Goal: Entertainment & Leisure: Consume media (video, audio)

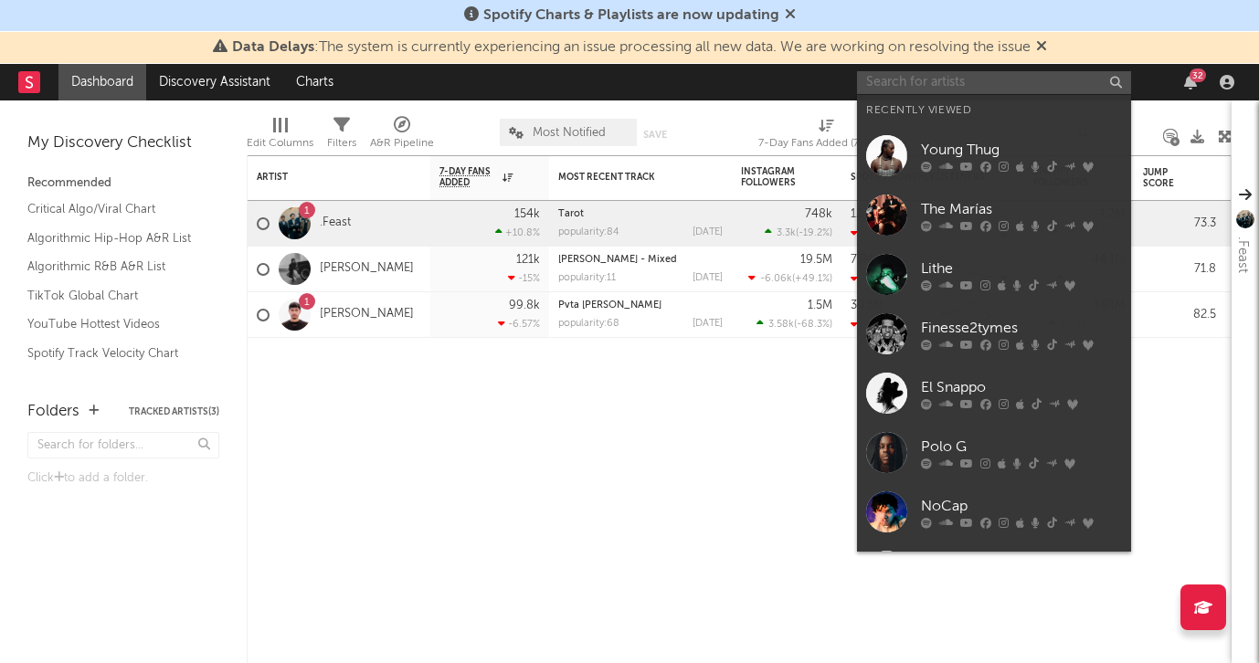
click at [913, 79] on input "text" at bounding box center [994, 82] width 274 height 23
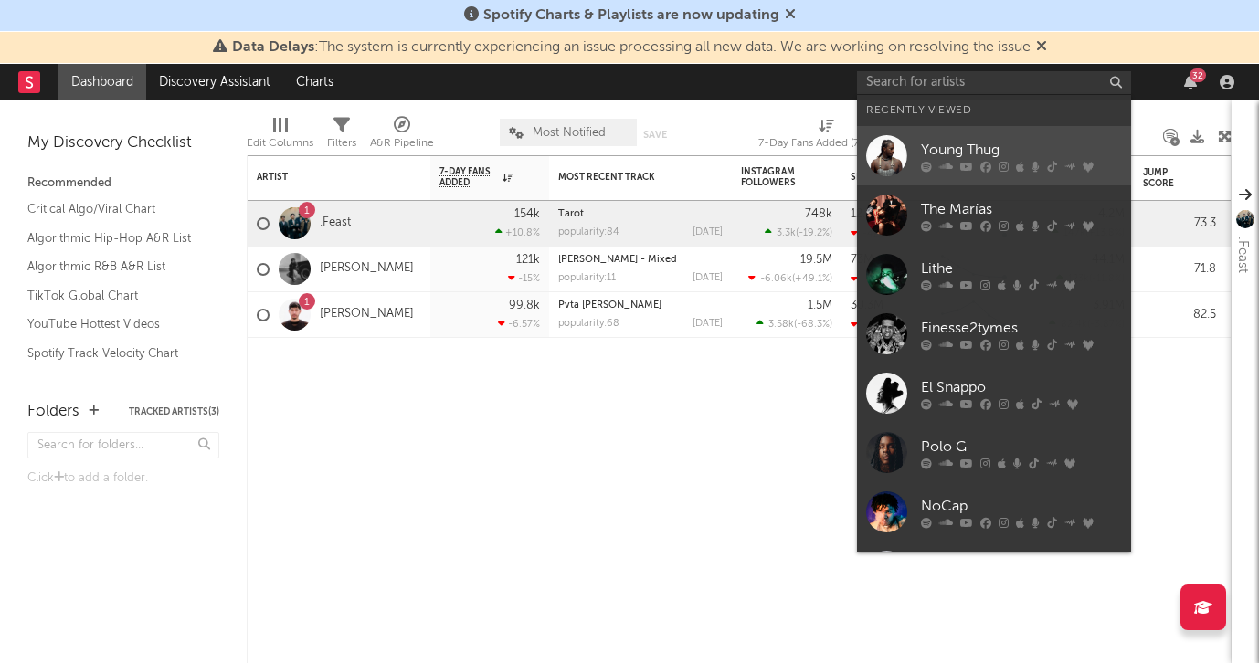
click at [947, 147] on div "Young Thug" at bounding box center [1021, 150] width 201 height 22
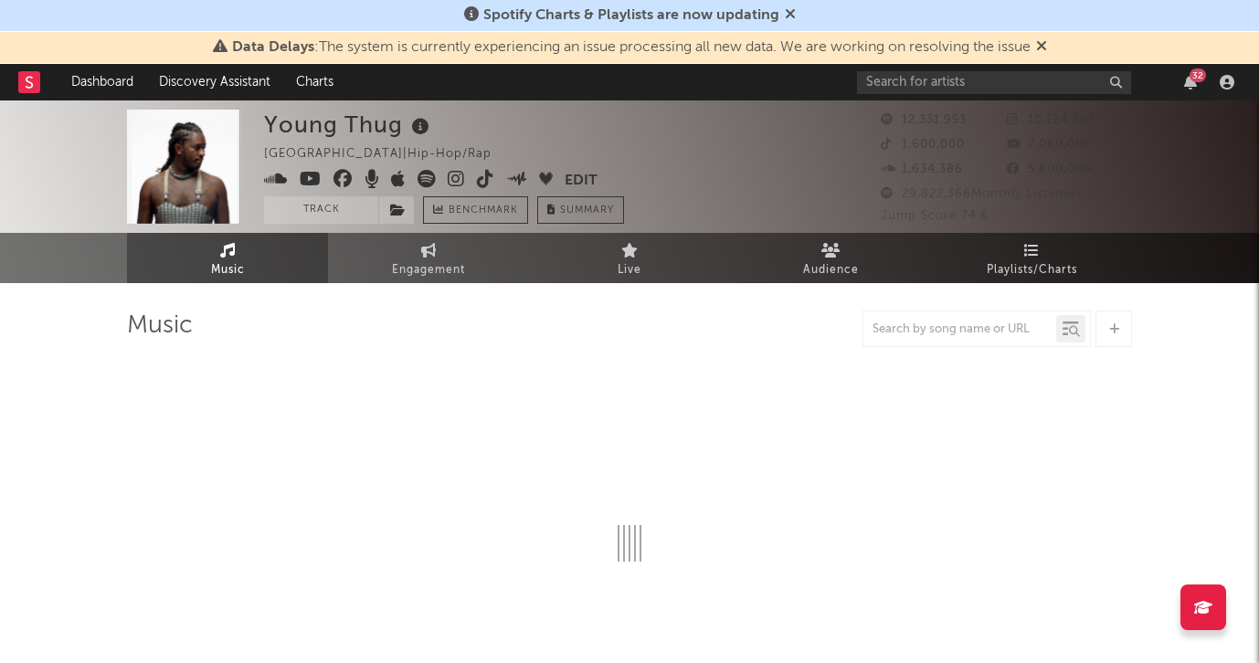
select select "6m"
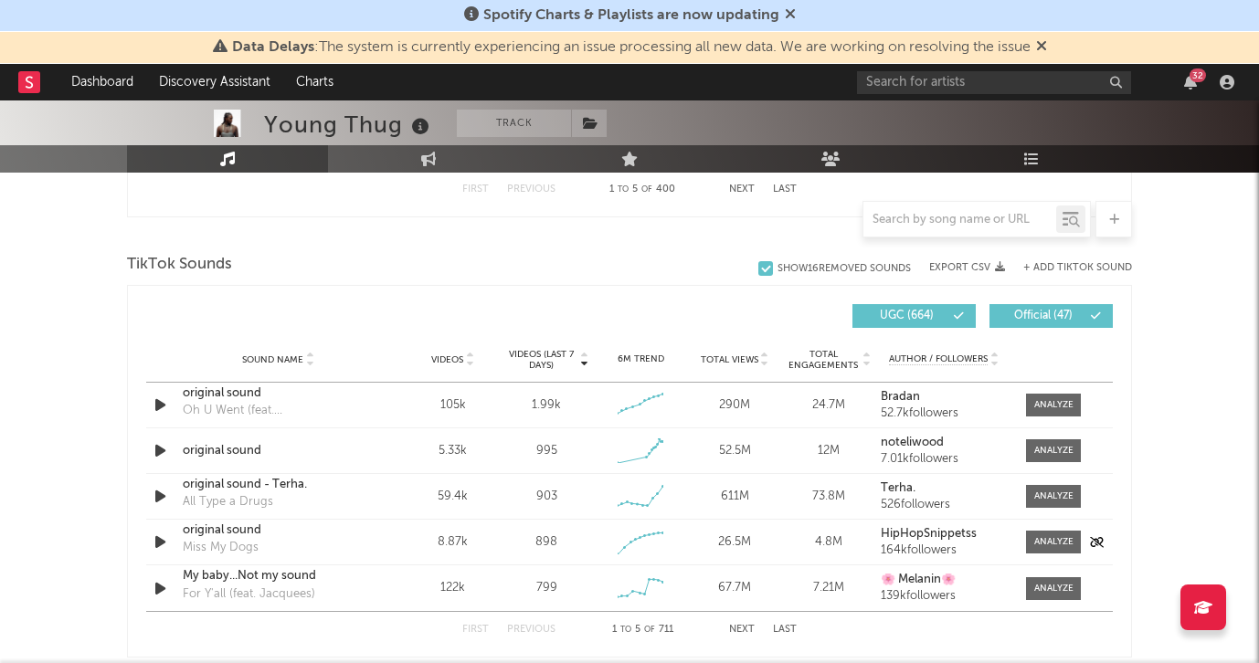
scroll to position [1165, 0]
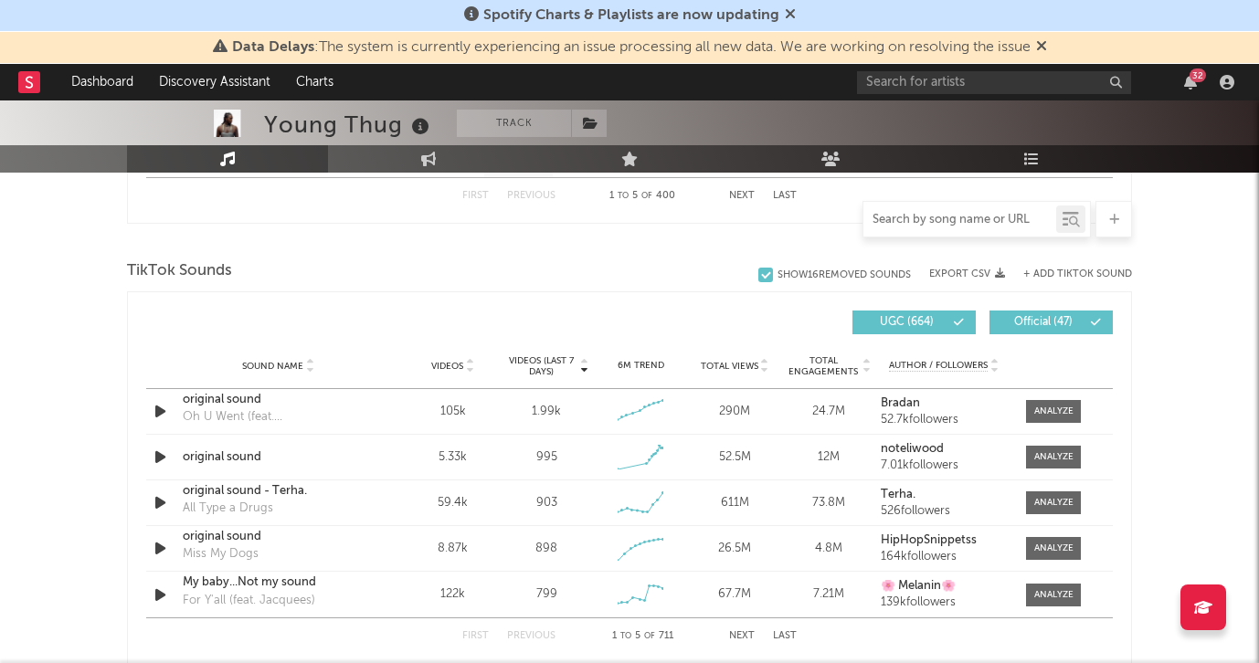
click at [936, 220] on input "text" at bounding box center [959, 220] width 193 height 15
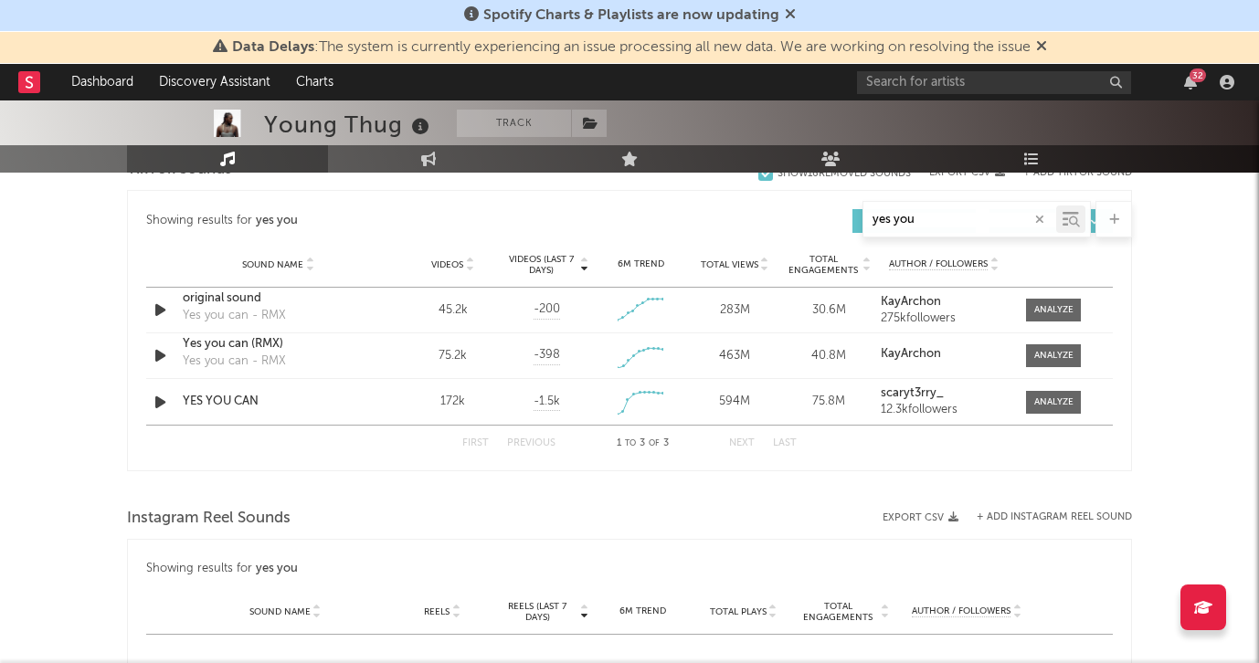
scroll to position [1049, 0]
click at [160, 352] on icon "button" at bounding box center [160, 354] width 19 height 23
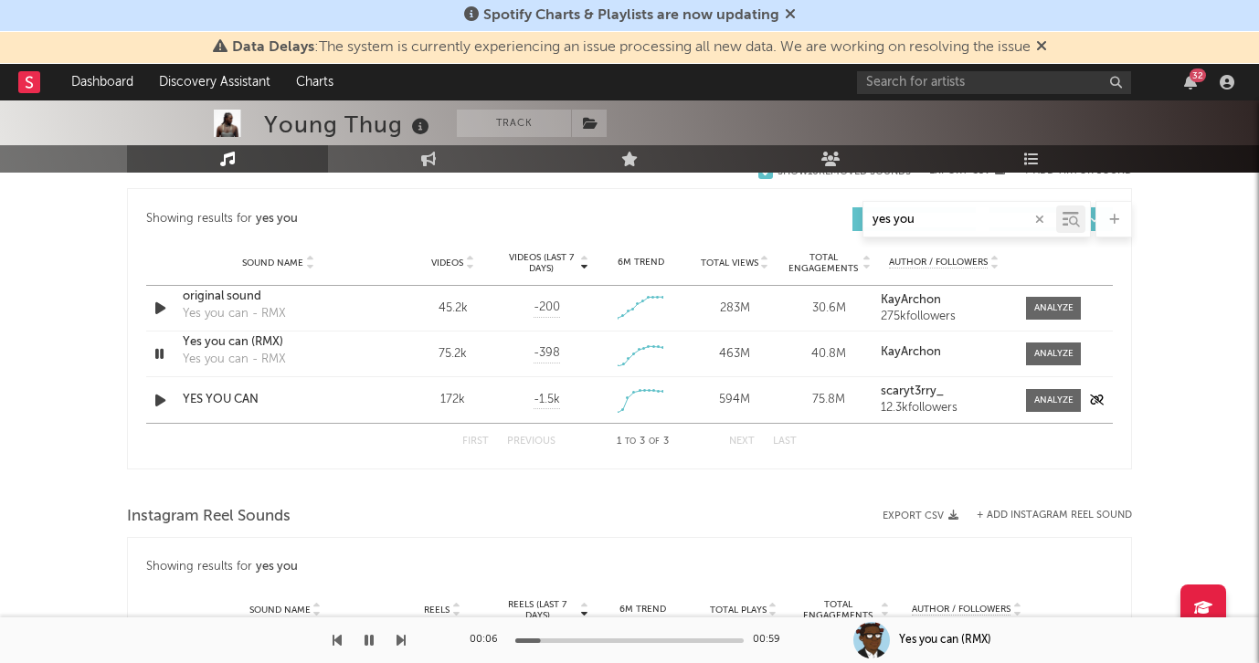
click at [158, 396] on icon "button" at bounding box center [160, 400] width 19 height 23
click at [162, 304] on icon "button" at bounding box center [160, 308] width 19 height 23
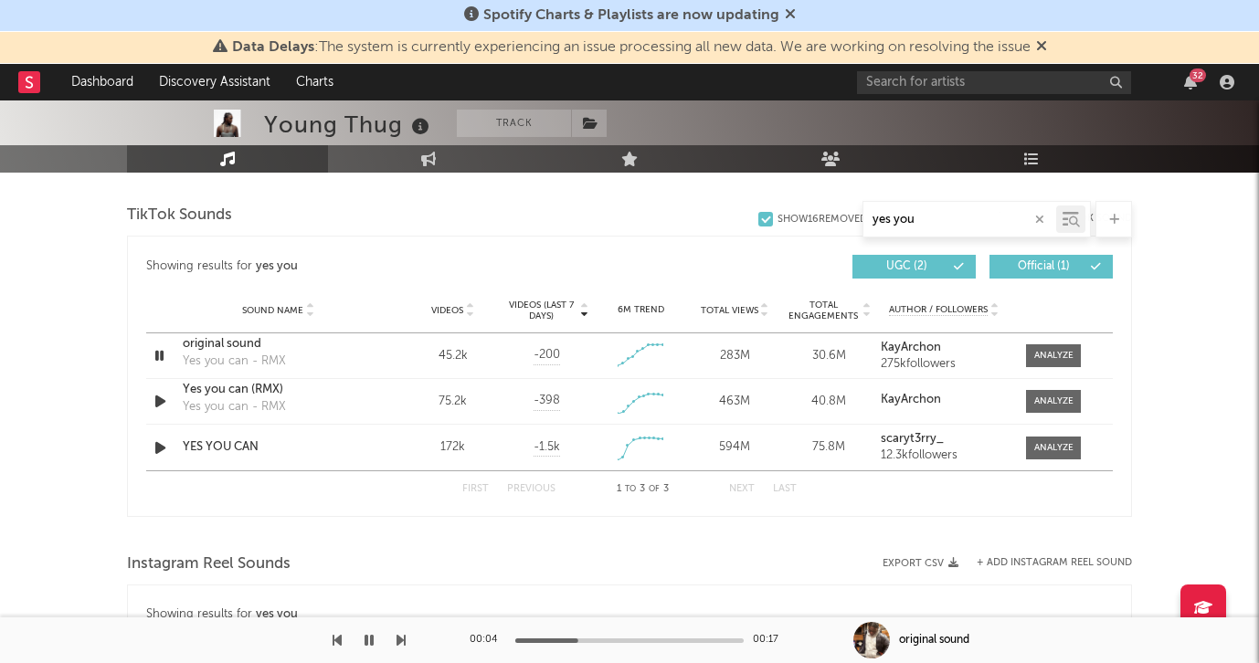
scroll to position [1002, 0]
click at [161, 446] on icon "button" at bounding box center [160, 447] width 19 height 23
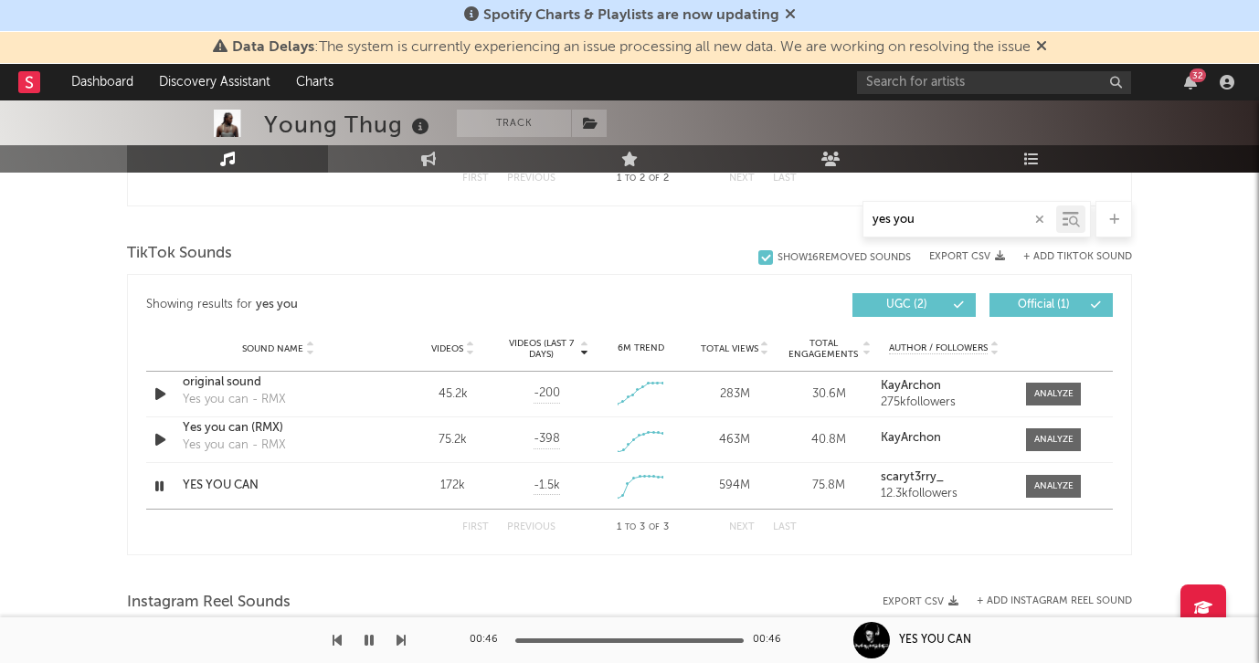
click at [964, 304] on button "UGC ( 2 )" at bounding box center [913, 305] width 123 height 24
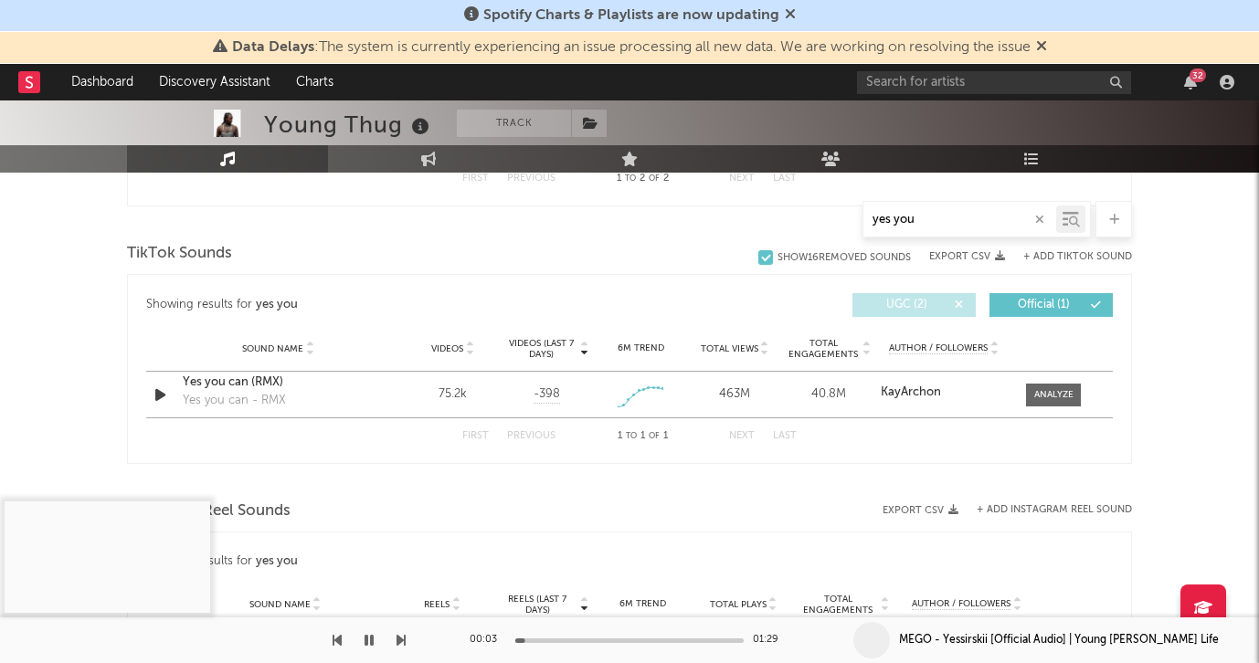
click at [940, 303] on span "UGC ( 2 )" at bounding box center [906, 305] width 84 height 11
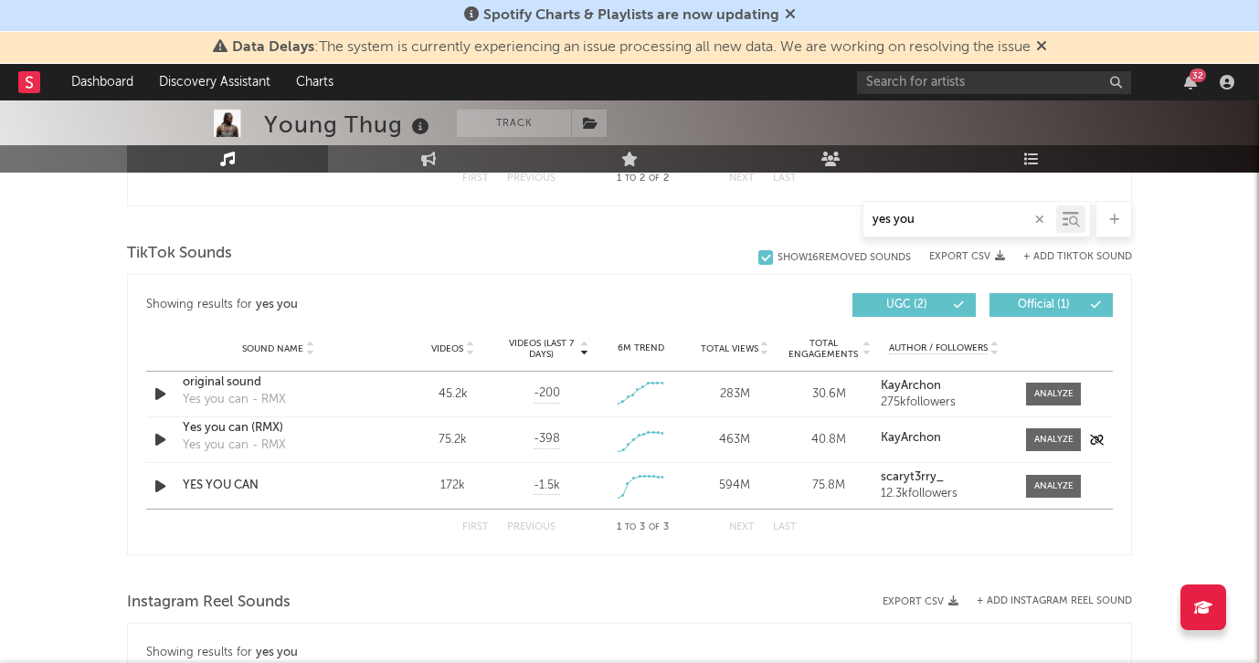
click at [156, 437] on icon "button" at bounding box center [160, 439] width 19 height 23
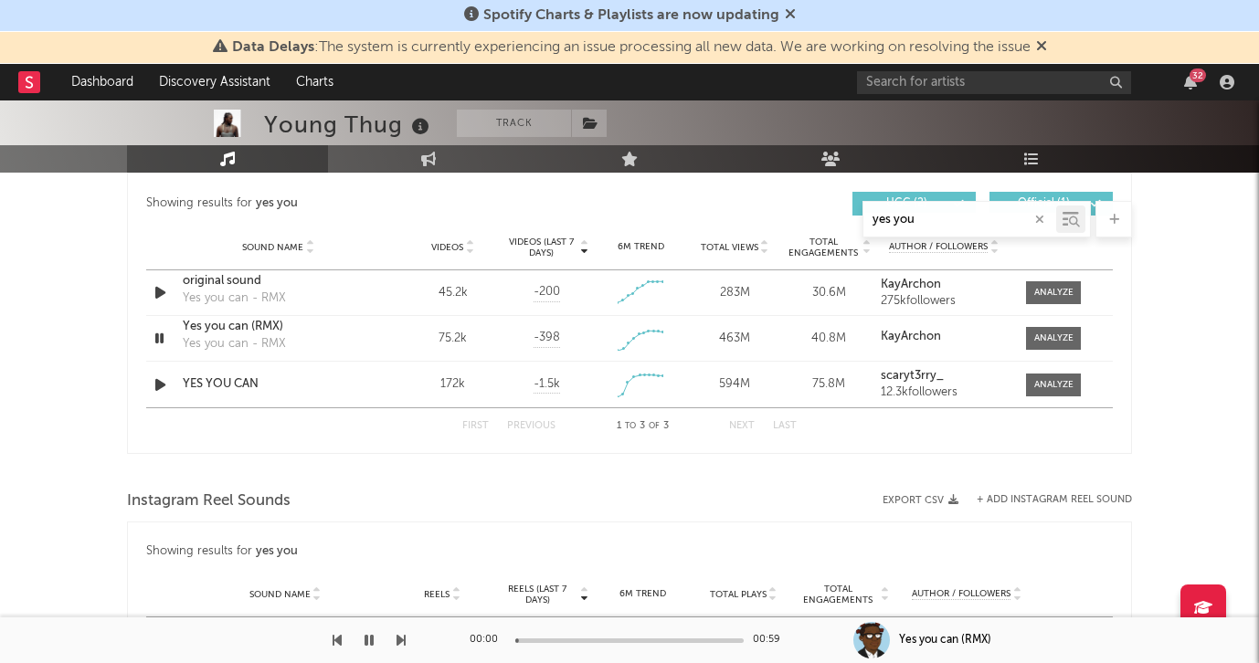
scroll to position [1073, 0]
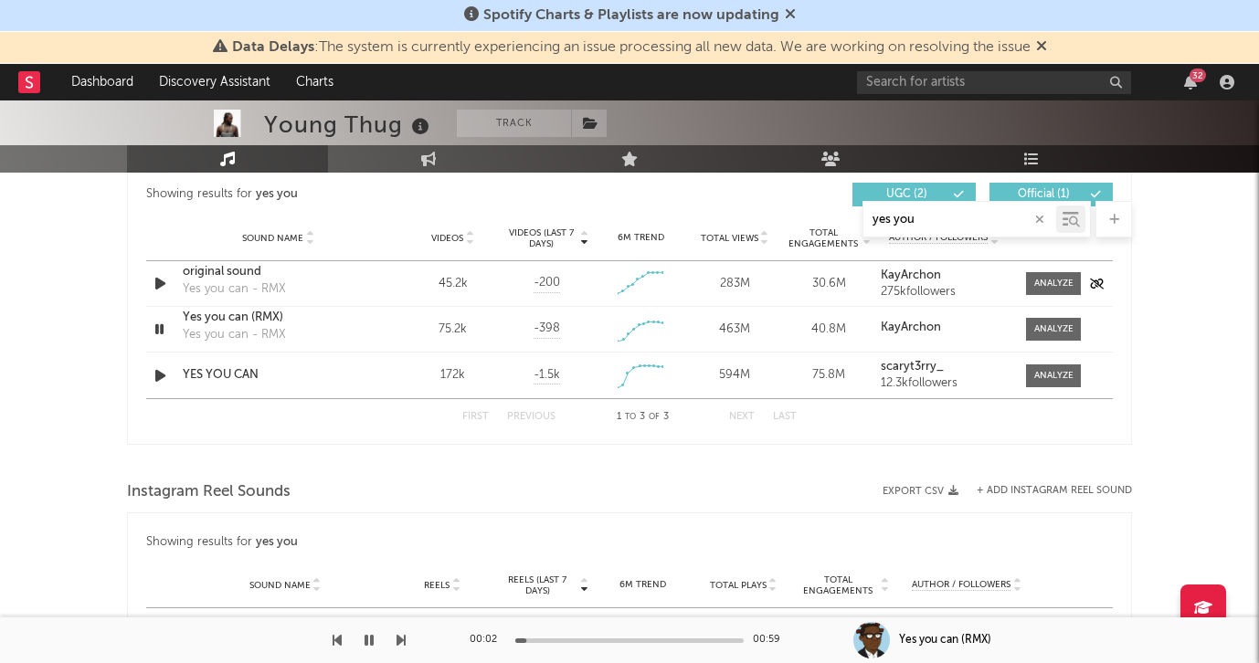
click at [162, 277] on icon "button" at bounding box center [160, 283] width 19 height 23
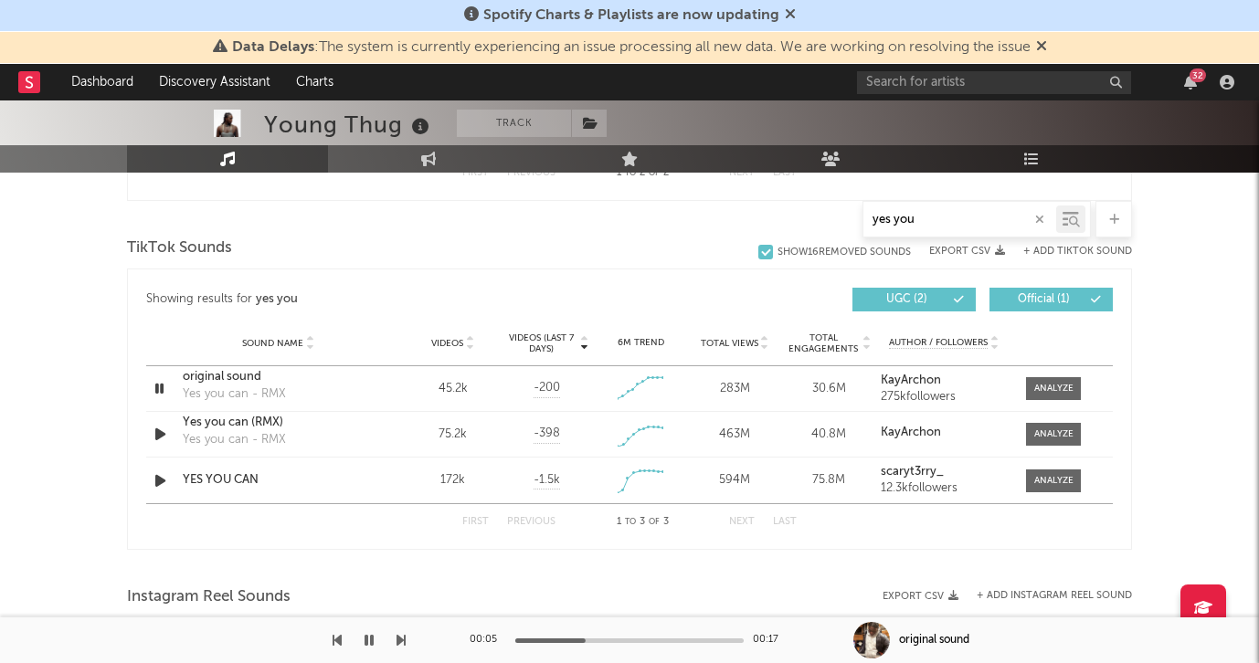
scroll to position [963, 0]
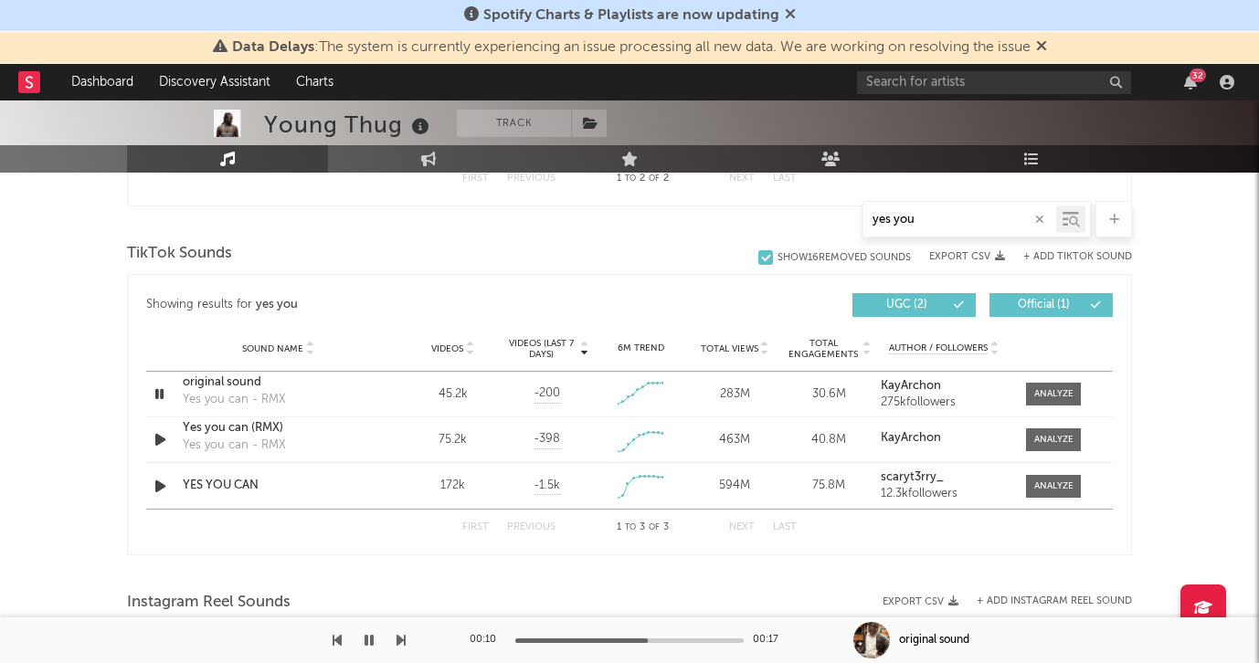
click at [923, 222] on input "yes you" at bounding box center [959, 220] width 193 height 15
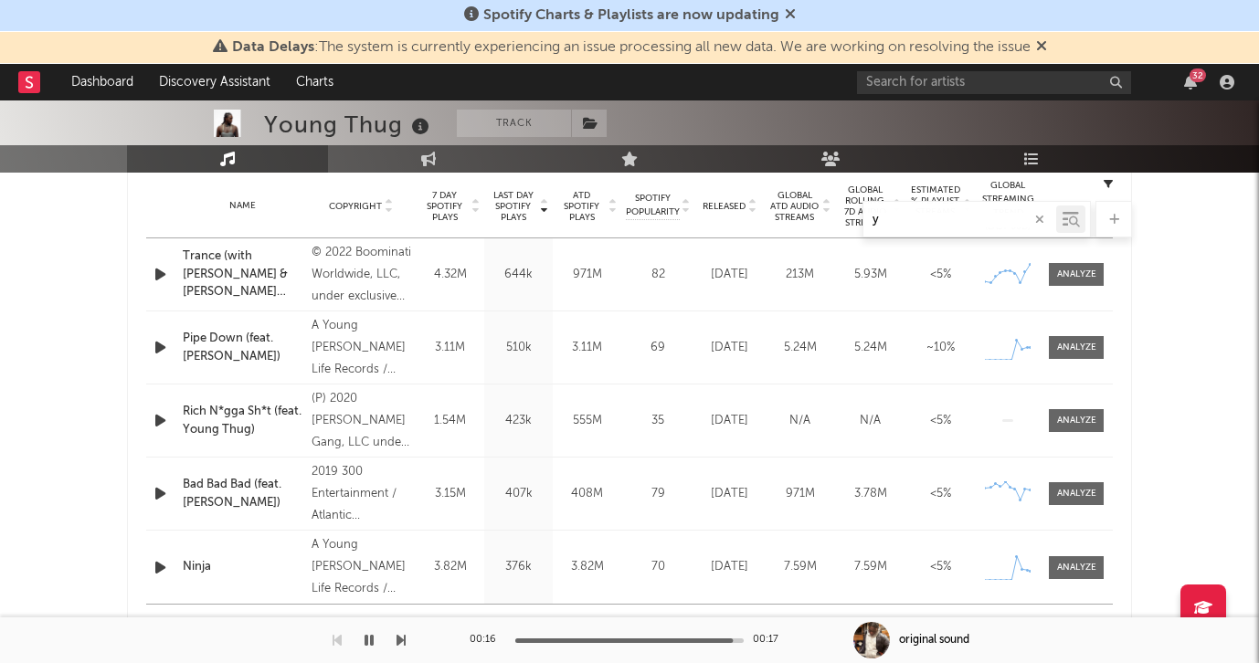
scroll to position [739, 0]
type input "y"
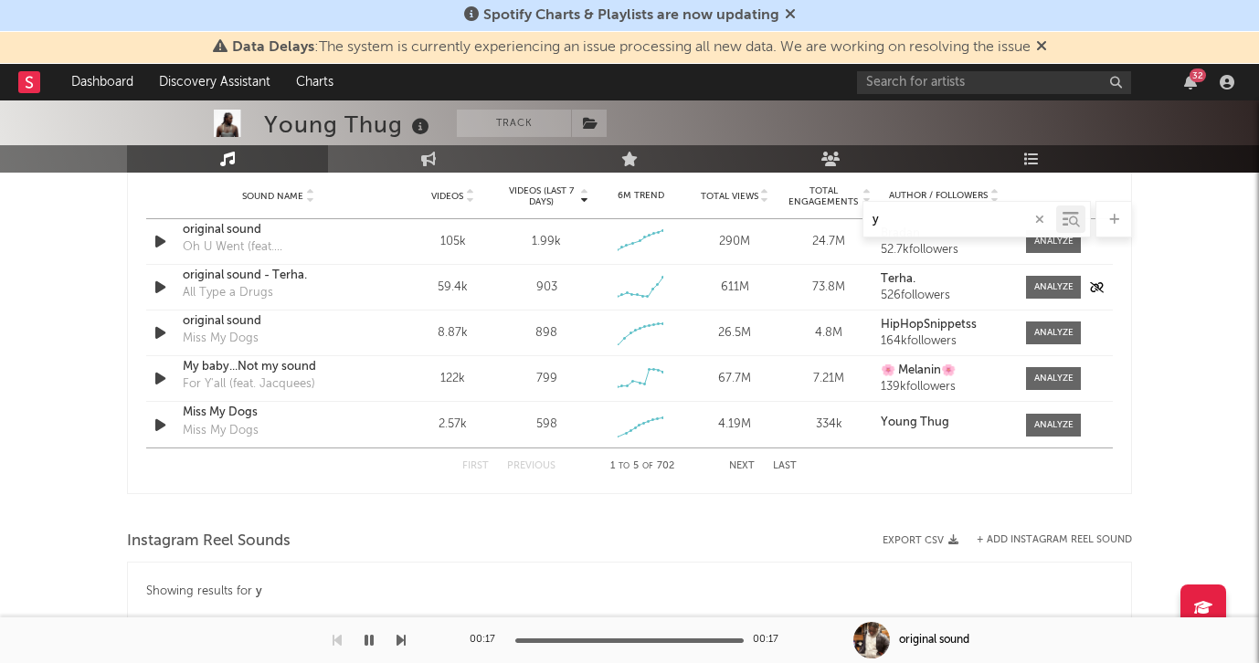
scroll to position [1303, 0]
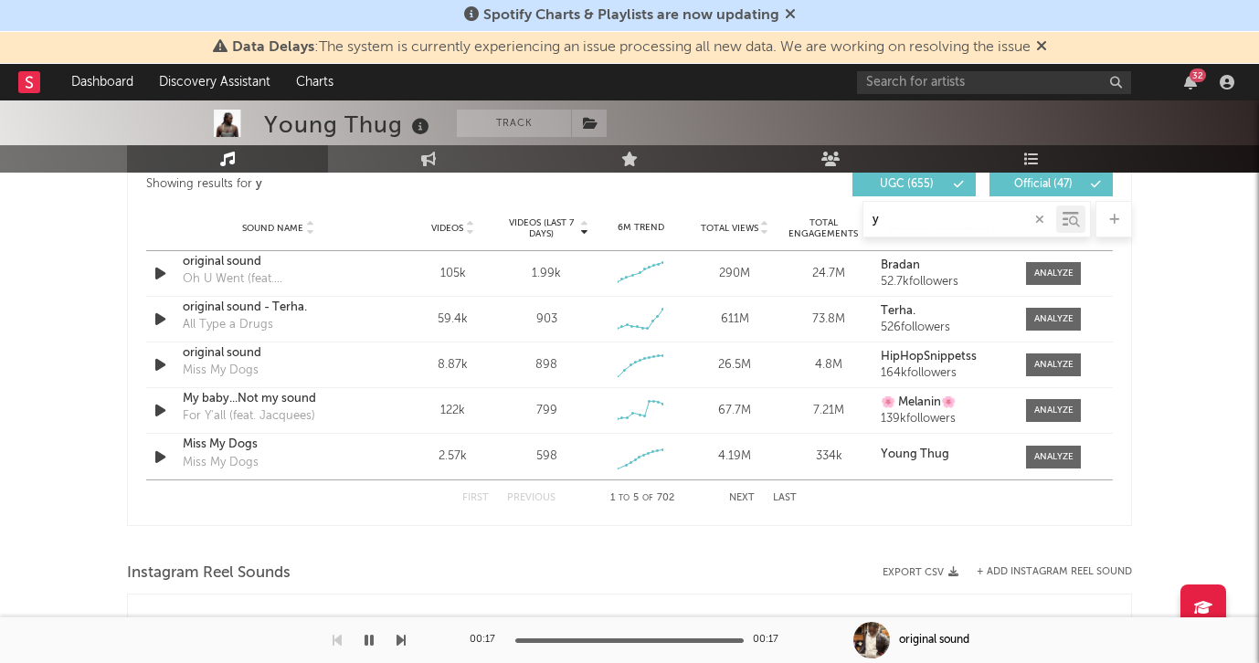
click at [892, 225] on input "y" at bounding box center [959, 220] width 193 height 15
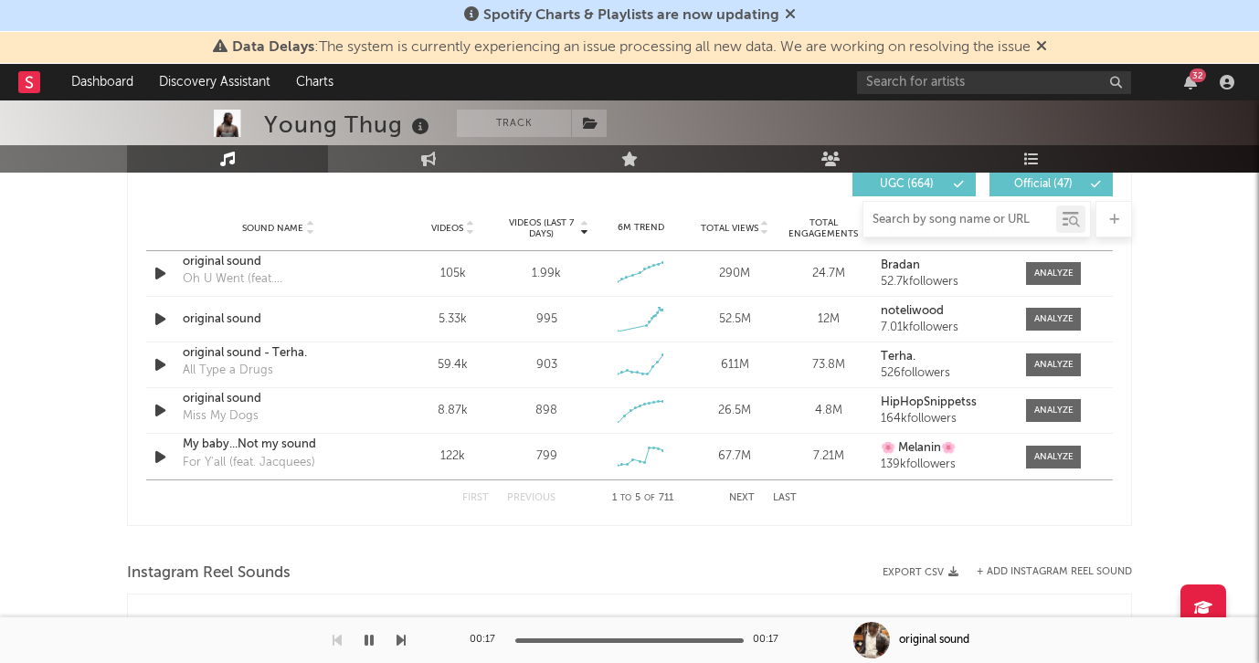
click at [734, 493] on button "Next" at bounding box center [742, 498] width 26 height 10
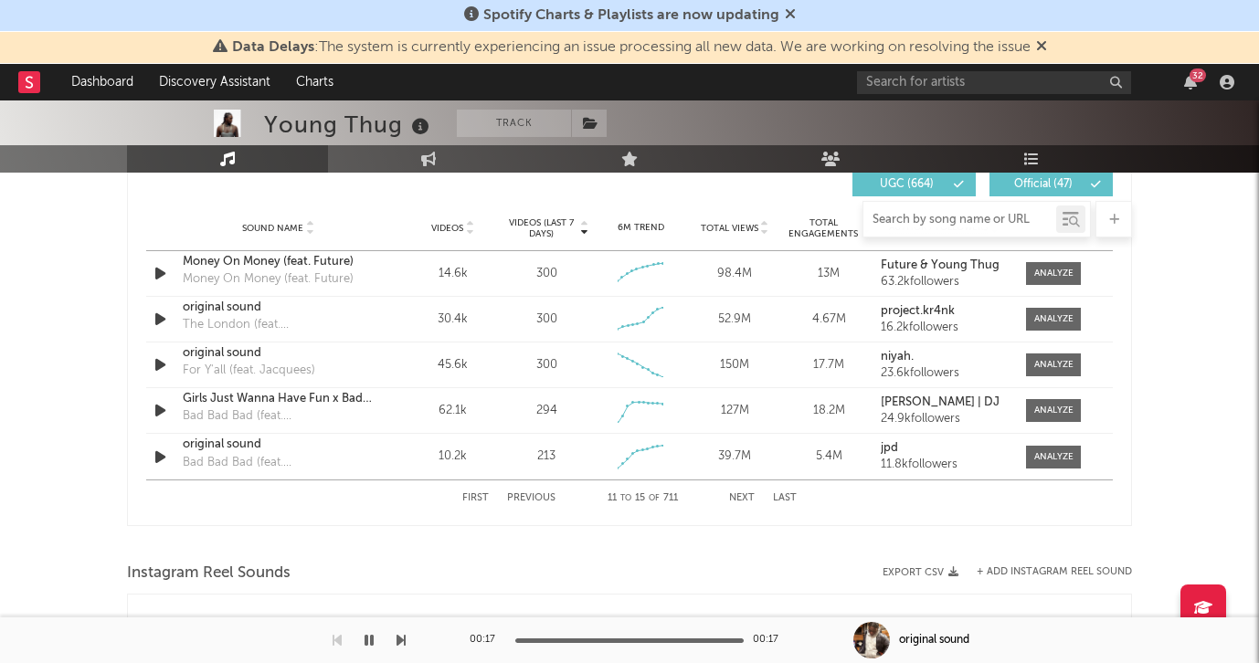
click at [734, 494] on button "Next" at bounding box center [742, 498] width 26 height 10
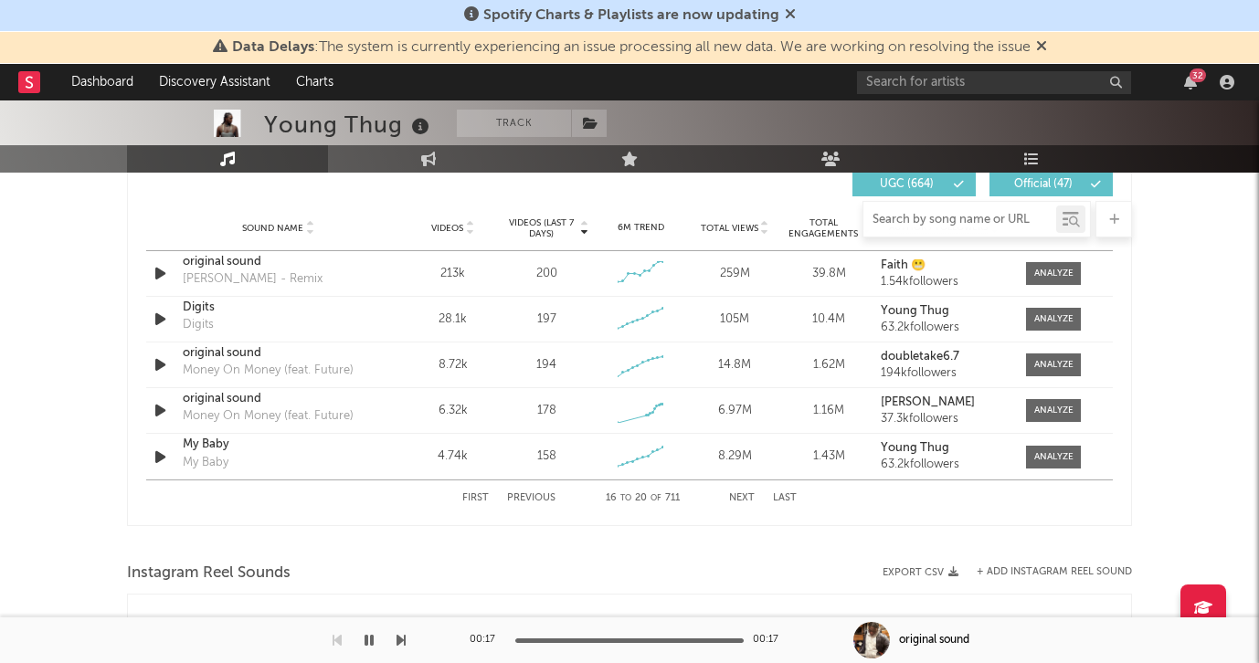
click at [734, 494] on button "Next" at bounding box center [742, 498] width 26 height 10
click at [165, 406] on icon "button" at bounding box center [160, 410] width 19 height 23
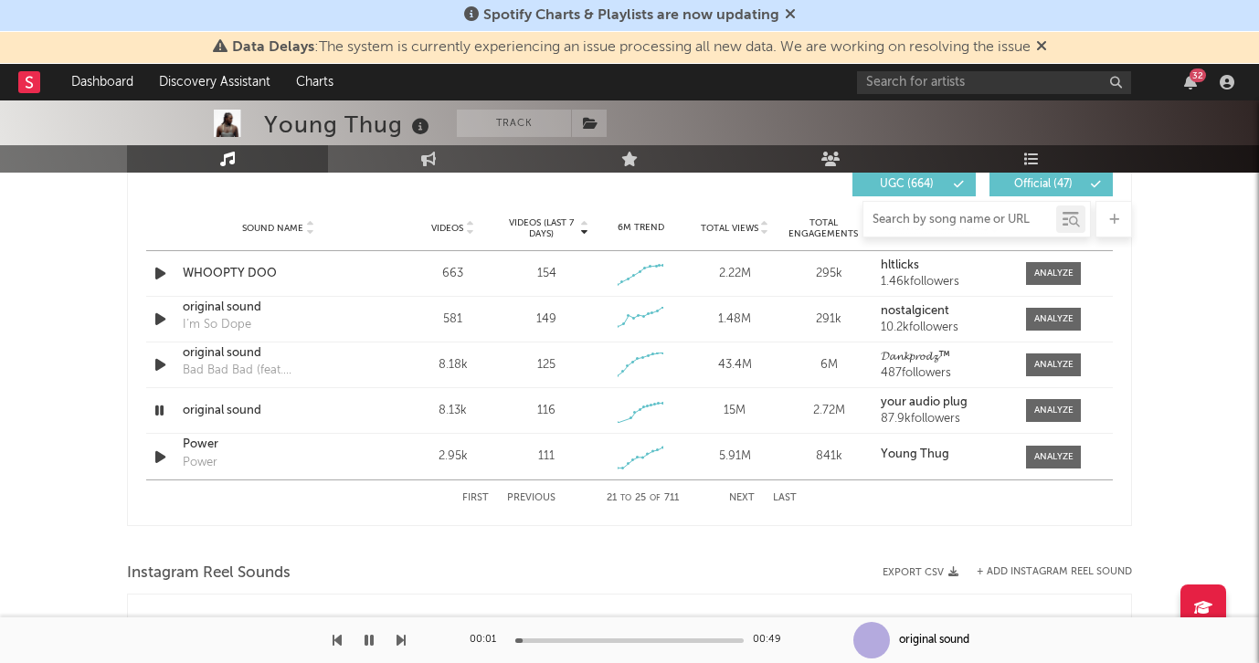
click at [744, 498] on button "Next" at bounding box center [742, 498] width 26 height 10
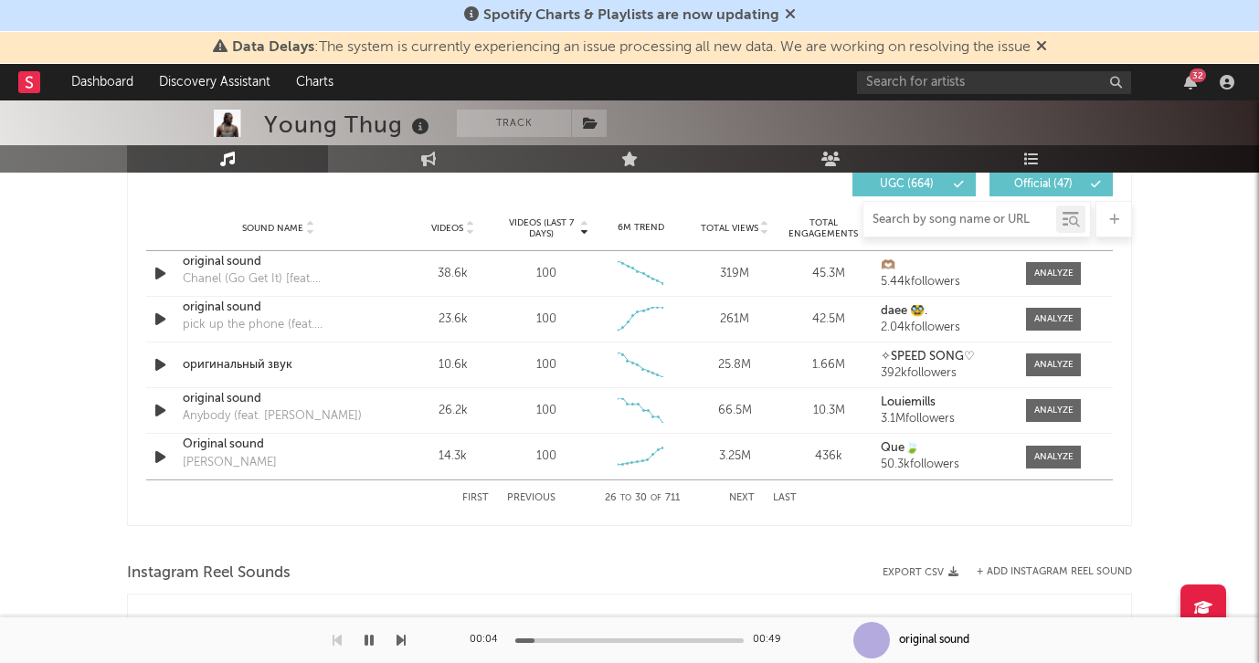
click at [371, 640] on icon "button" at bounding box center [368, 640] width 9 height 15
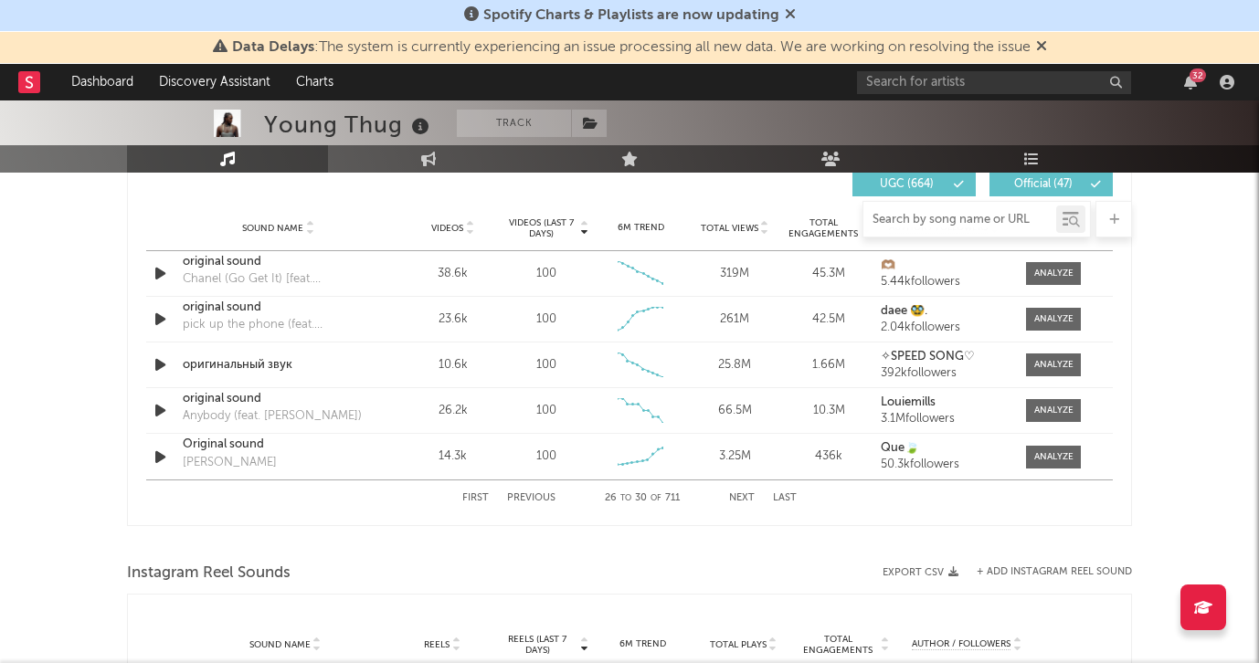
click at [744, 496] on button "Next" at bounding box center [742, 498] width 26 height 10
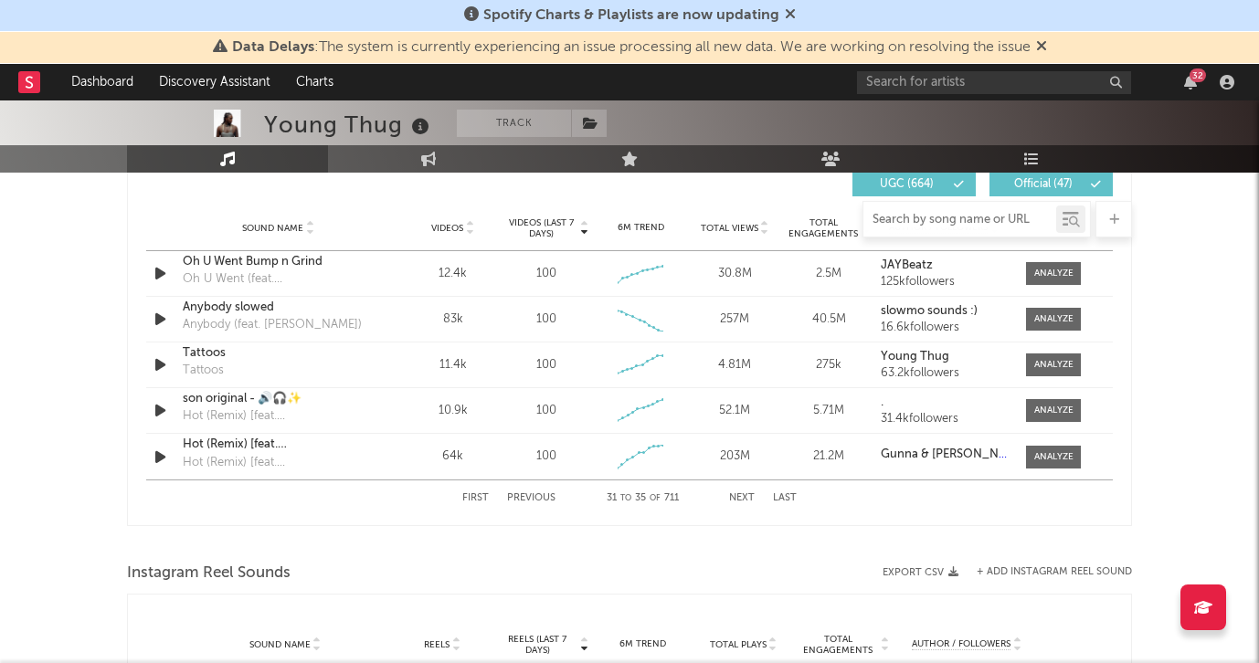
click at [744, 497] on button "Next" at bounding box center [742, 498] width 26 height 10
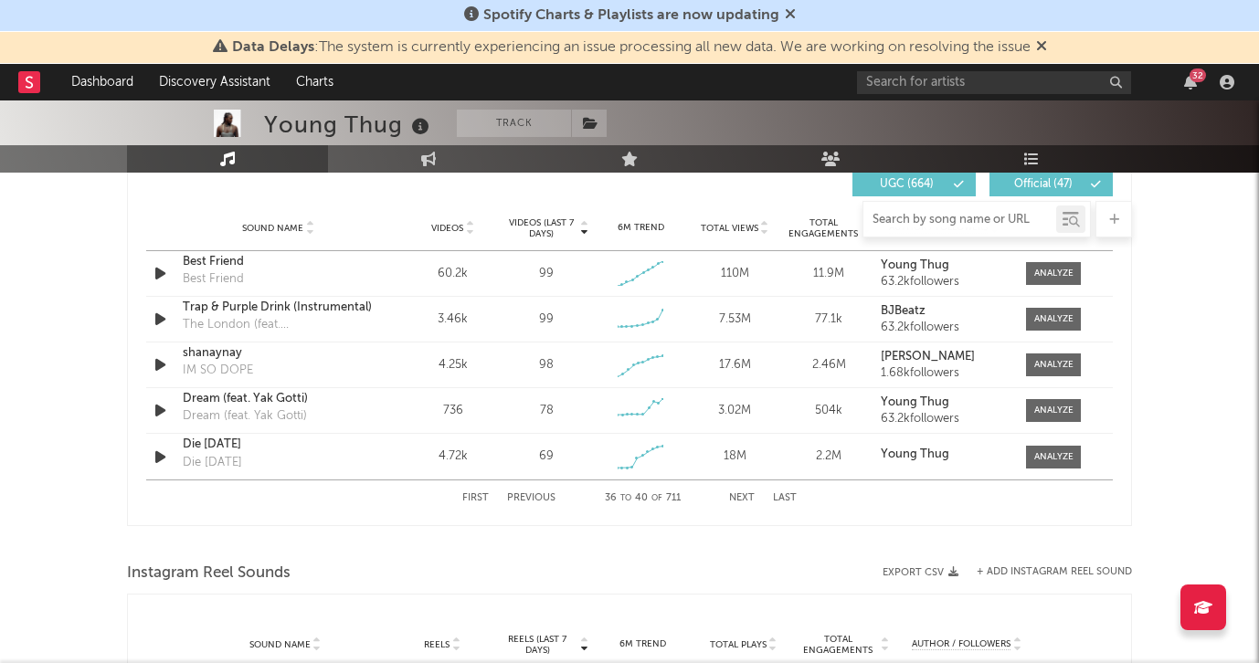
click at [744, 498] on button "Next" at bounding box center [742, 498] width 26 height 10
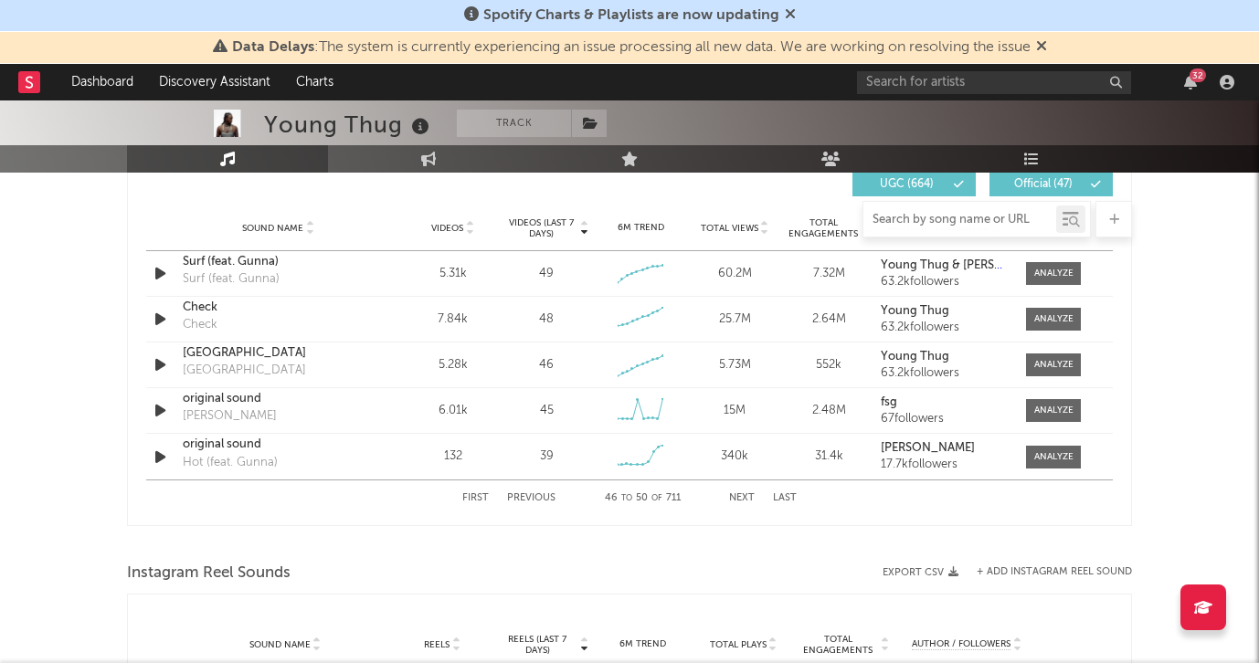
click at [744, 499] on button "Next" at bounding box center [742, 498] width 26 height 10
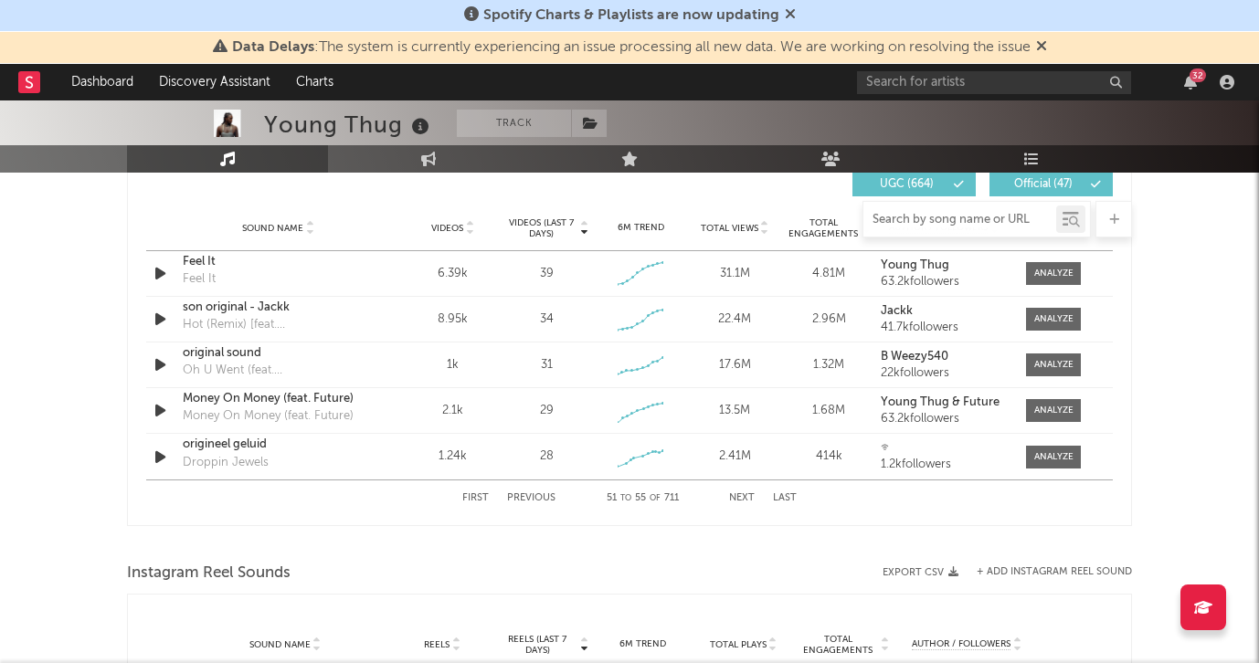
click at [744, 499] on button "Next" at bounding box center [742, 498] width 26 height 10
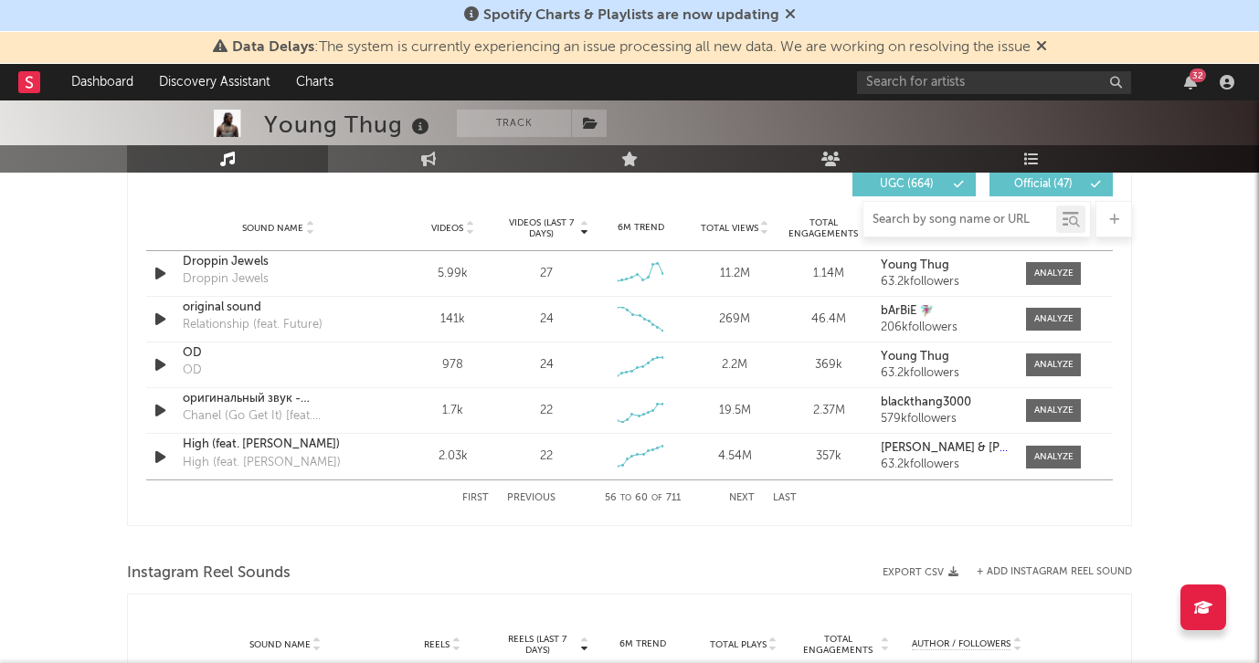
click at [744, 500] on button "Next" at bounding box center [742, 498] width 26 height 10
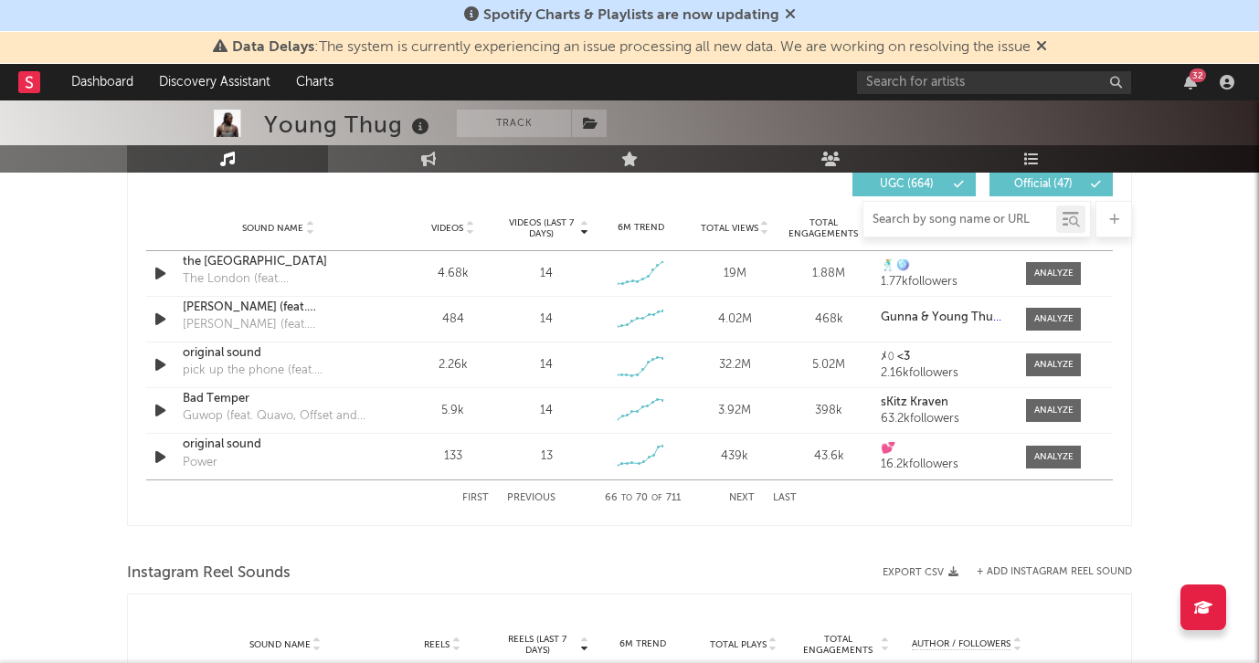
click at [744, 501] on button "Next" at bounding box center [742, 498] width 26 height 10
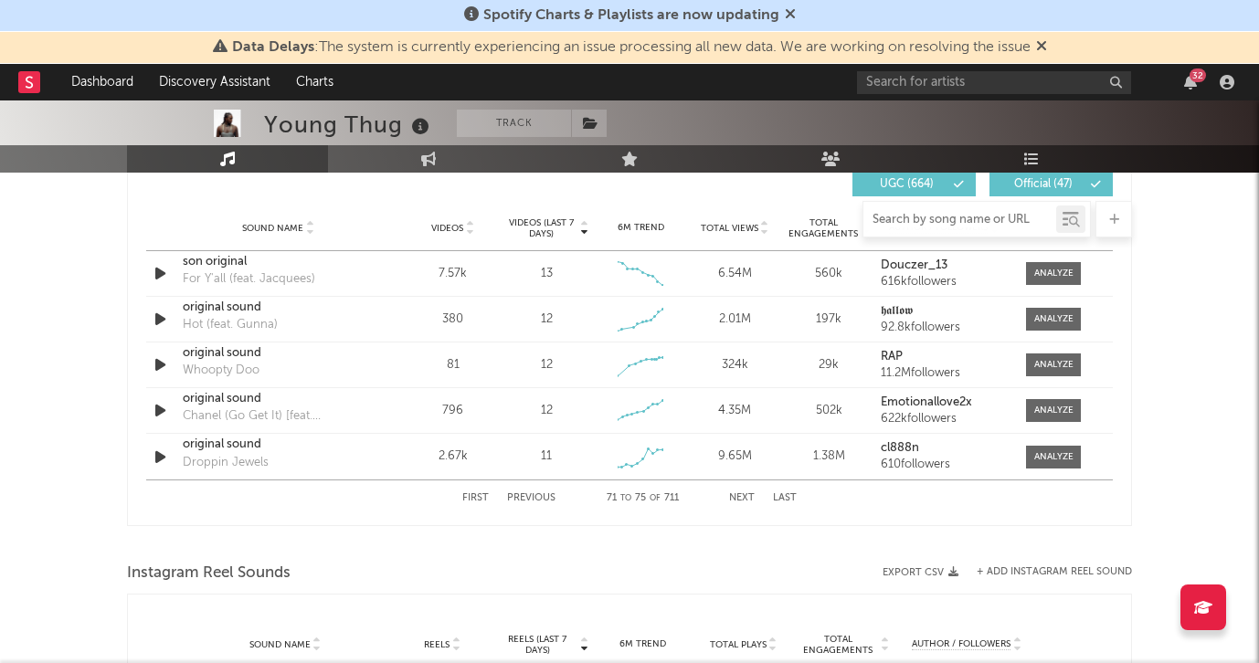
click at [744, 501] on button "Next" at bounding box center [742, 498] width 26 height 10
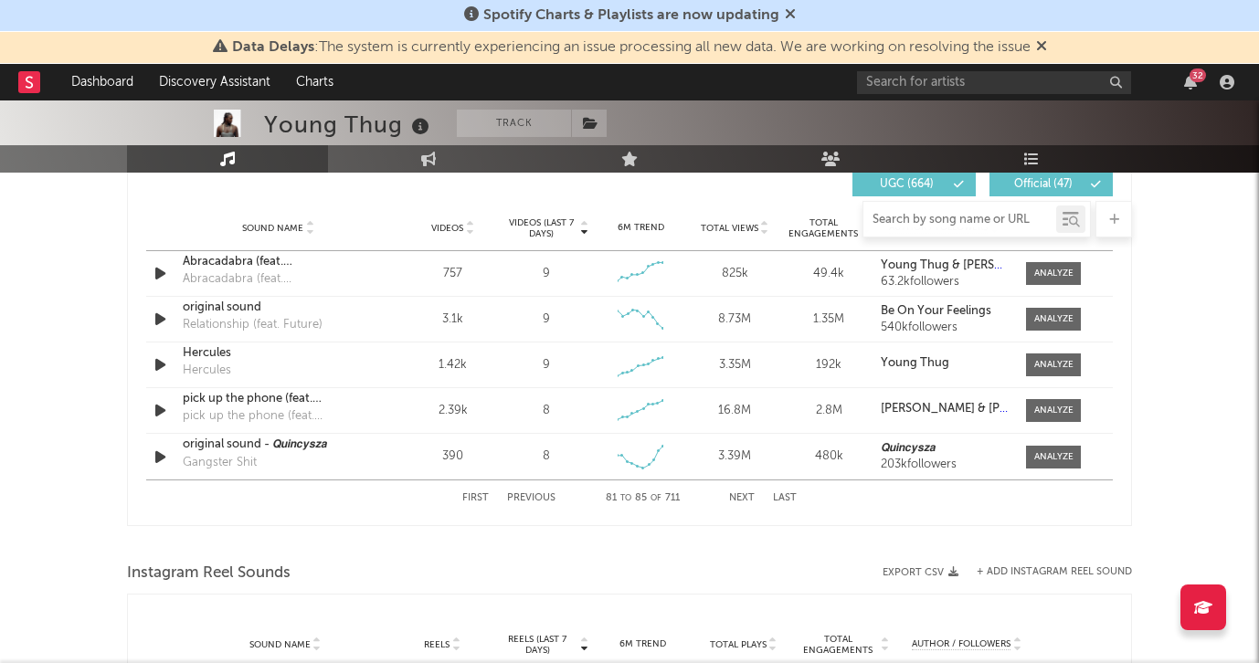
click at [744, 502] on button "Next" at bounding box center [742, 498] width 26 height 10
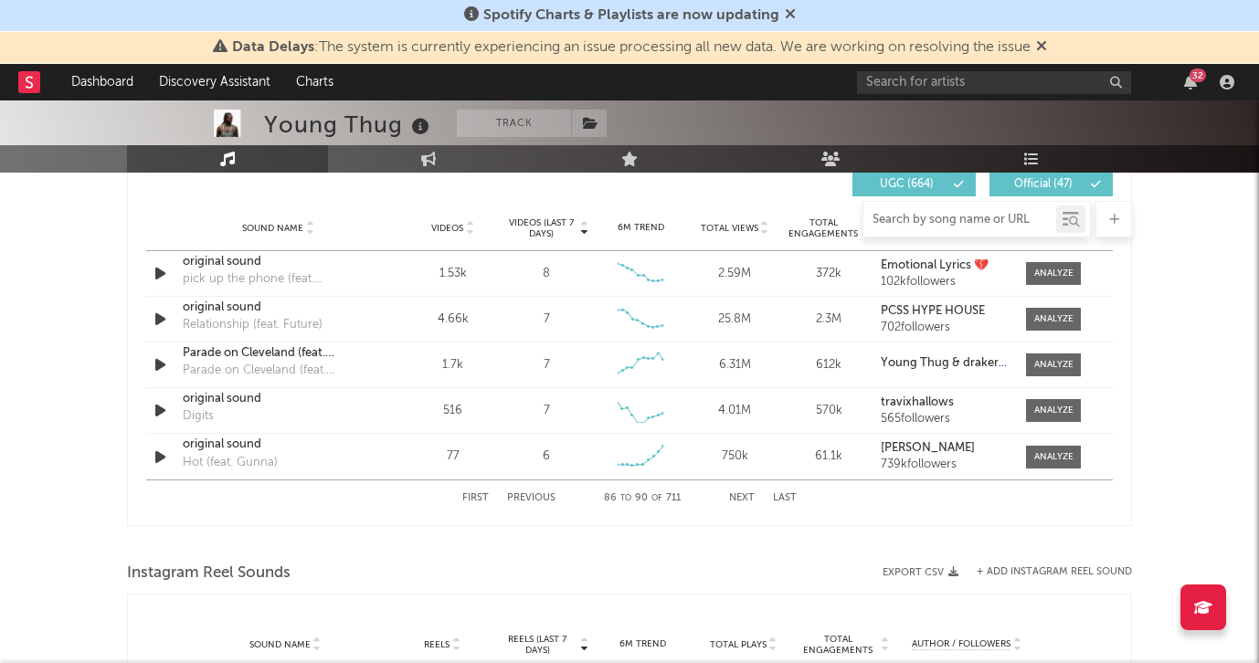
click at [744, 502] on button "Next" at bounding box center [742, 498] width 26 height 10
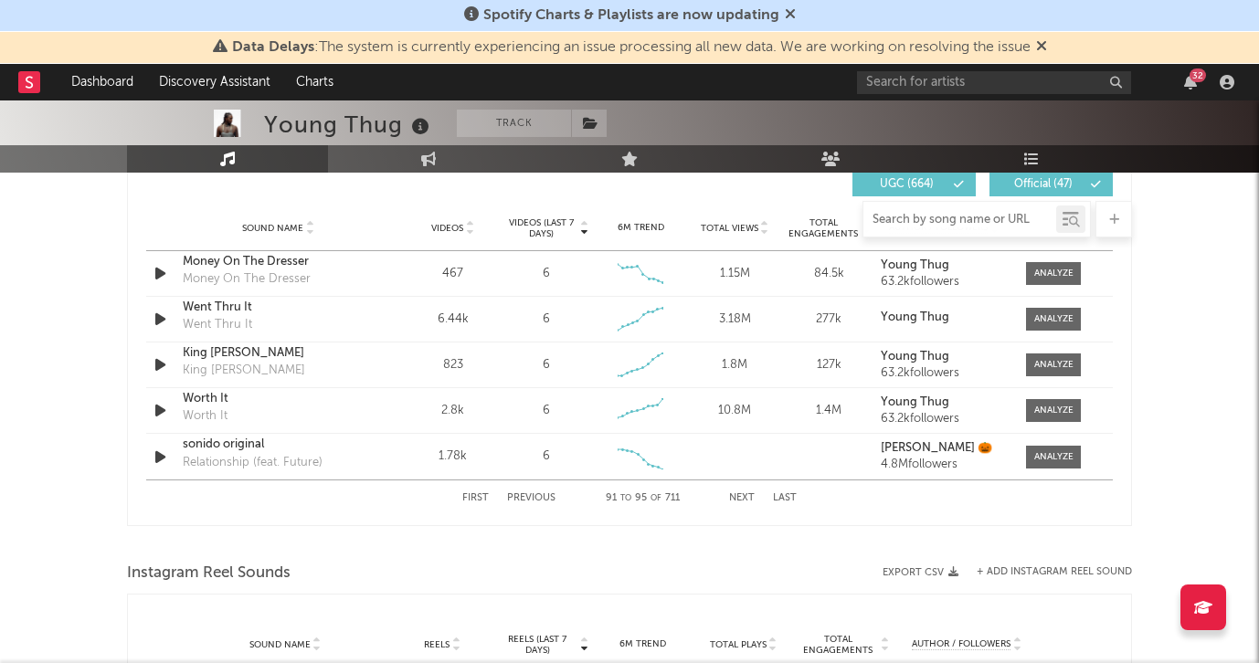
click at [744, 502] on button "Next" at bounding box center [742, 498] width 26 height 10
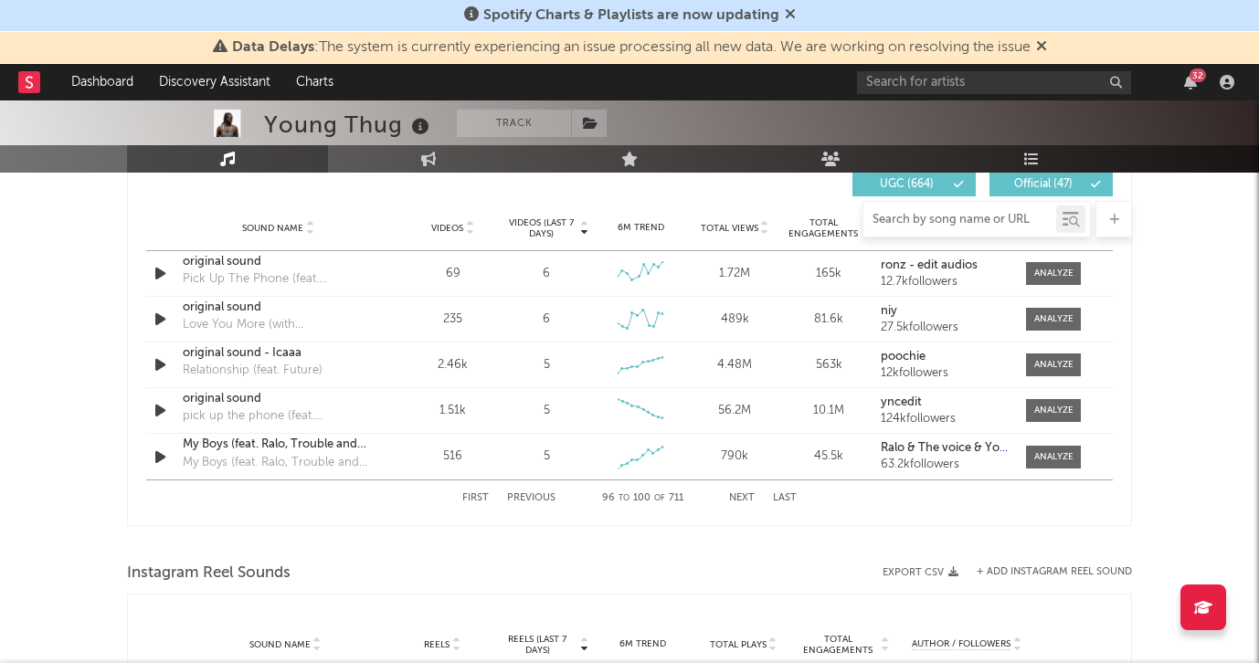
click at [744, 502] on button "Next" at bounding box center [742, 498] width 26 height 10
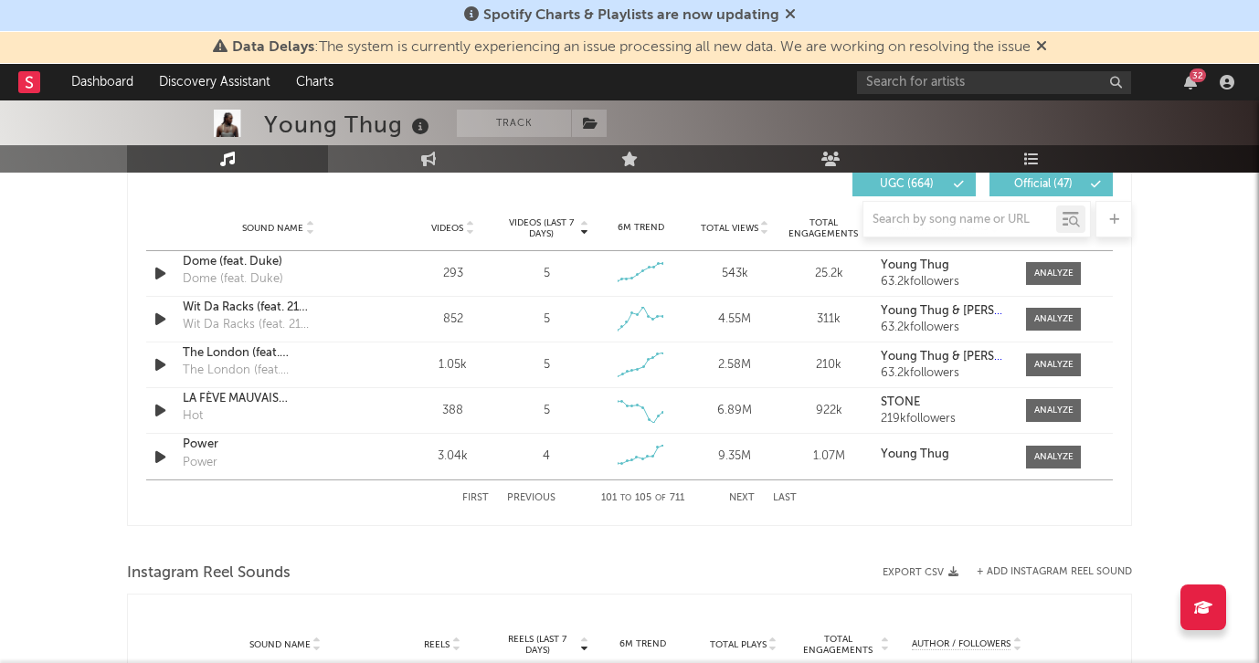
click at [744, 503] on div "First Previous 101 to 105 of 711 Next Last" at bounding box center [629, 498] width 334 height 36
click at [743, 496] on button "Next" at bounding box center [742, 498] width 26 height 10
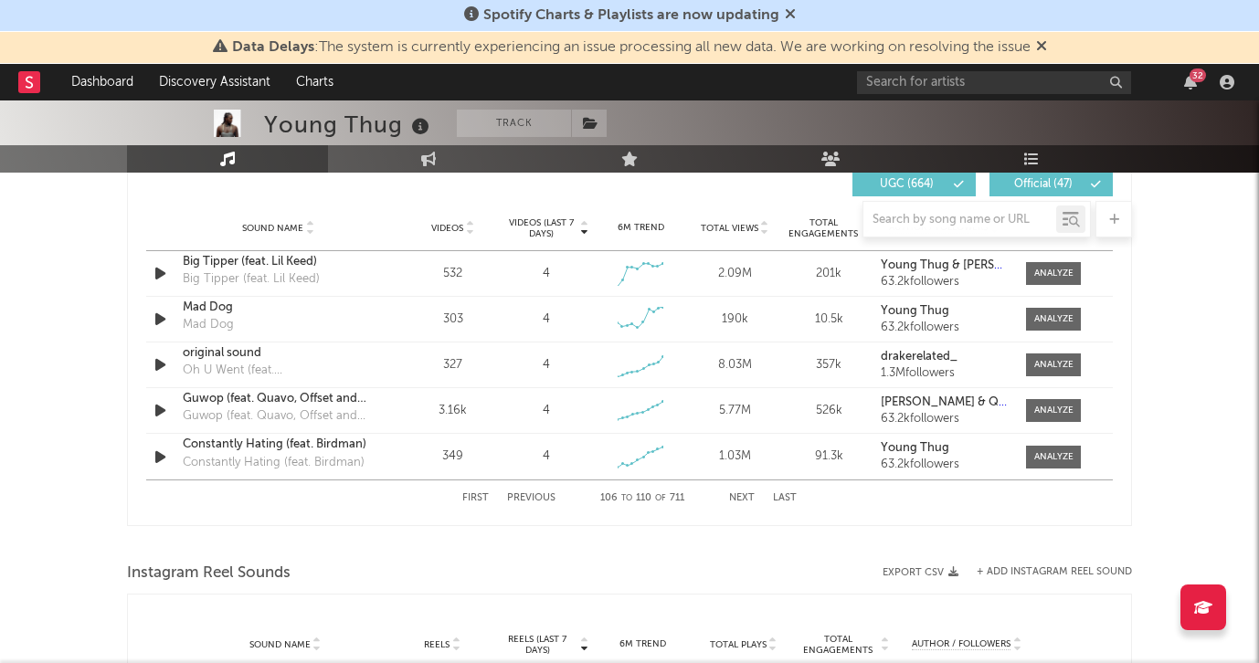
click at [743, 495] on button "Next" at bounding box center [742, 498] width 26 height 10
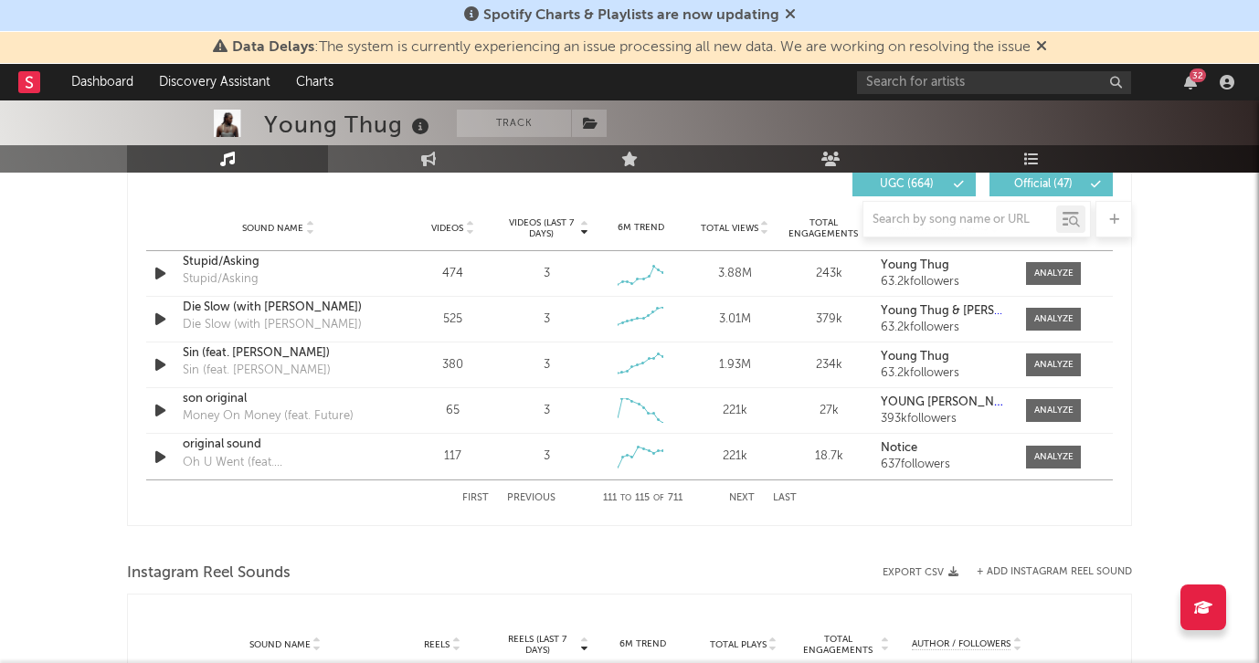
click at [743, 495] on button "Next" at bounding box center [742, 498] width 26 height 10
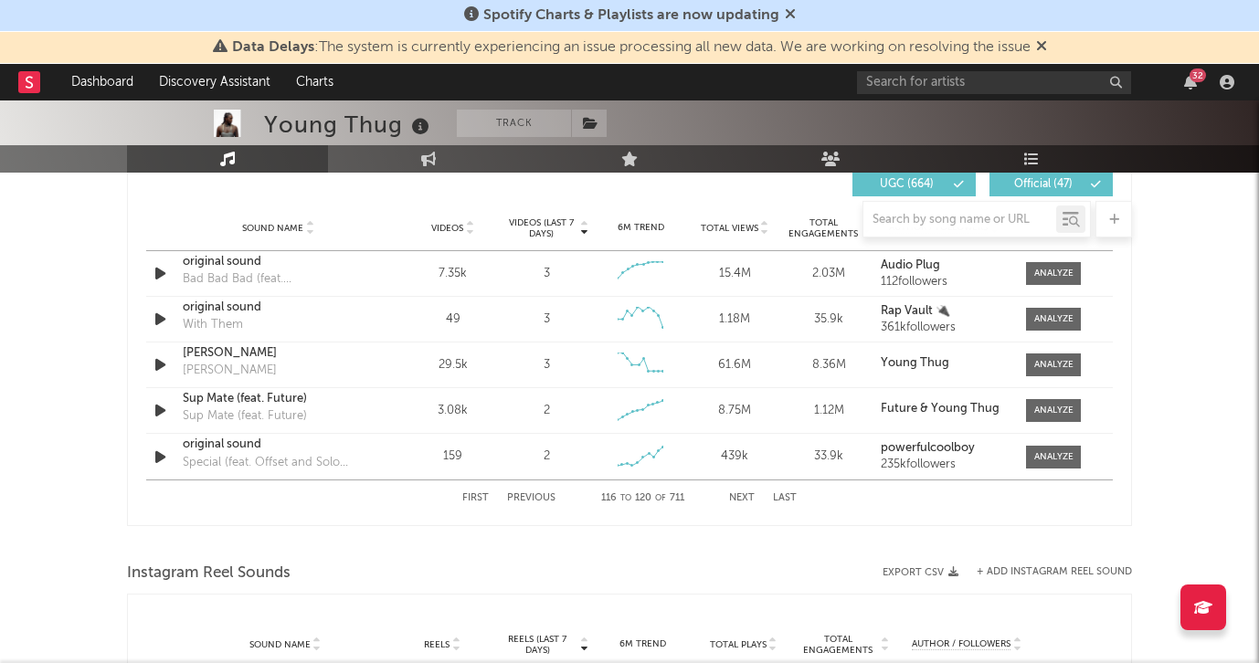
click at [743, 495] on button "Next" at bounding box center [742, 498] width 26 height 10
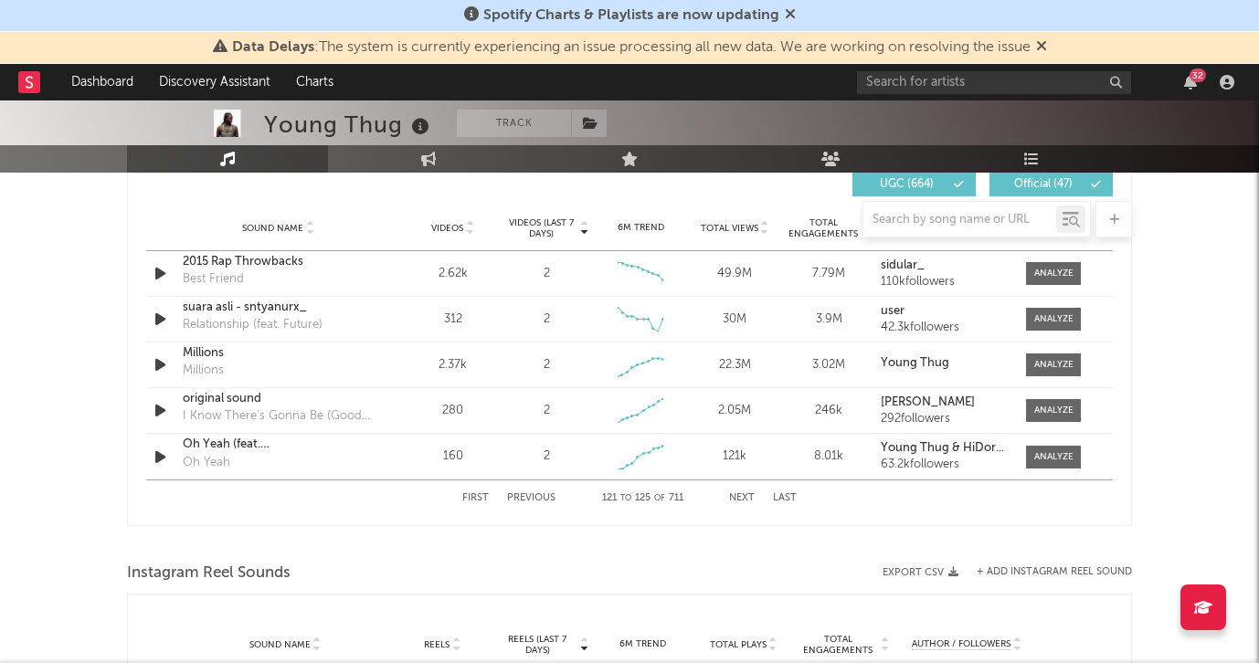
click at [743, 496] on button "Next" at bounding box center [742, 498] width 26 height 10
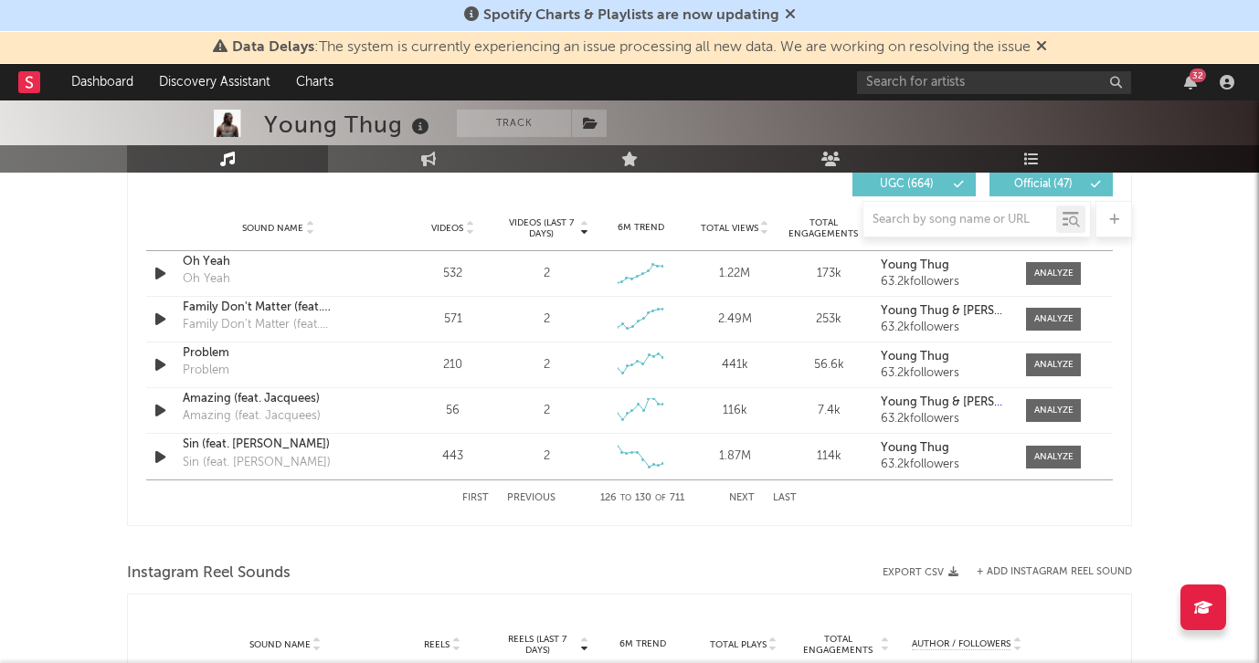
click at [743, 496] on button "Next" at bounding box center [742, 498] width 26 height 10
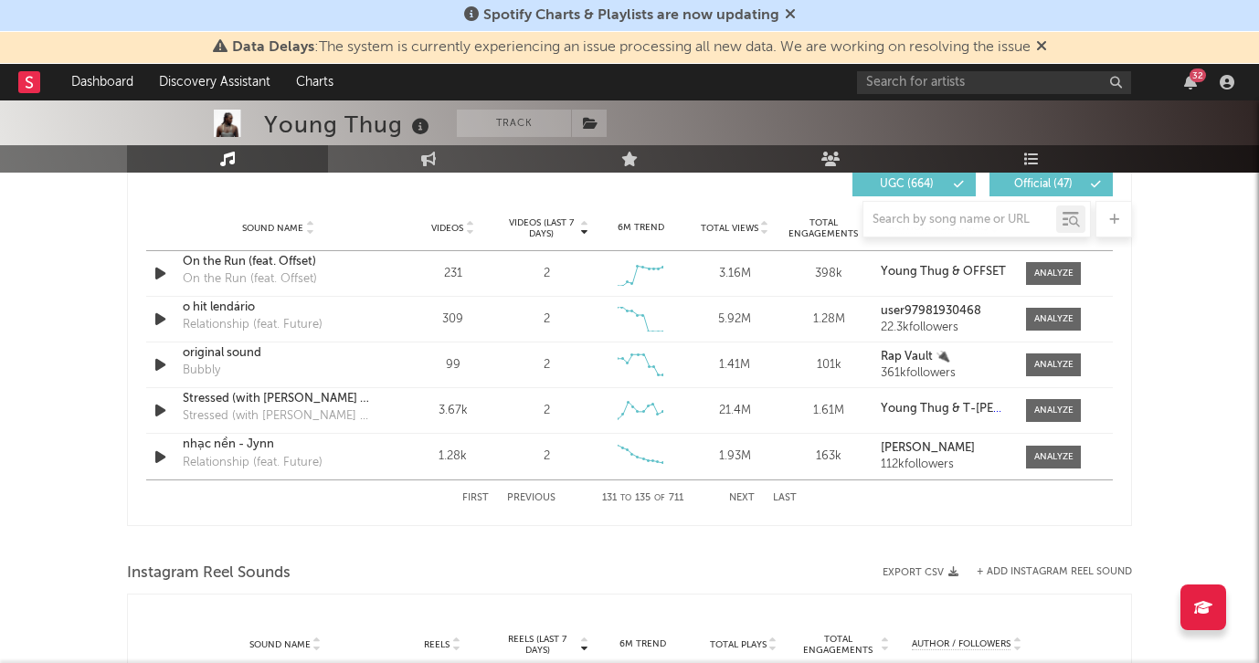
click at [743, 491] on div "First Previous 131 to 135 of 711 Next Last" at bounding box center [629, 498] width 334 height 36
click at [740, 500] on button "Next" at bounding box center [742, 498] width 26 height 10
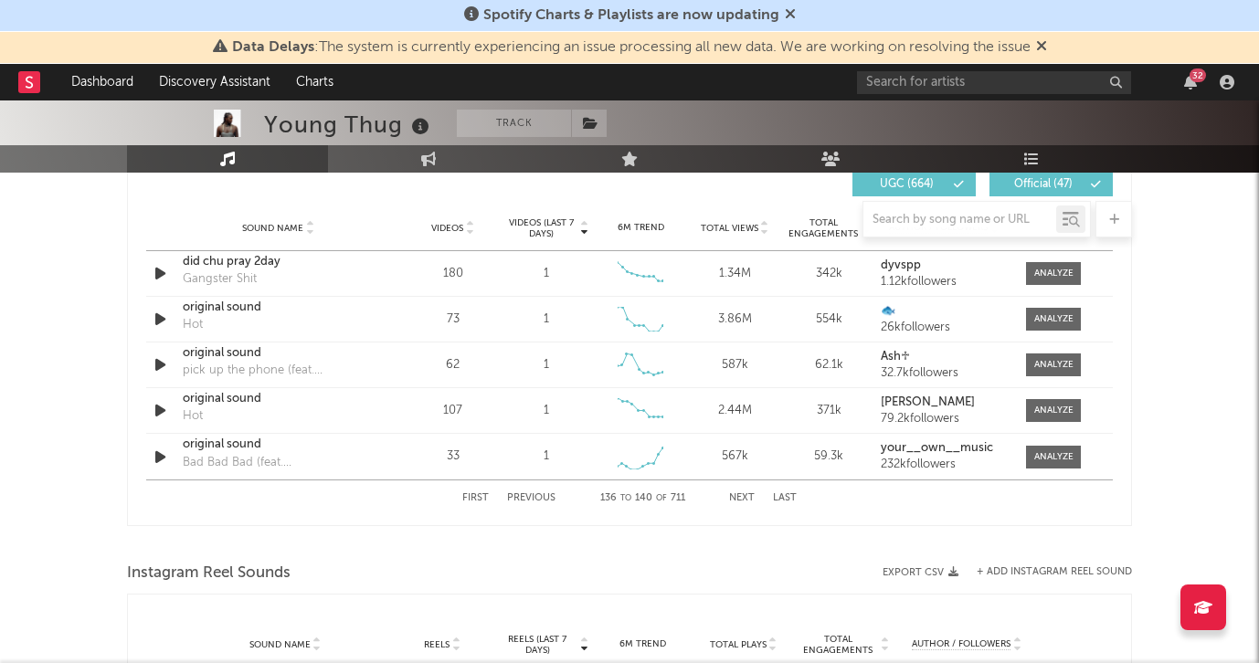
click at [740, 501] on button "Next" at bounding box center [742, 498] width 26 height 10
click at [737, 499] on button "Next" at bounding box center [742, 498] width 26 height 10
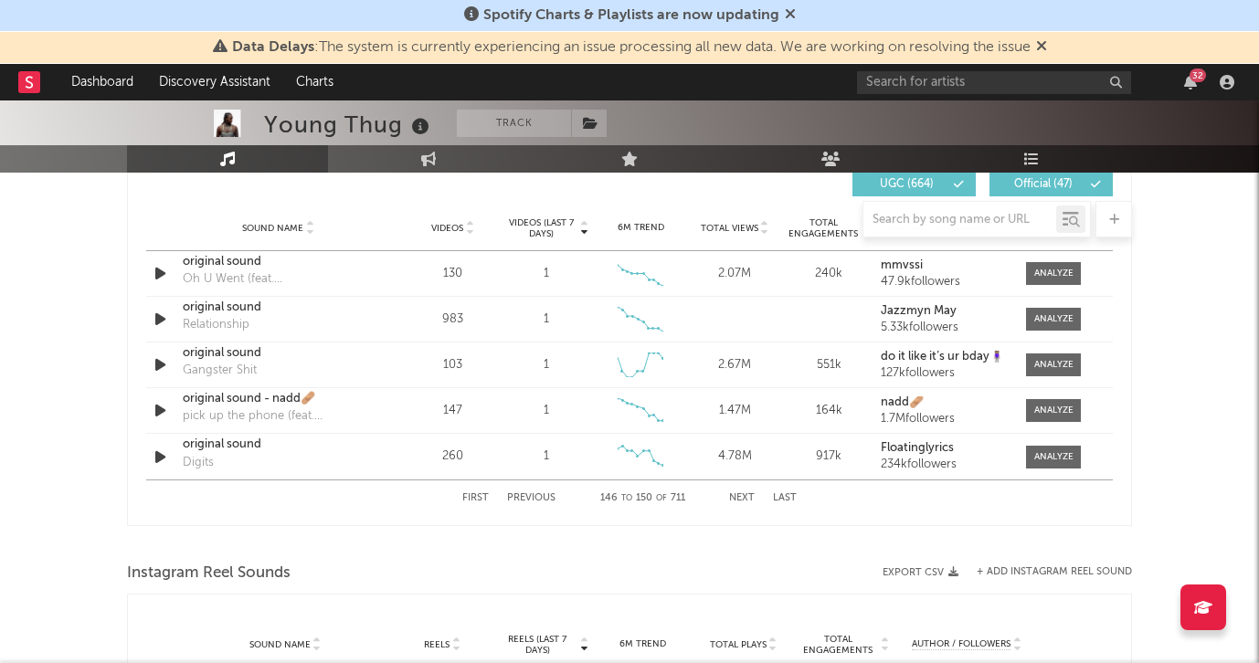
click at [737, 499] on button "Next" at bounding box center [742, 498] width 26 height 10
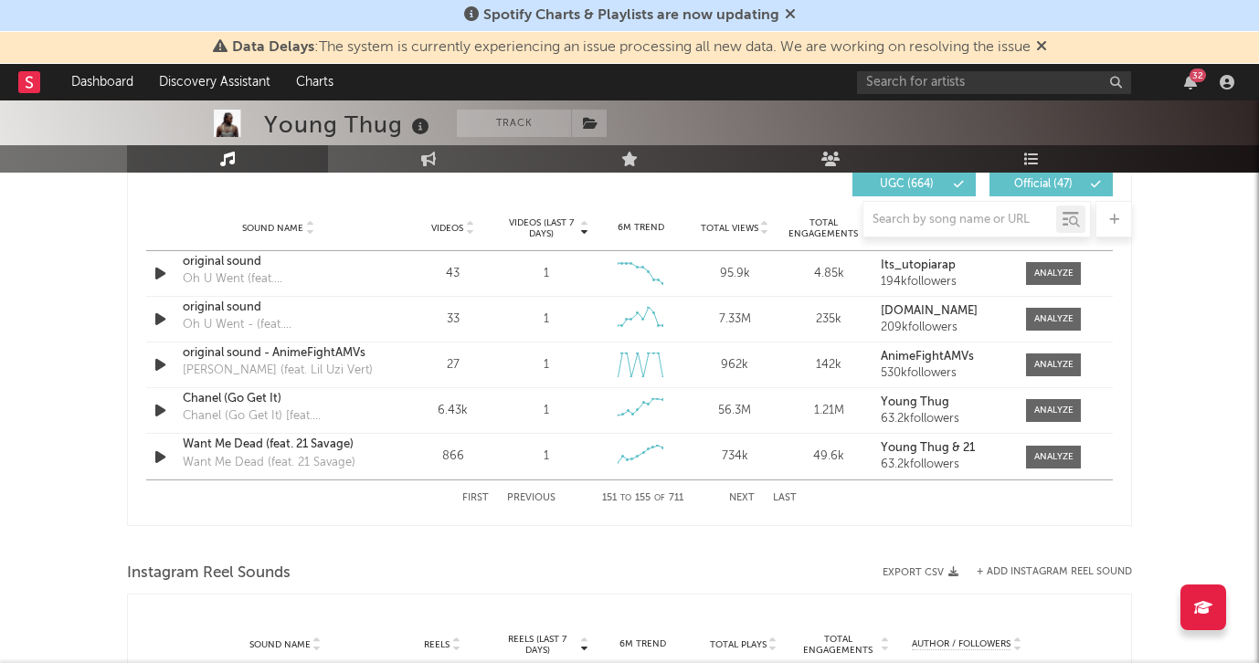
click at [737, 499] on button "Next" at bounding box center [742, 498] width 26 height 10
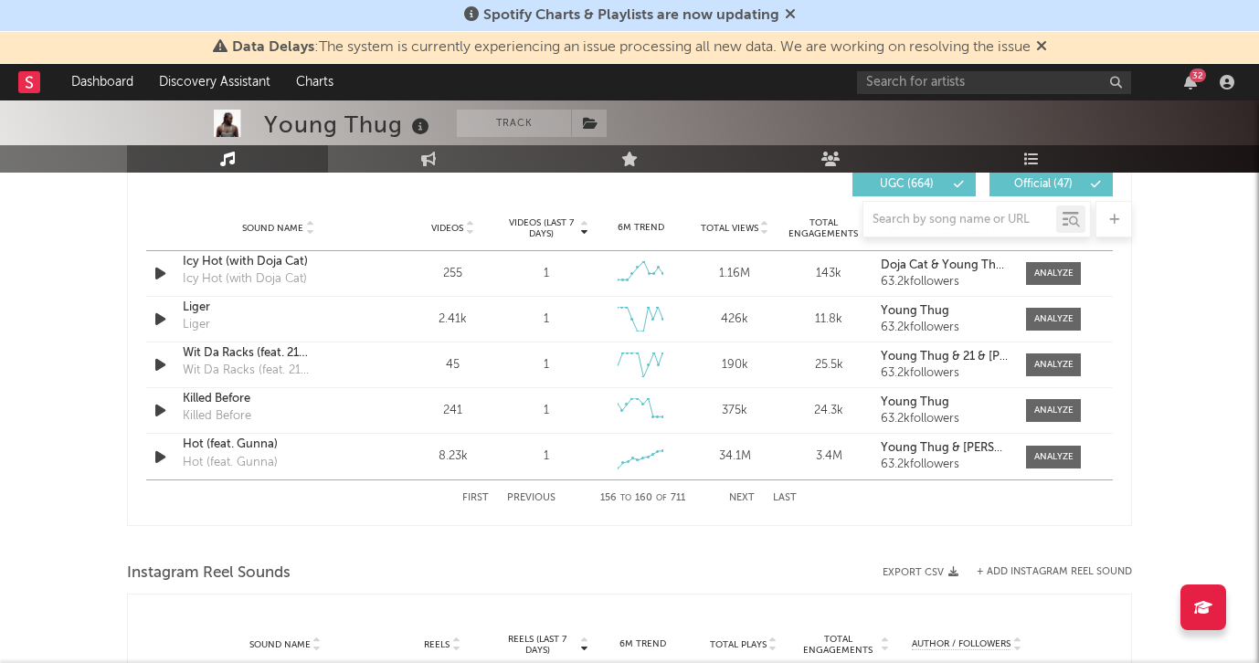
click at [737, 499] on button "Next" at bounding box center [742, 498] width 26 height 10
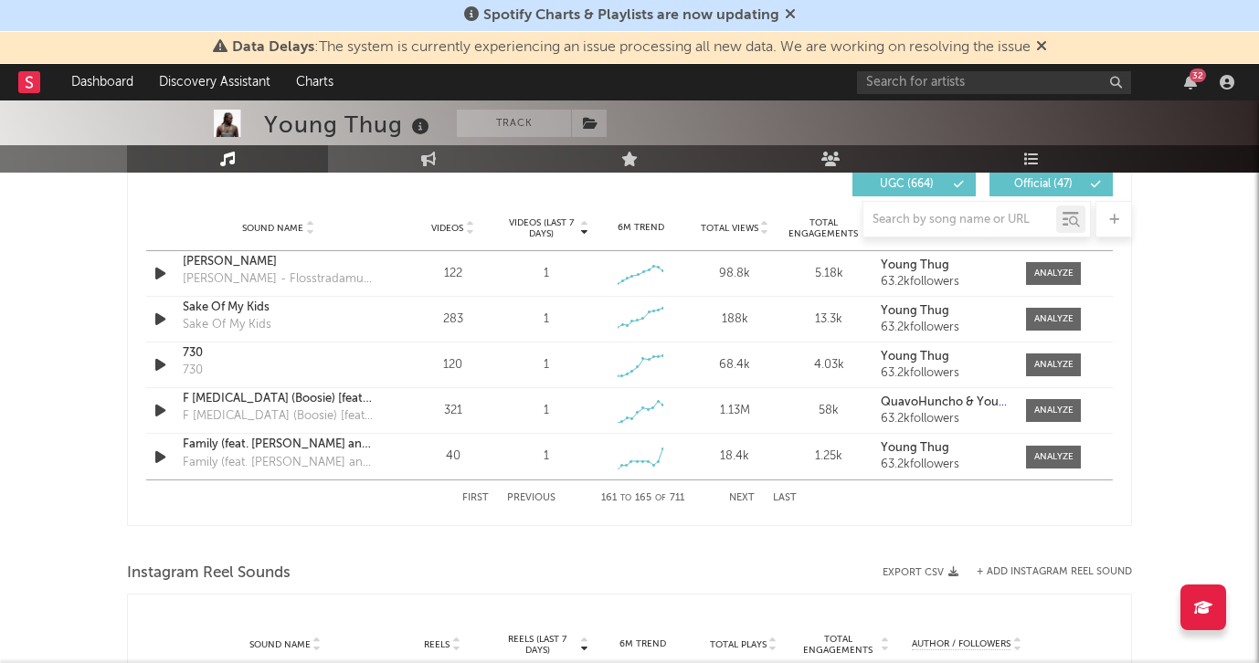
click at [737, 499] on button "Next" at bounding box center [742, 498] width 26 height 10
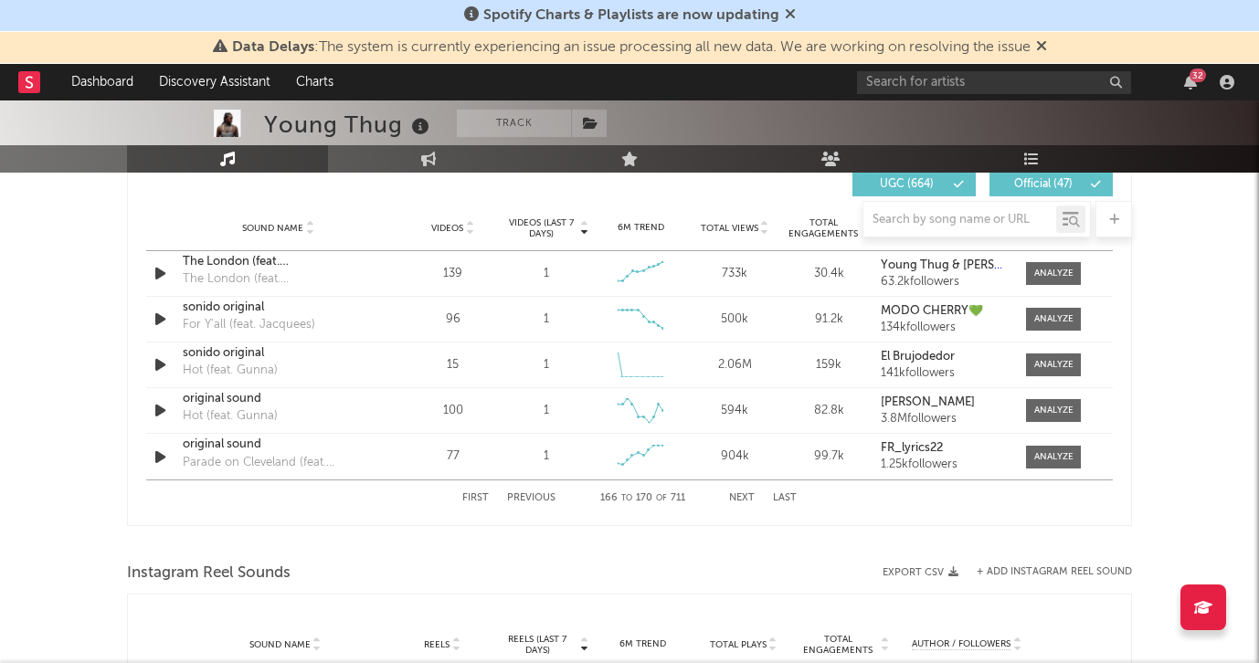
click at [737, 499] on button "Next" at bounding box center [742, 498] width 26 height 10
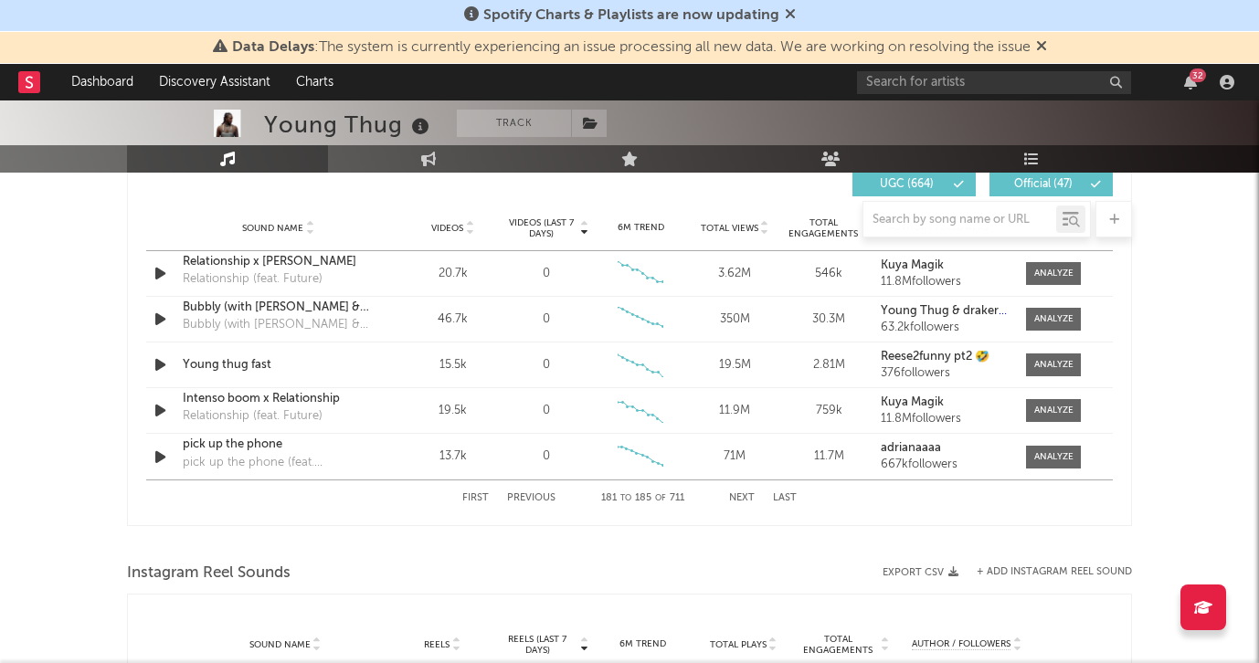
click at [737, 499] on button "Next" at bounding box center [742, 498] width 26 height 10
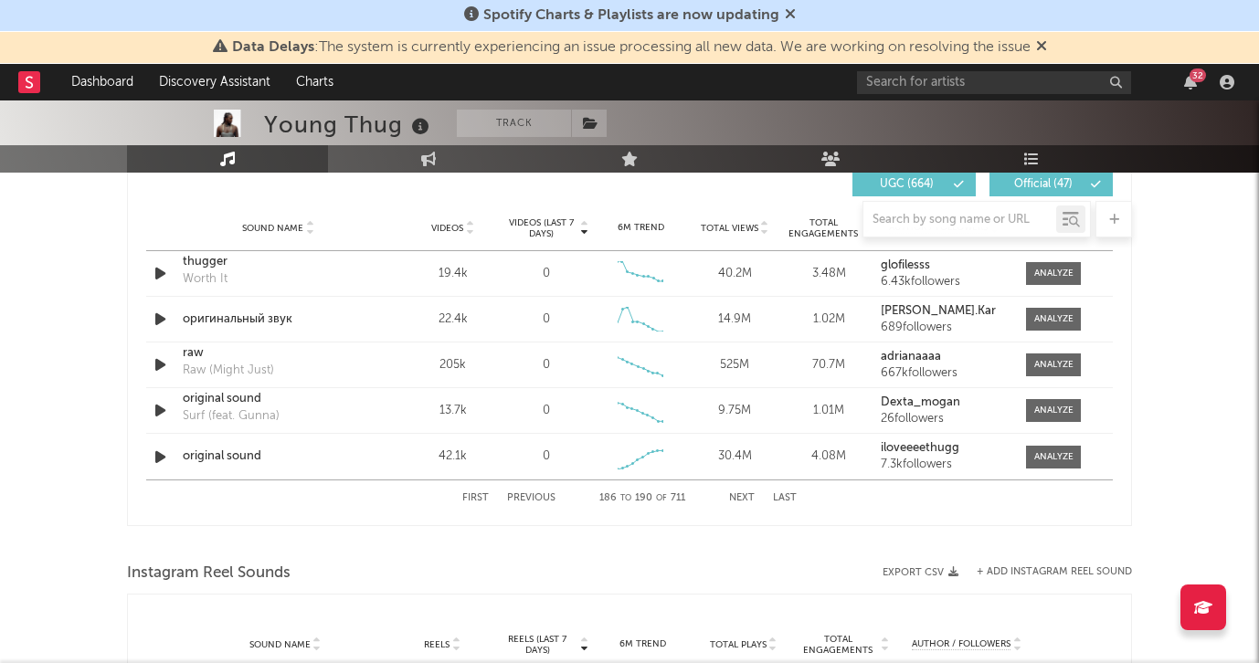
click at [737, 499] on button "Next" at bounding box center [742, 498] width 26 height 10
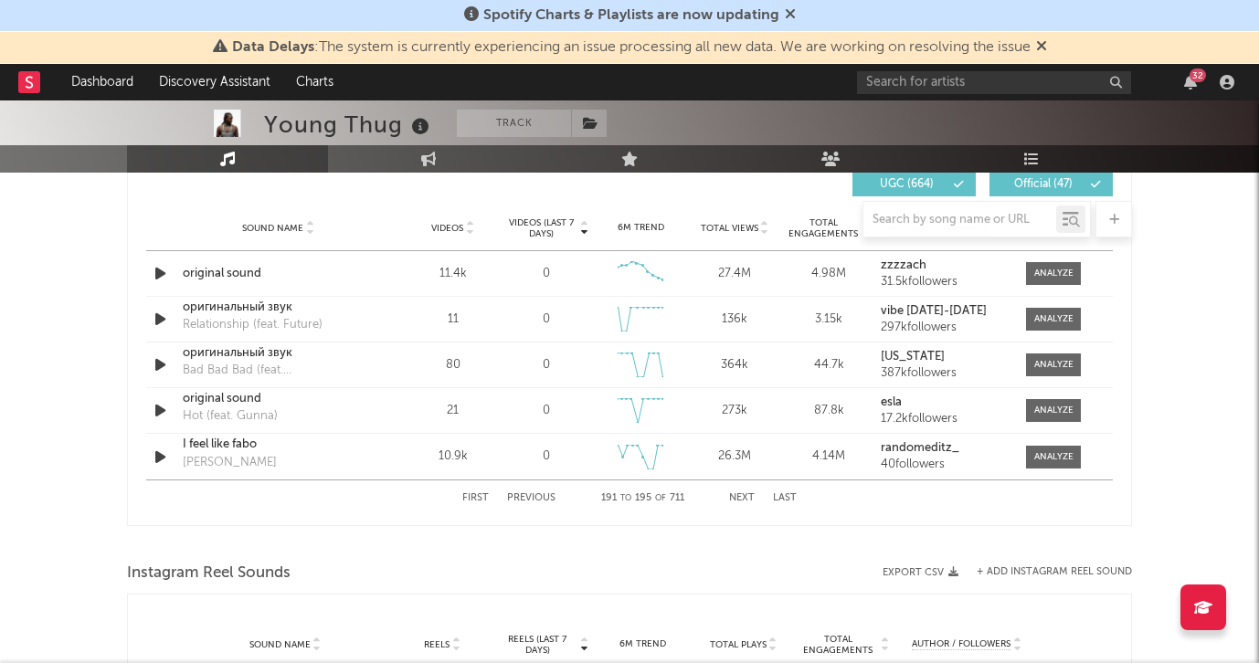
click at [525, 500] on button "Previous" at bounding box center [531, 498] width 48 height 10
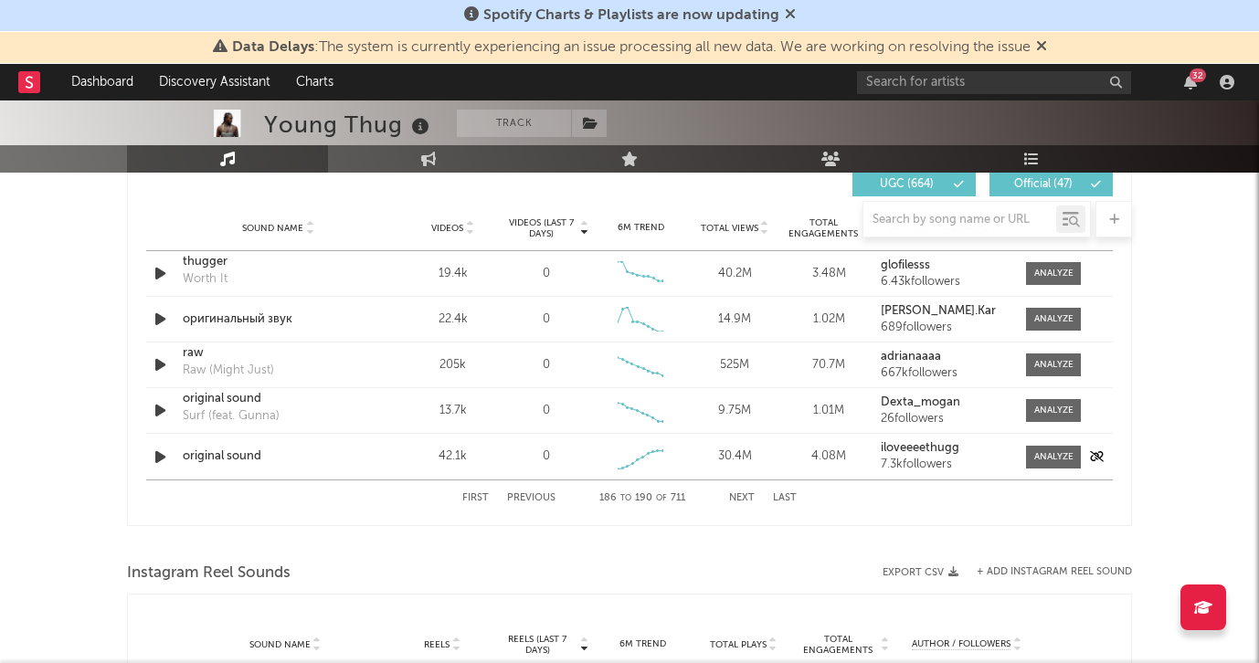
click at [162, 452] on icon "button" at bounding box center [160, 457] width 19 height 23
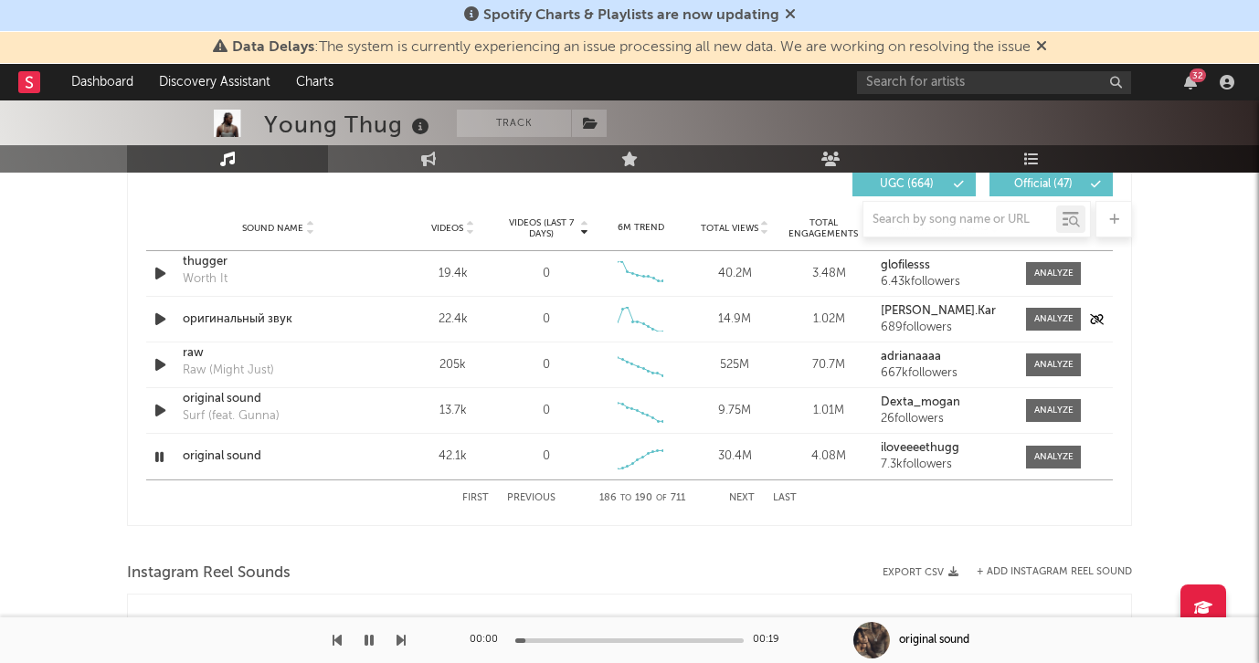
click at [164, 313] on icon "button" at bounding box center [160, 319] width 19 height 23
click at [373, 639] on icon "button" at bounding box center [368, 640] width 9 height 15
click at [373, 639] on icon "button" at bounding box center [369, 640] width 11 height 15
click at [373, 639] on icon "button" at bounding box center [368, 640] width 9 height 15
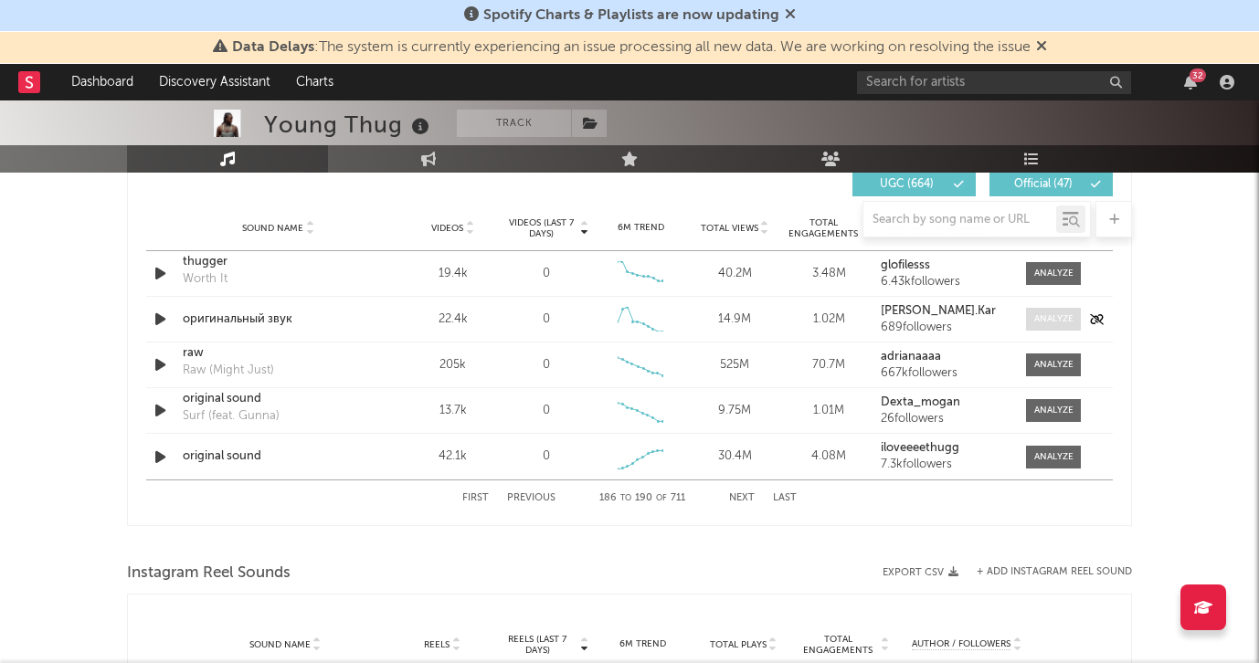
click at [1050, 316] on div at bounding box center [1053, 319] width 39 height 14
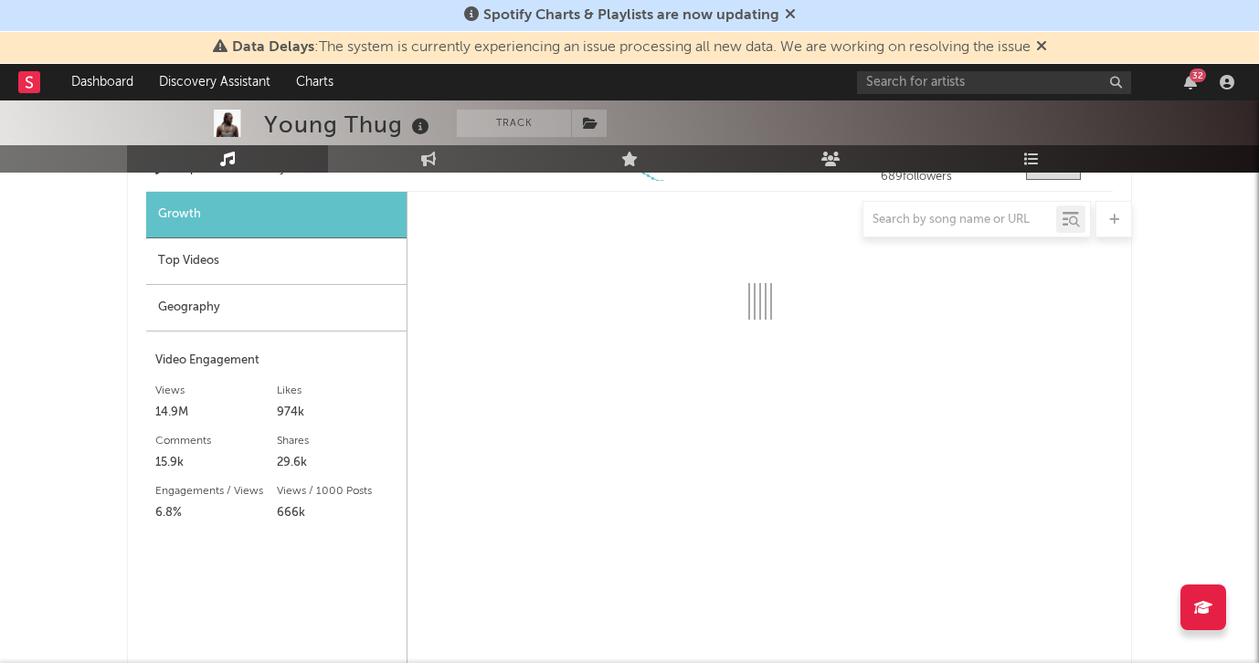
select select "6m"
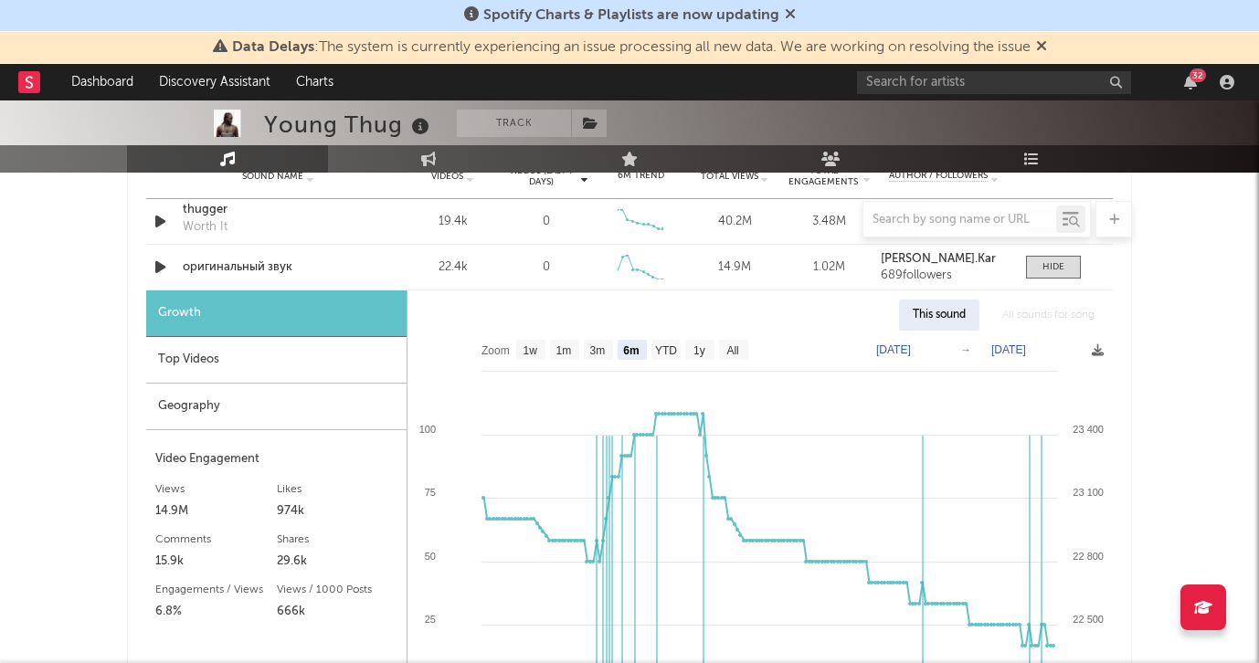
scroll to position [1352, 0]
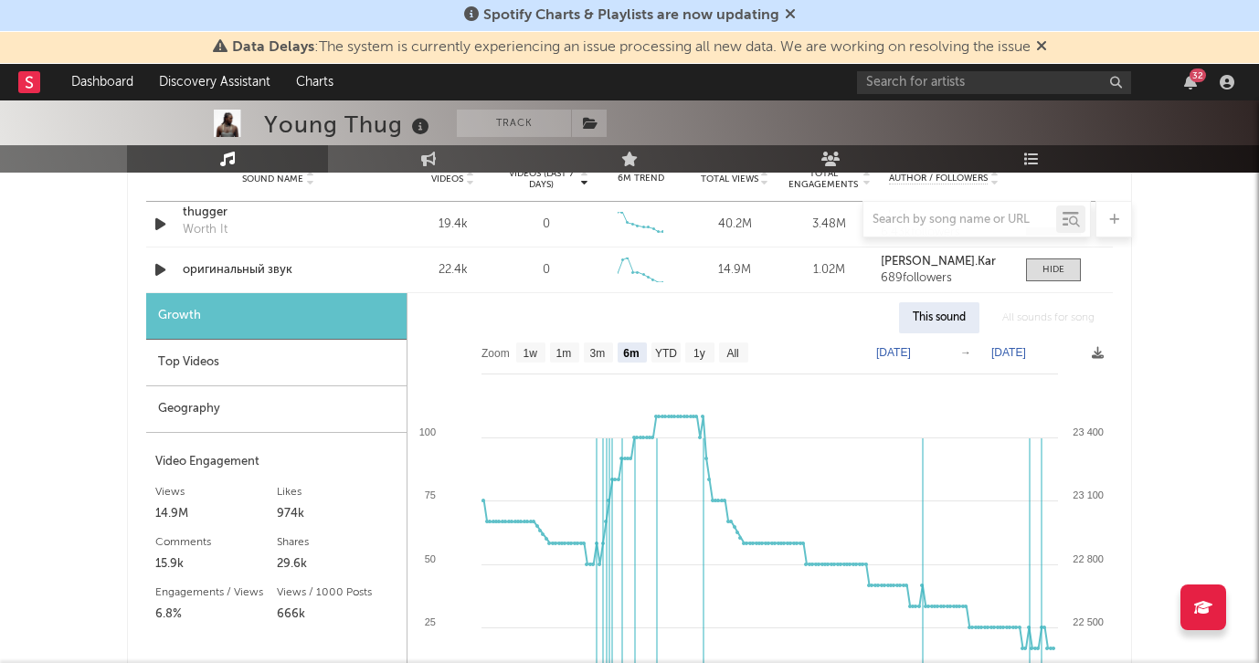
click at [269, 351] on div "Top Videos" at bounding box center [276, 363] width 260 height 47
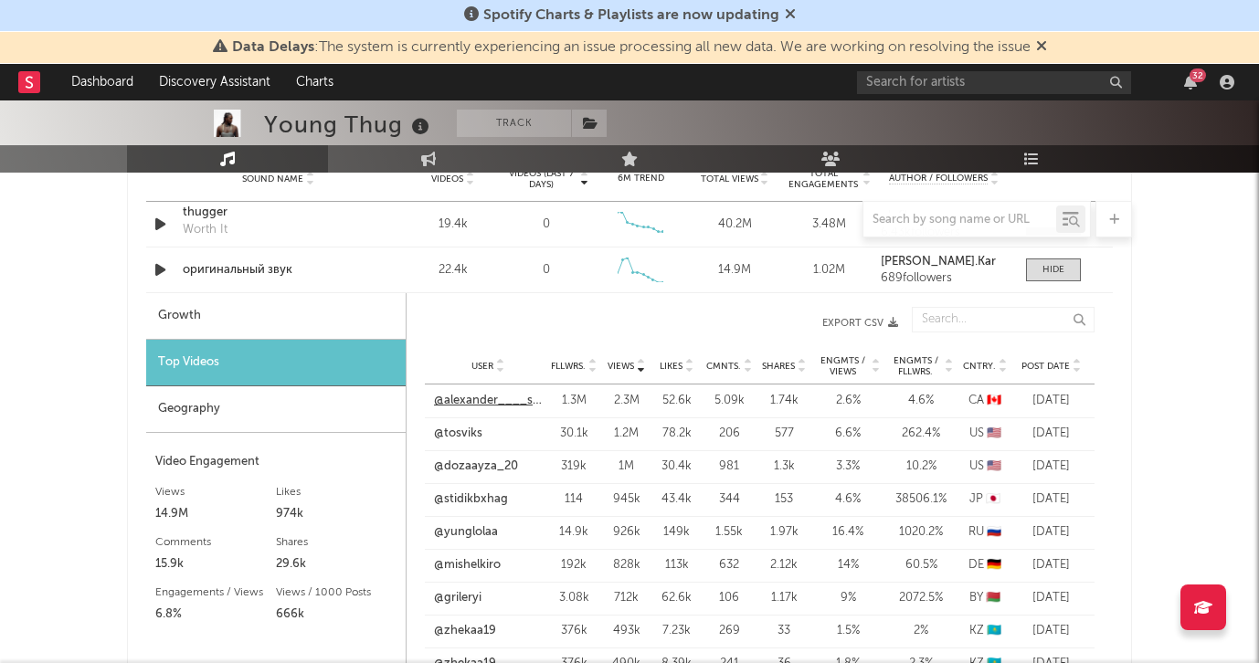
click at [502, 399] on link "@alexander____suleymanoff" at bounding box center [488, 401] width 108 height 18
click at [470, 557] on link "@mishelkiro" at bounding box center [467, 565] width 67 height 18
click at [240, 359] on div "Top Videos" at bounding box center [275, 363] width 259 height 47
click at [1150, 430] on div "Young Thug Track [GEOGRAPHIC_DATA] | Hip-Hop/Rap Edit Track Benchmark Summary 1…" at bounding box center [629, 380] width 1259 height 3263
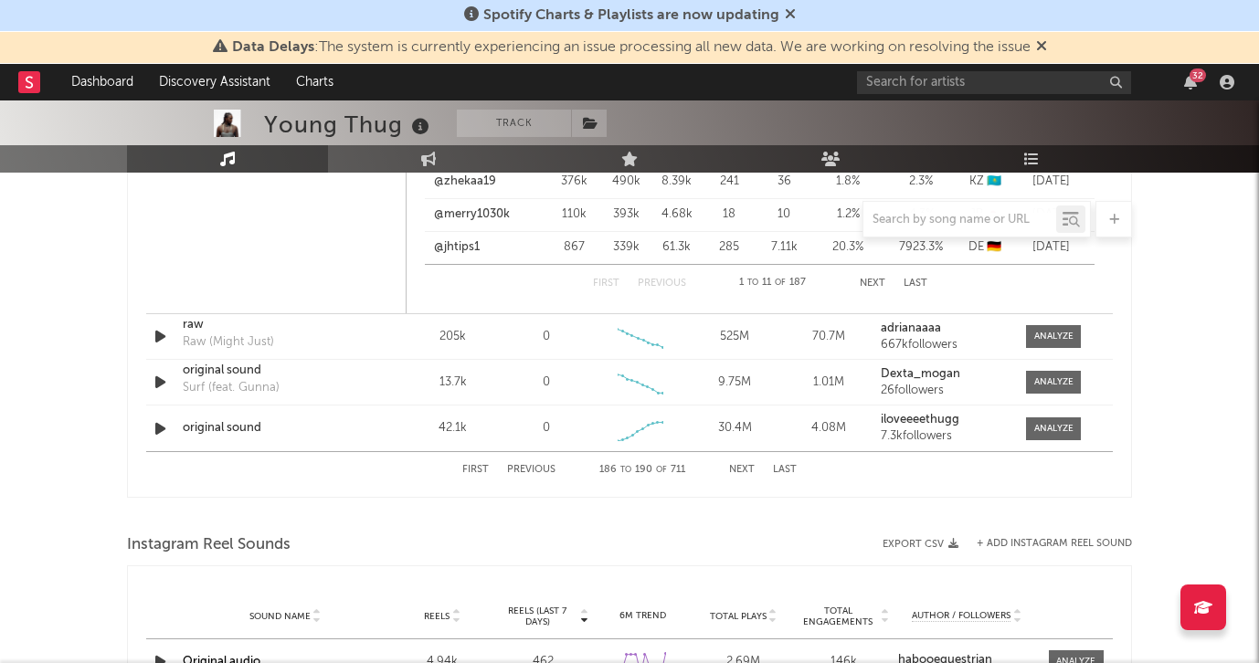
scroll to position [1841, 0]
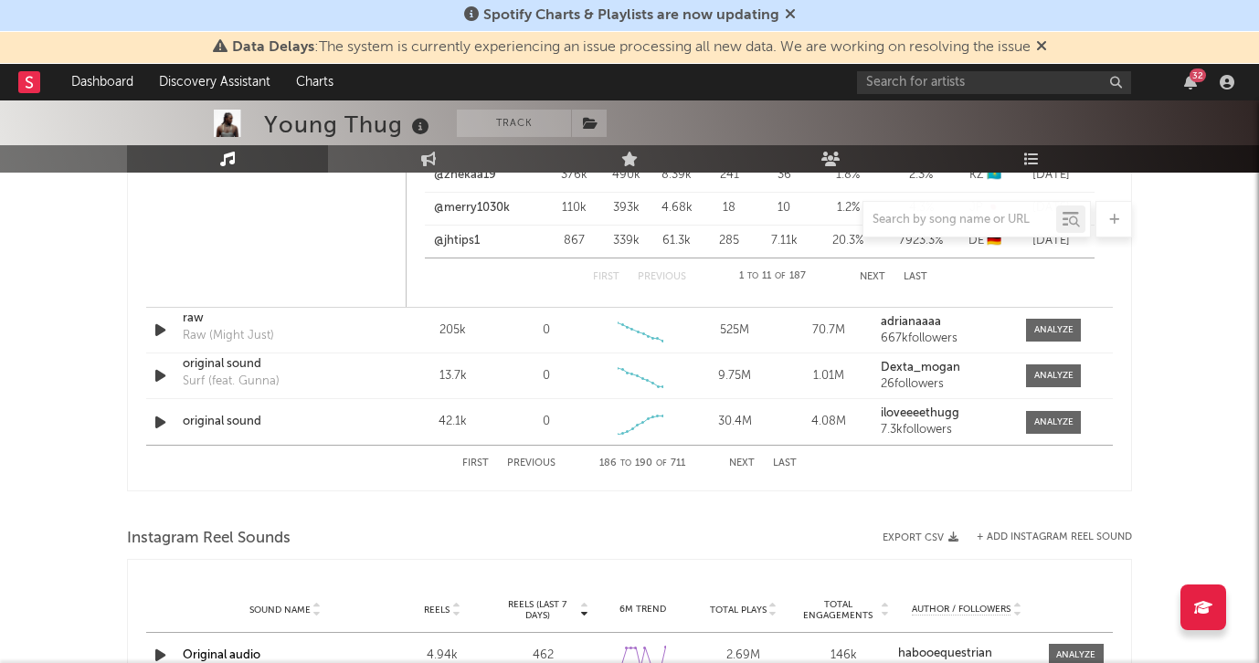
click at [739, 462] on button "Next" at bounding box center [742, 464] width 26 height 10
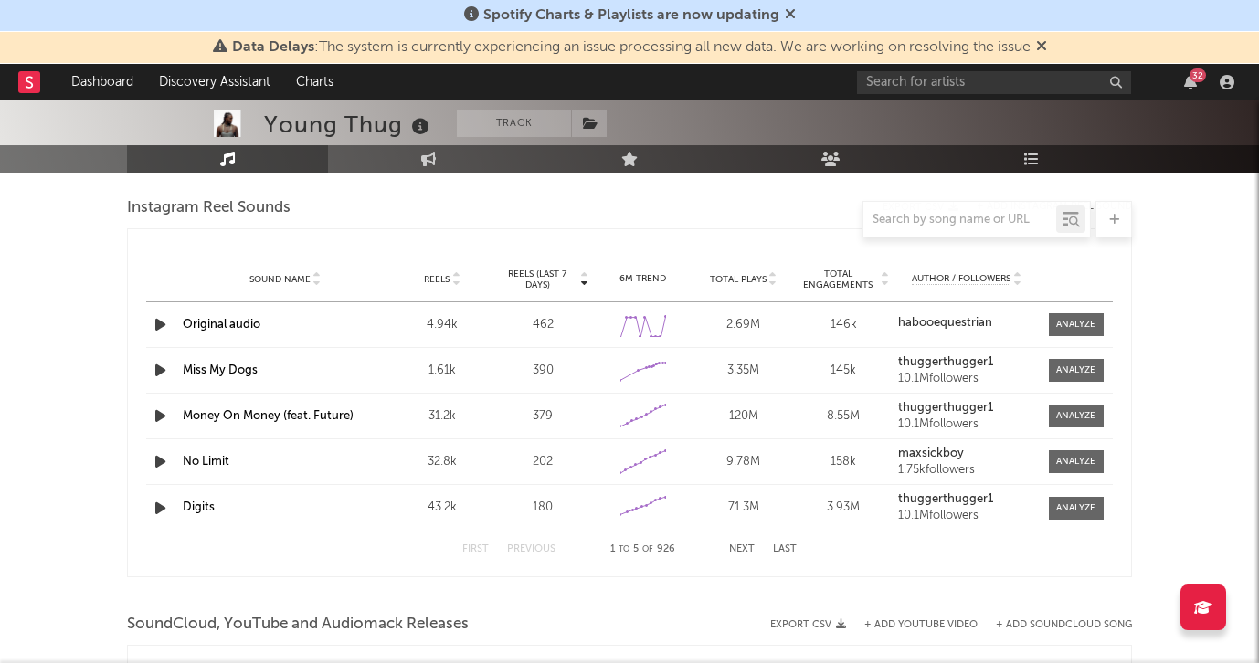
scroll to position [1671, 0]
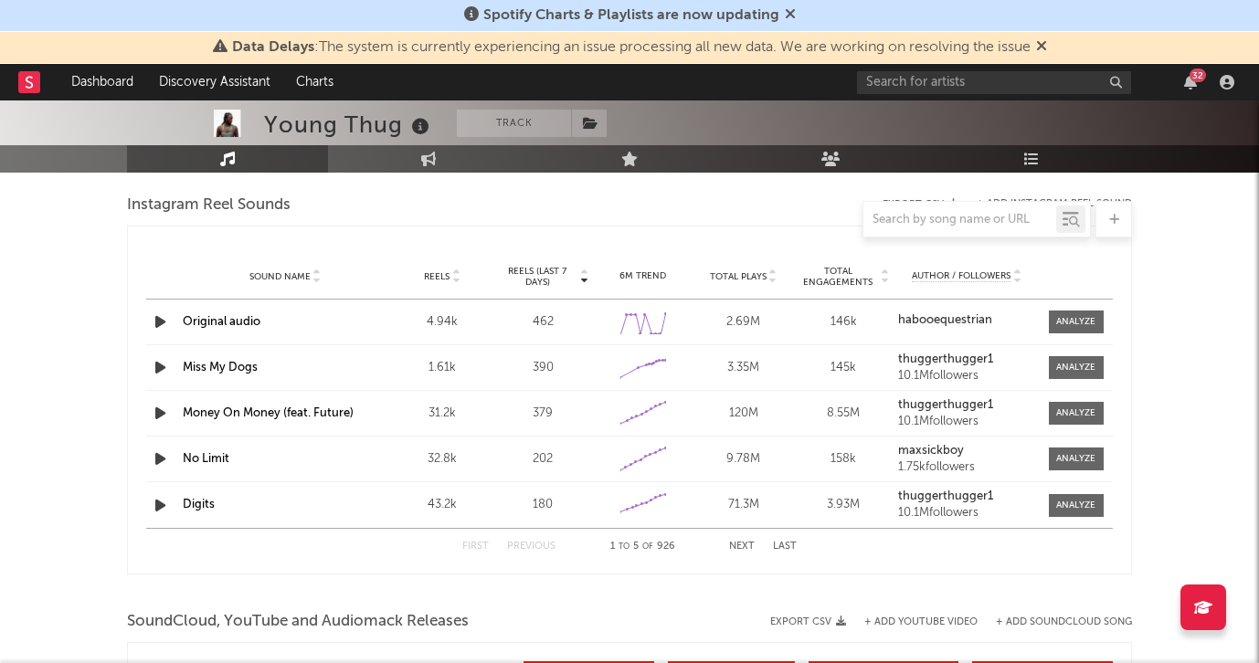
click at [158, 324] on icon "button" at bounding box center [160, 322] width 19 height 23
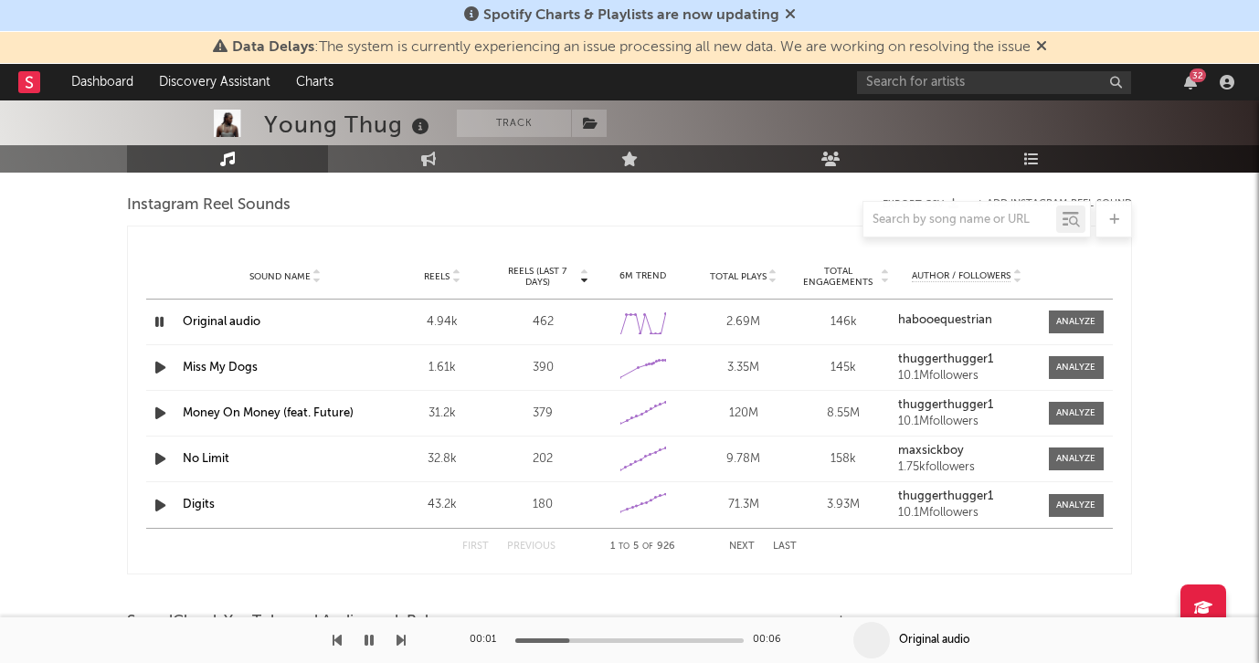
click at [744, 544] on button "Next" at bounding box center [742, 547] width 26 height 10
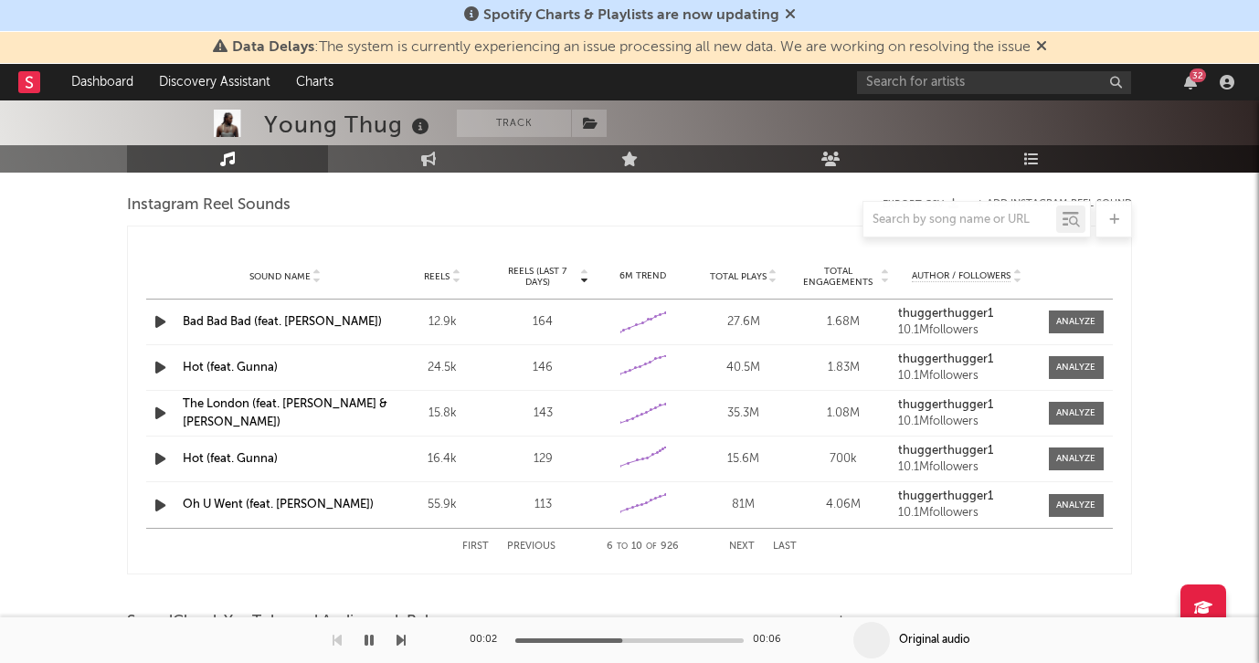
click at [744, 544] on button "Next" at bounding box center [742, 547] width 26 height 10
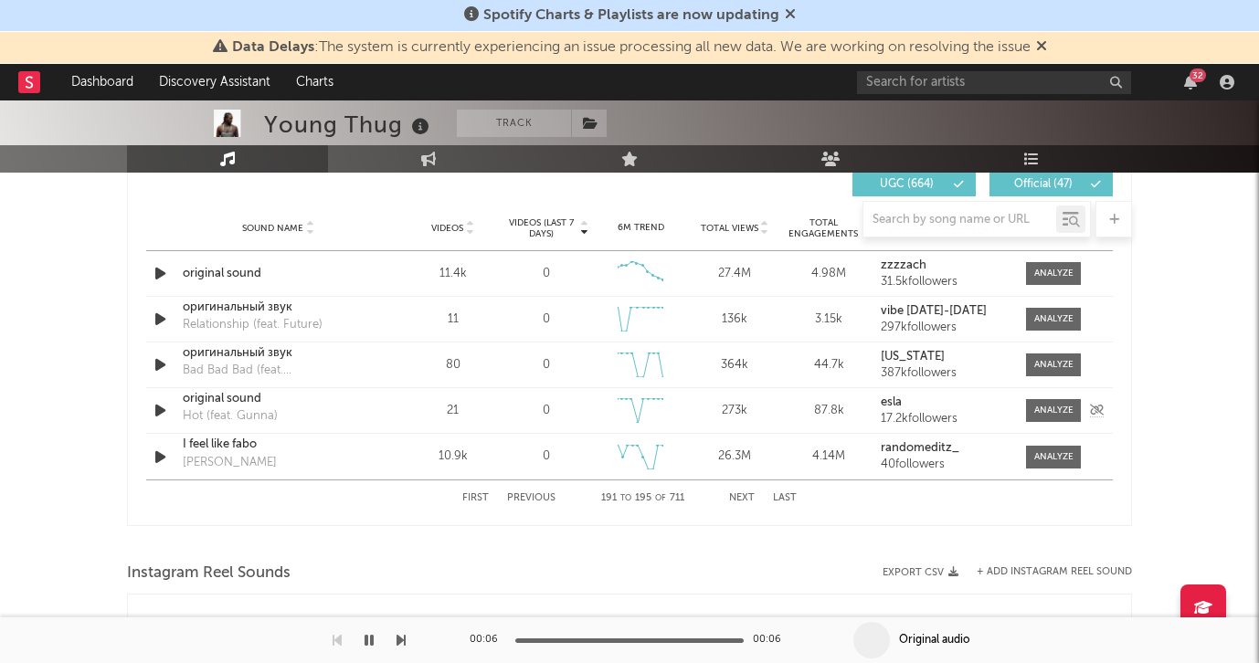
scroll to position [1355, 0]
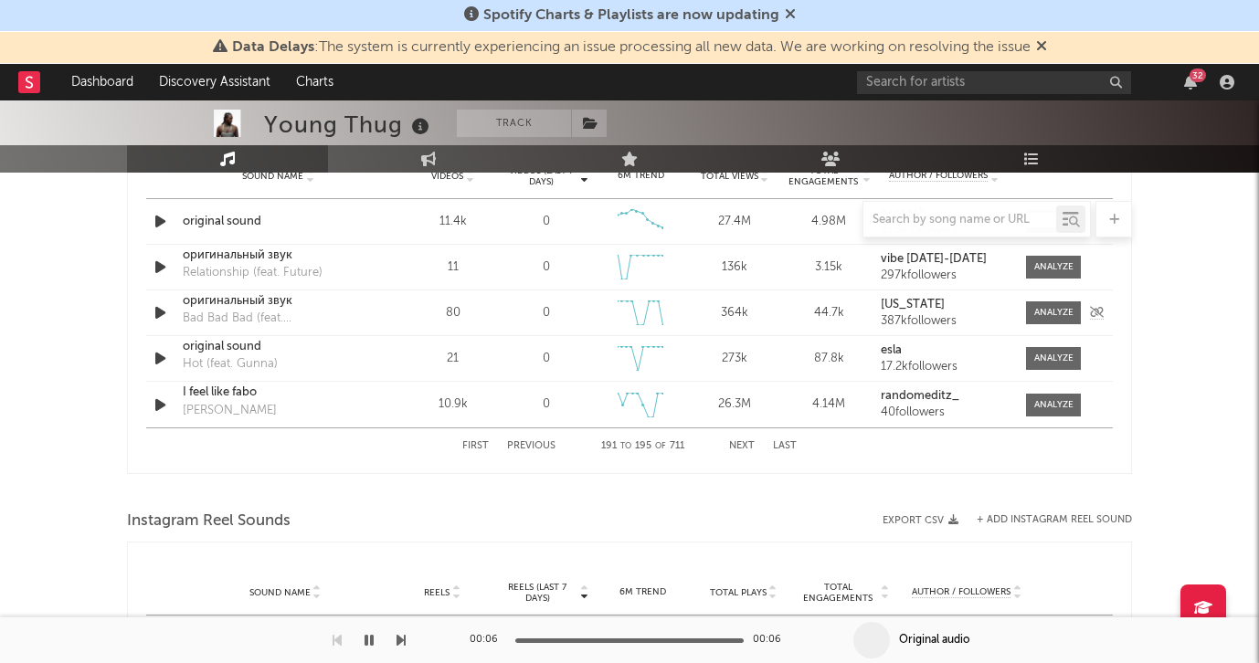
click at [160, 311] on icon "button" at bounding box center [160, 312] width 19 height 23
click at [156, 223] on div at bounding box center [629, 219] width 1005 height 37
click at [161, 221] on div at bounding box center [629, 219] width 1005 height 37
click at [159, 216] on div at bounding box center [629, 219] width 1005 height 37
click at [365, 638] on icon "button" at bounding box center [368, 640] width 9 height 15
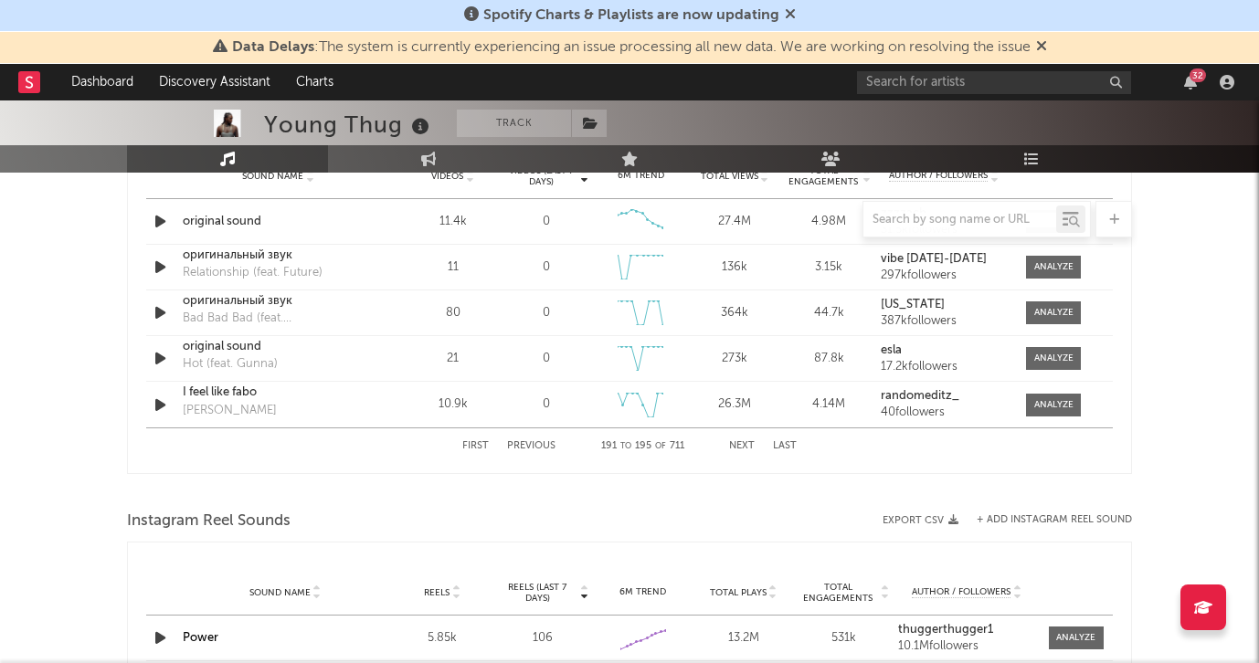
click at [160, 219] on div at bounding box center [629, 219] width 1005 height 37
click at [161, 226] on div at bounding box center [629, 219] width 1005 height 37
click at [735, 444] on button "Next" at bounding box center [742, 446] width 26 height 10
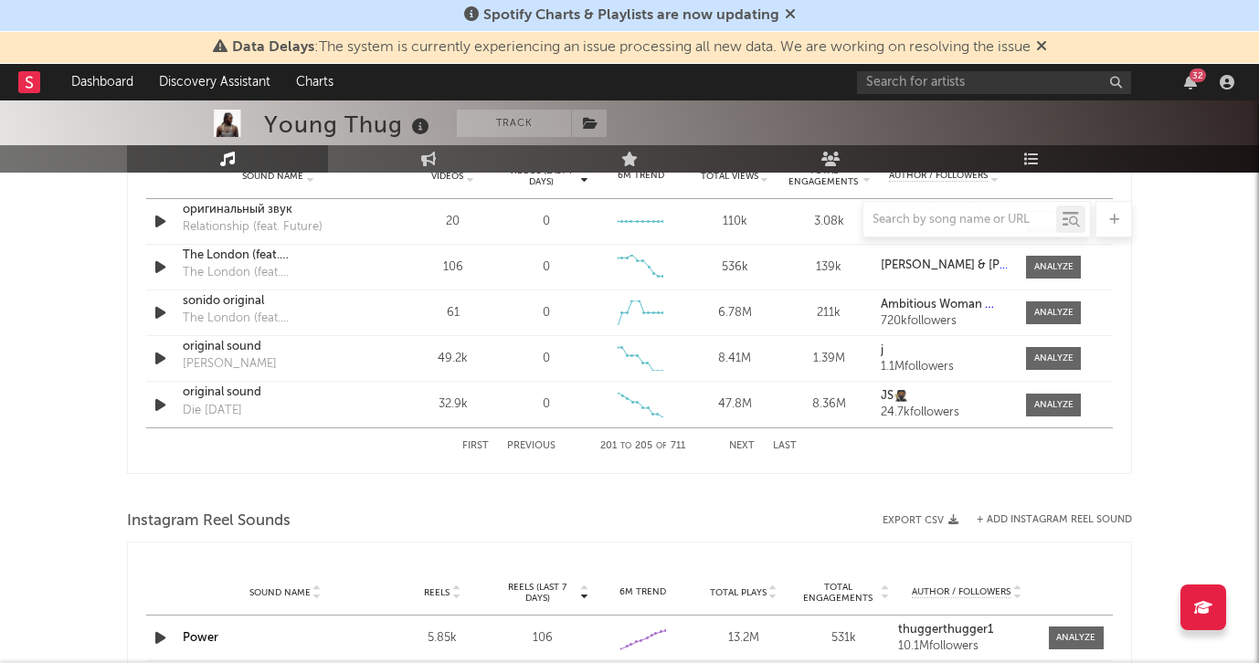
click at [735, 444] on button "Next" at bounding box center [742, 446] width 26 height 10
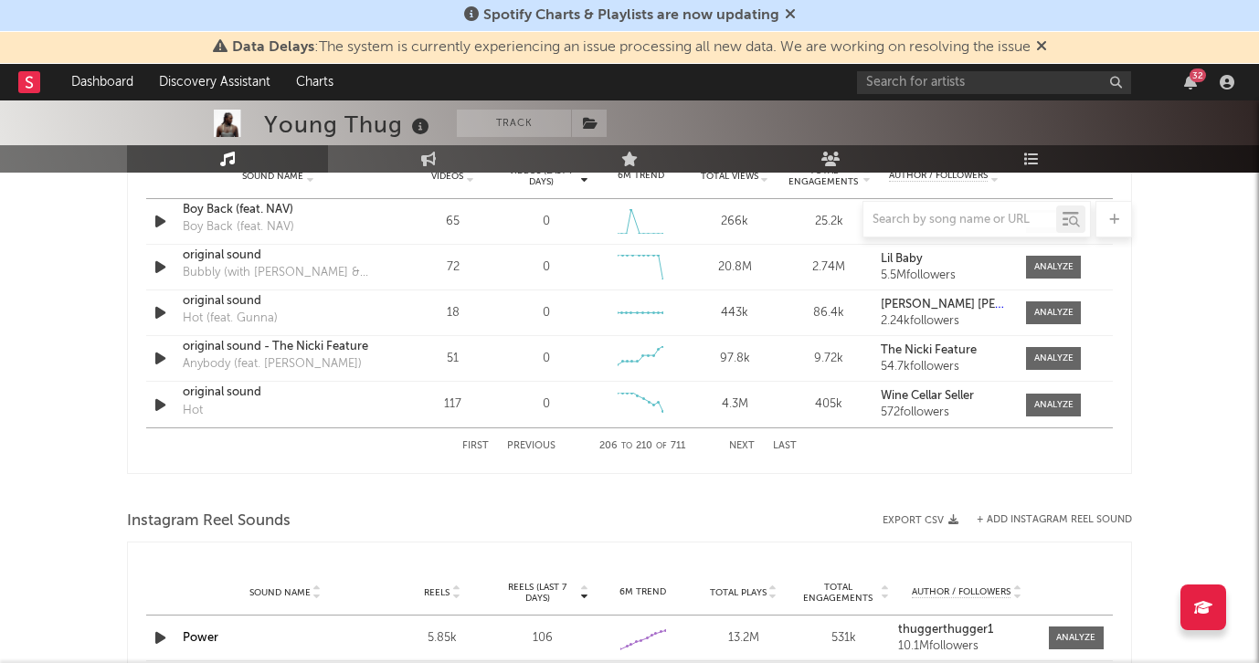
click at [735, 444] on button "Next" at bounding box center [742, 446] width 26 height 10
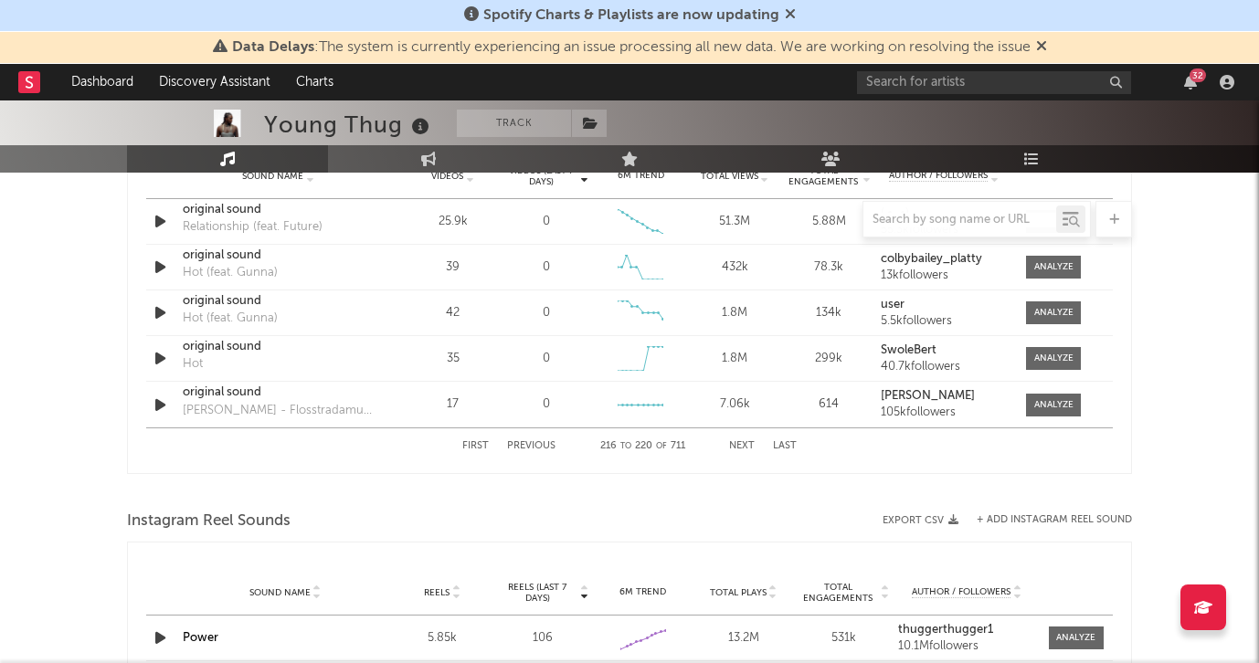
click at [735, 444] on button "Next" at bounding box center [742, 446] width 26 height 10
click at [737, 441] on button "Next" at bounding box center [742, 446] width 26 height 10
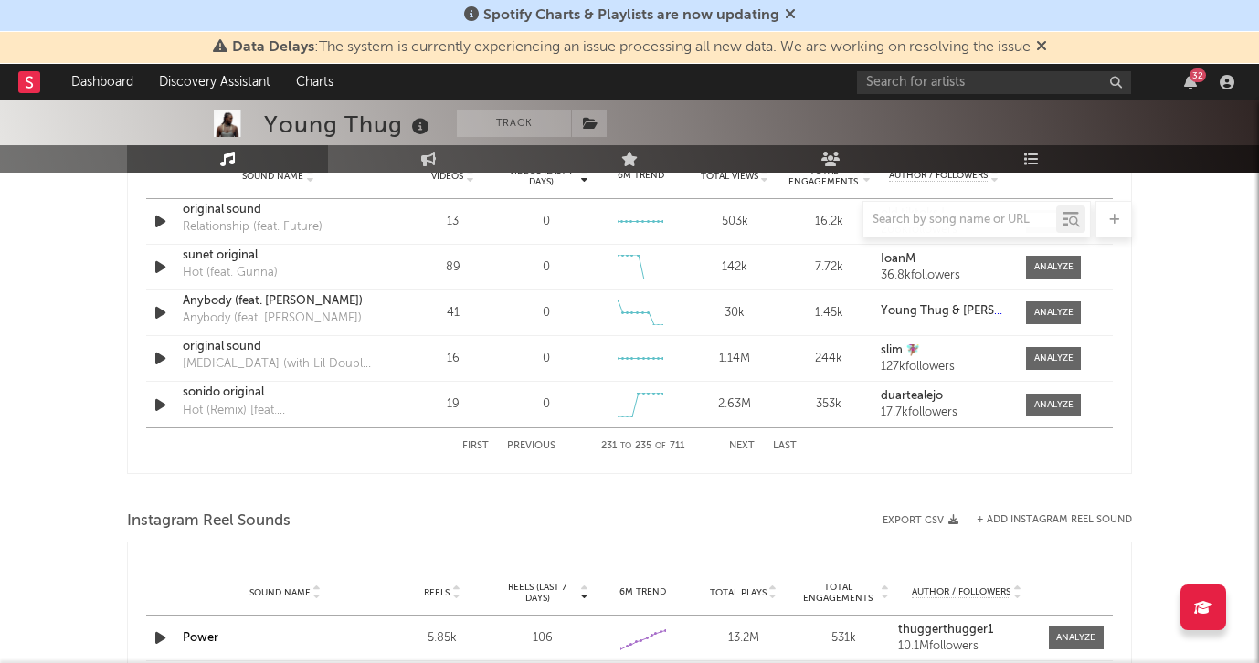
click at [737, 441] on button "Next" at bounding box center [742, 446] width 26 height 10
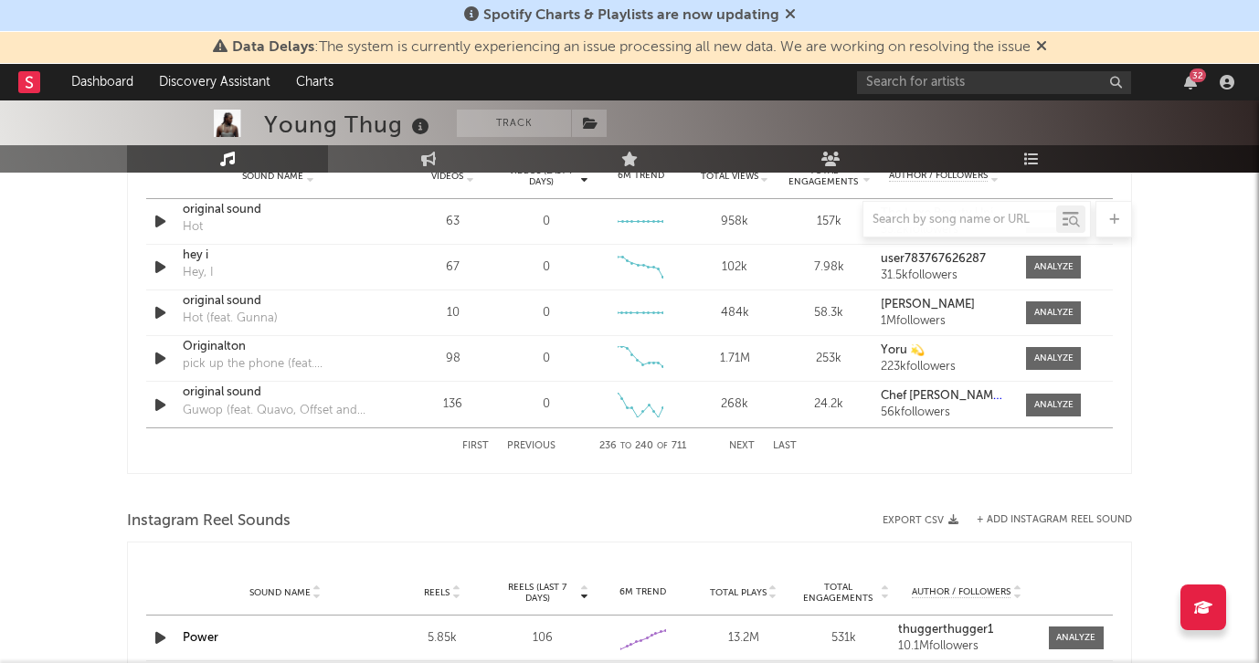
click at [737, 441] on button "Next" at bounding box center [742, 446] width 26 height 10
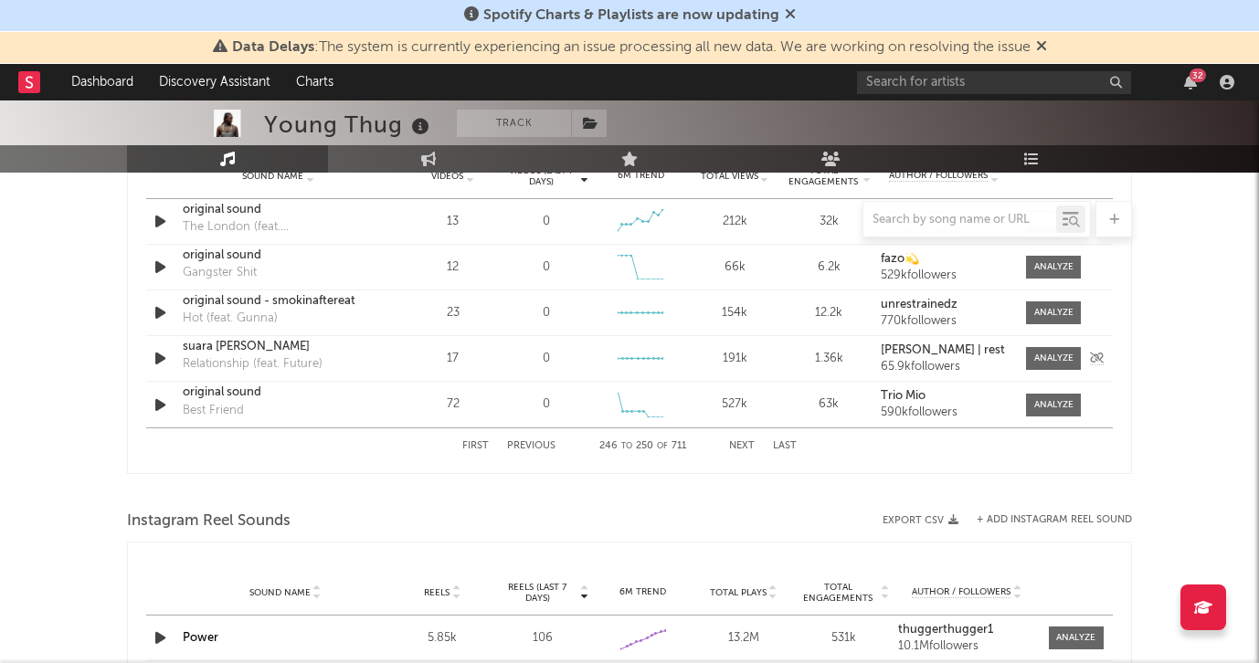
click at [160, 359] on icon "button" at bounding box center [160, 358] width 19 height 23
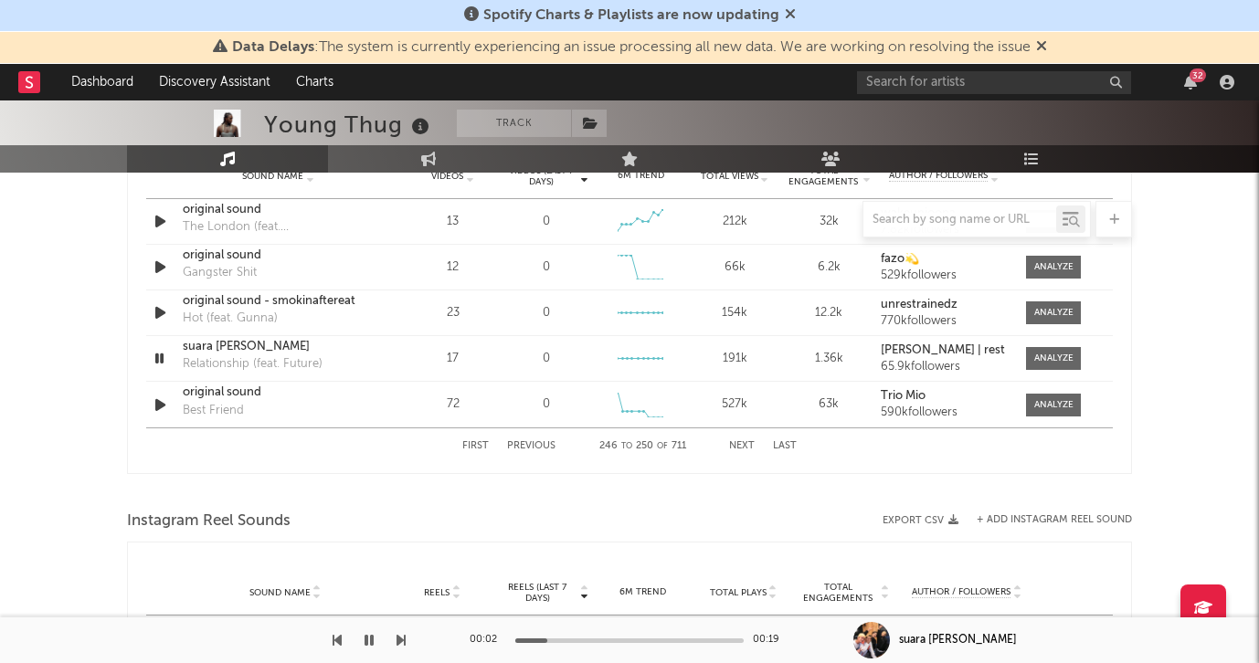
click at [734, 443] on button "Next" at bounding box center [742, 446] width 26 height 10
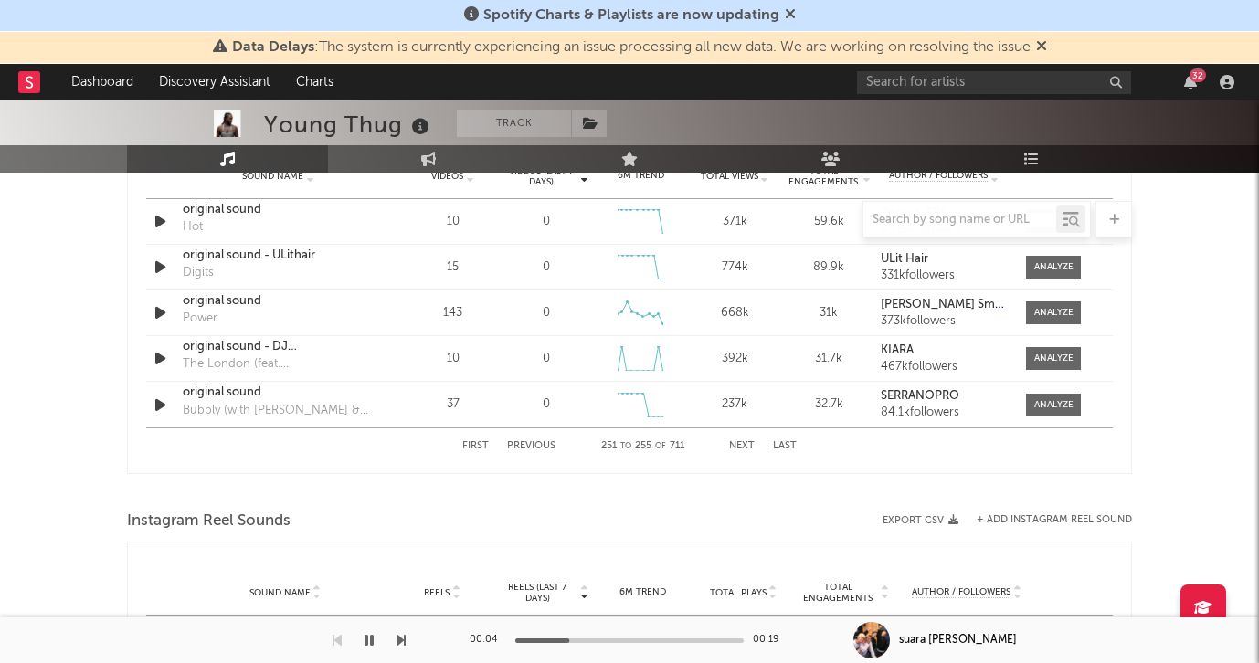
click at [734, 443] on button "Next" at bounding box center [742, 446] width 26 height 10
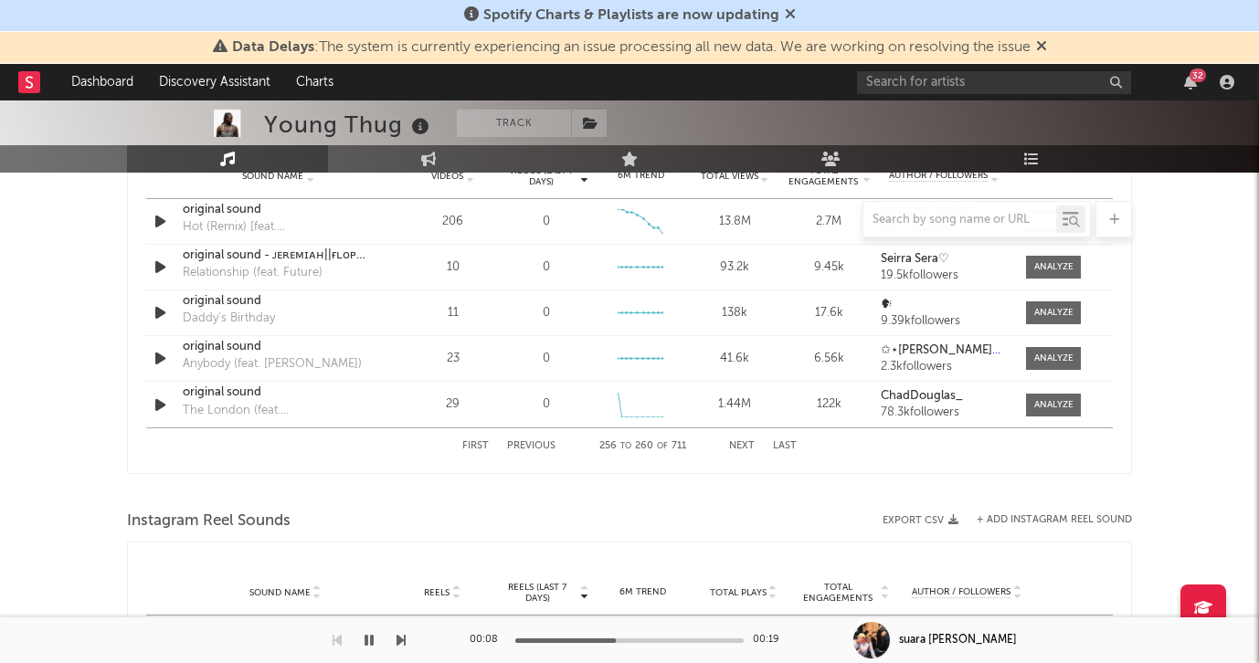
click at [734, 443] on button "Next" at bounding box center [742, 446] width 26 height 10
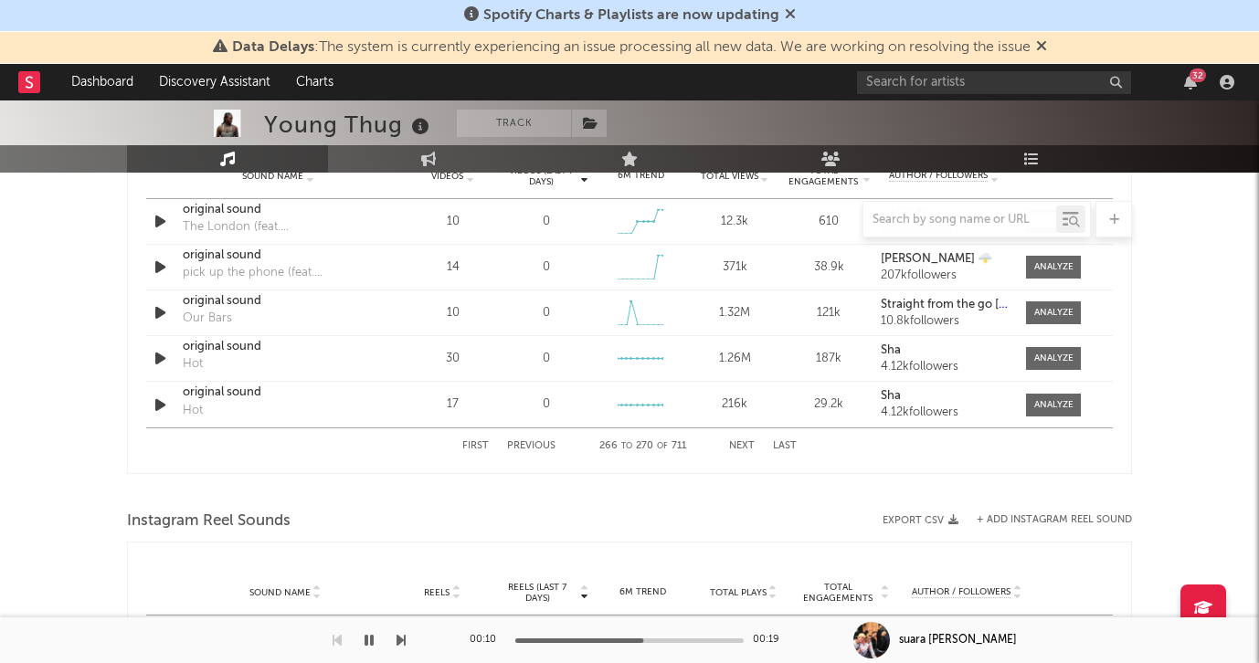
click at [734, 443] on button "Next" at bounding box center [742, 446] width 26 height 10
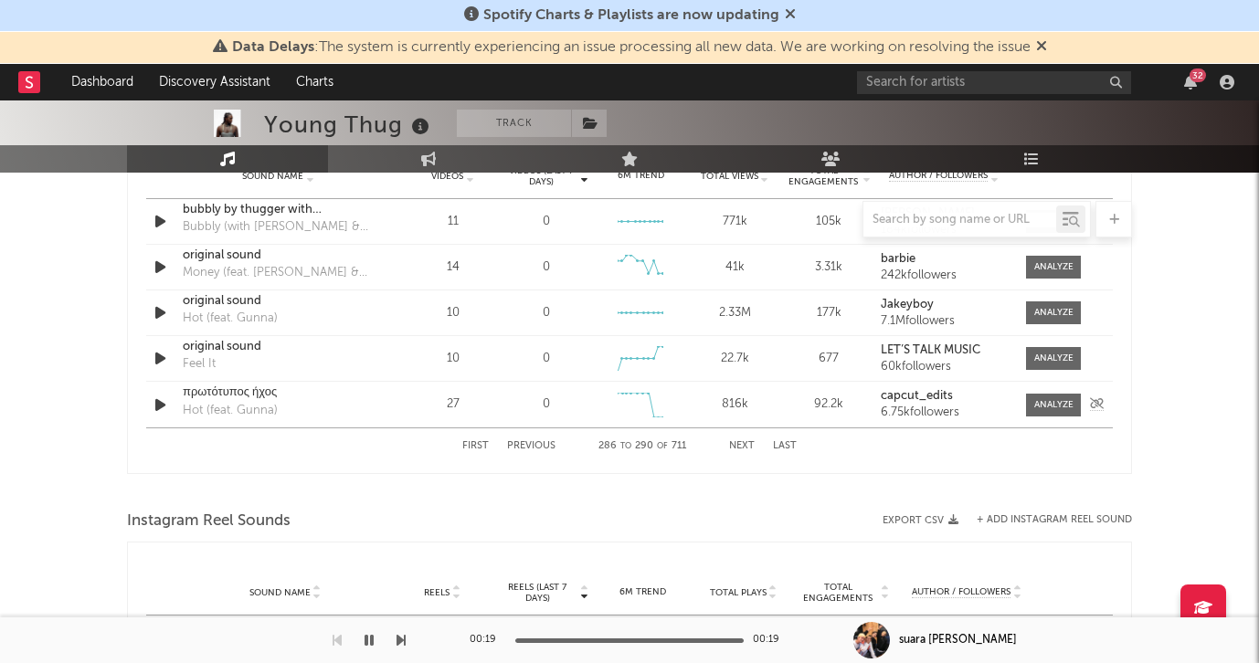
click at [162, 406] on icon "button" at bounding box center [160, 405] width 19 height 23
click at [161, 403] on icon "button" at bounding box center [159, 405] width 17 height 23
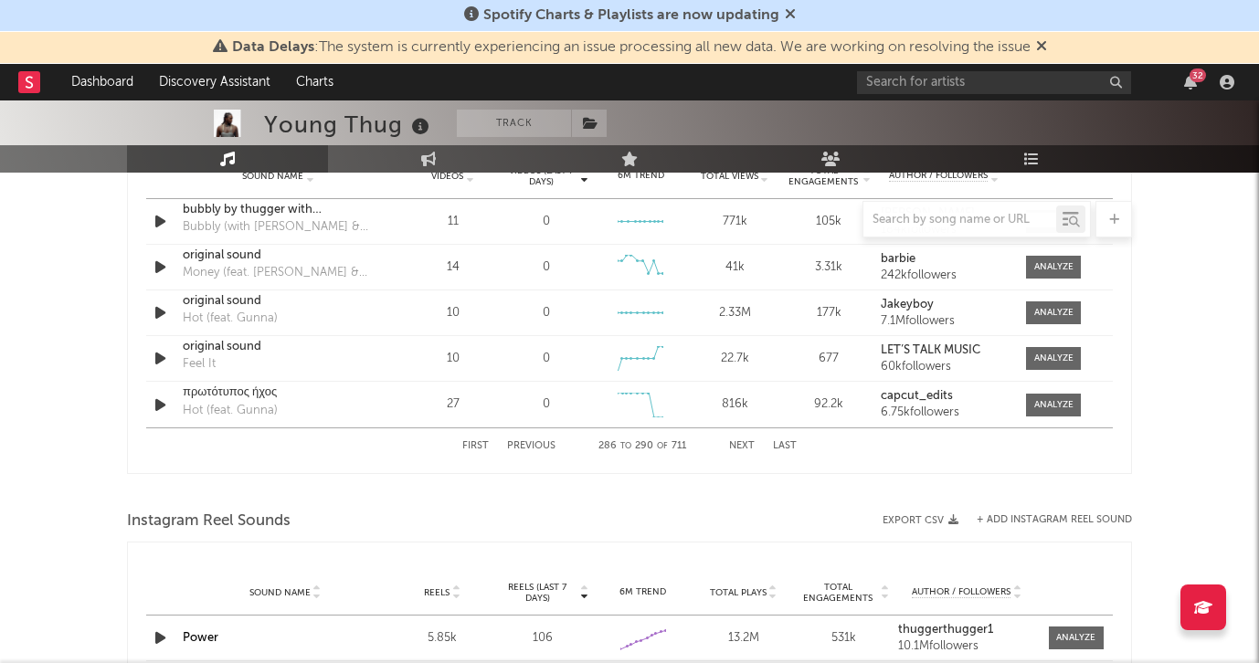
click at [734, 442] on button "Next" at bounding box center [742, 446] width 26 height 10
click at [746, 442] on button "Next" at bounding box center [742, 446] width 26 height 10
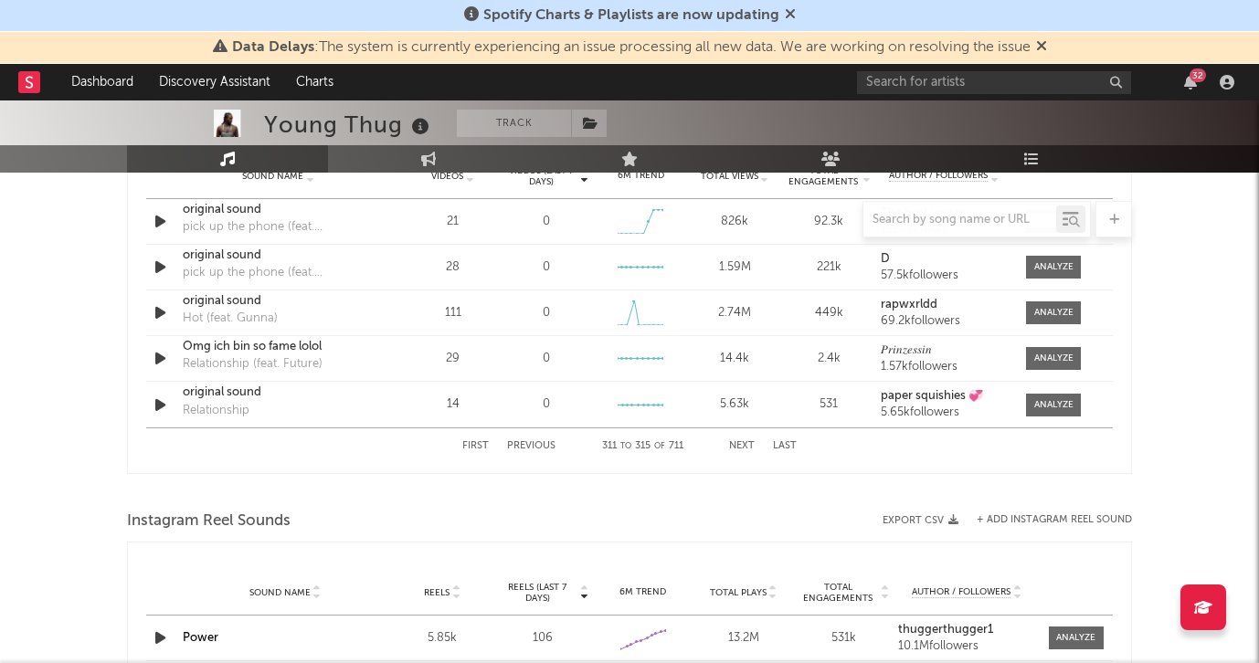
click at [746, 442] on button "Next" at bounding box center [742, 446] width 26 height 10
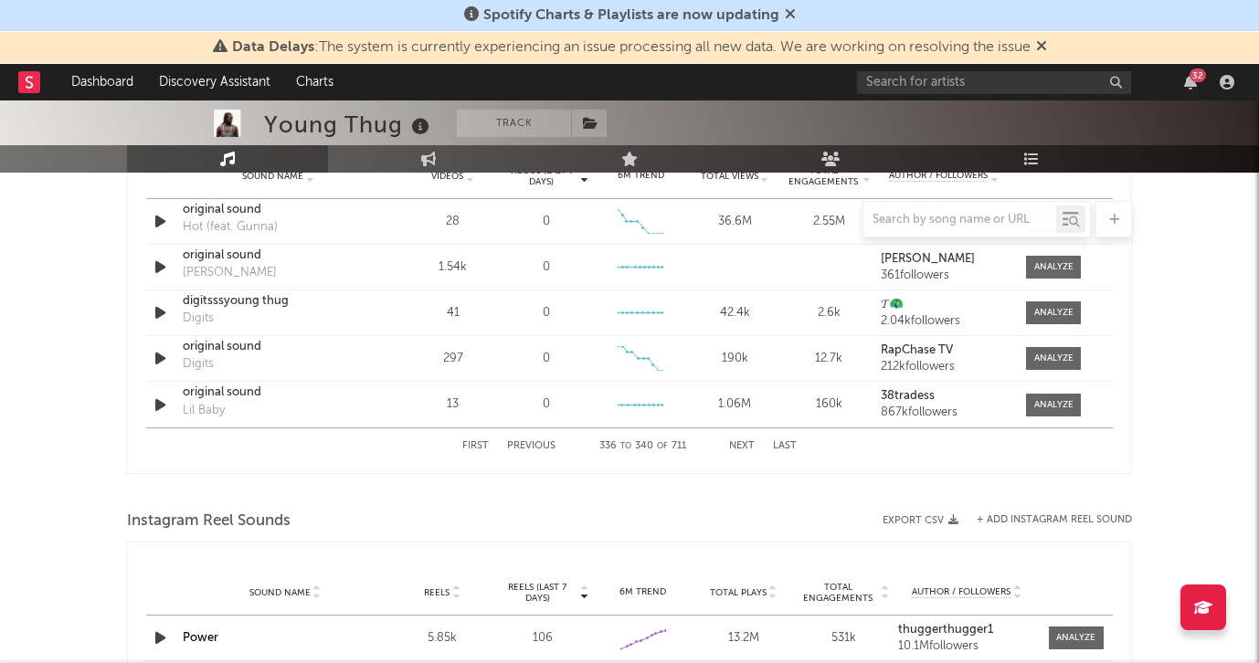
click at [746, 442] on button "Next" at bounding box center [742, 446] width 26 height 10
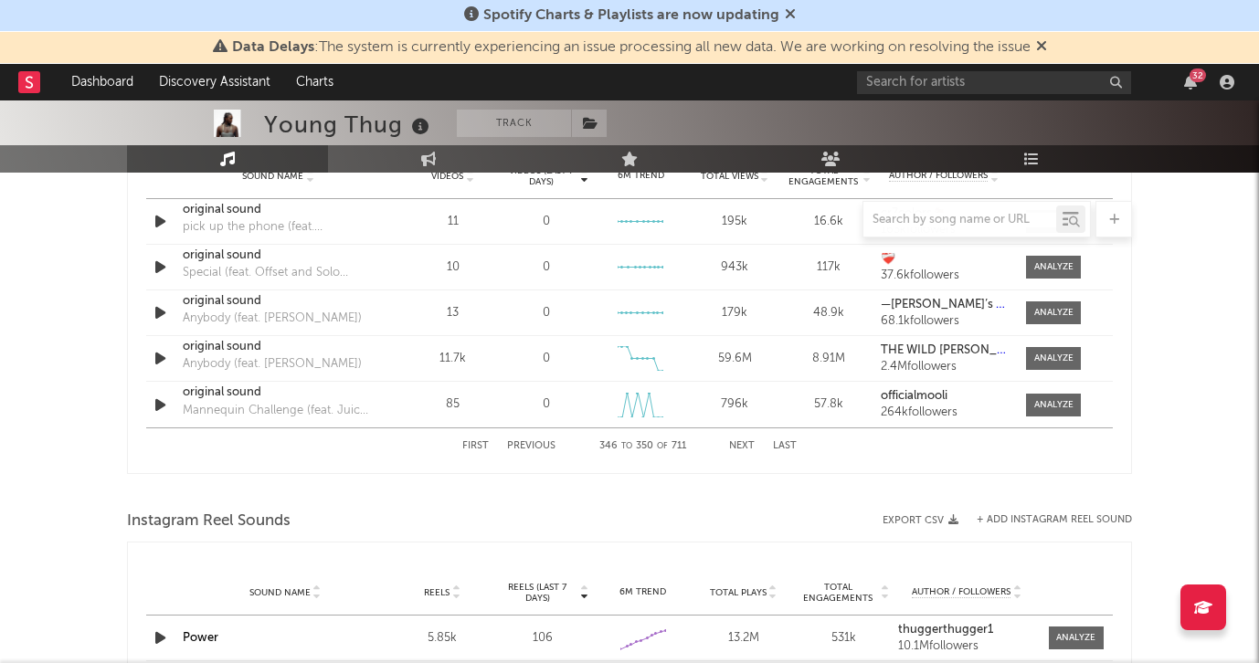
click at [746, 442] on button "Next" at bounding box center [742, 446] width 26 height 10
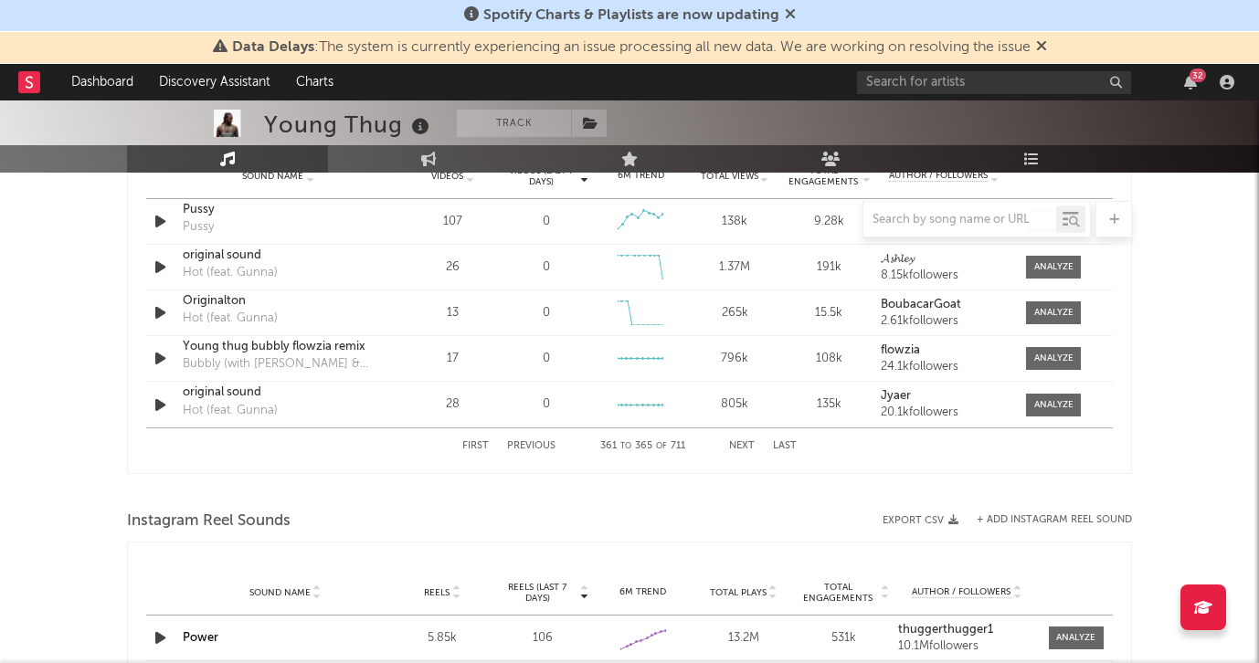
click at [746, 442] on button "Next" at bounding box center [742, 446] width 26 height 10
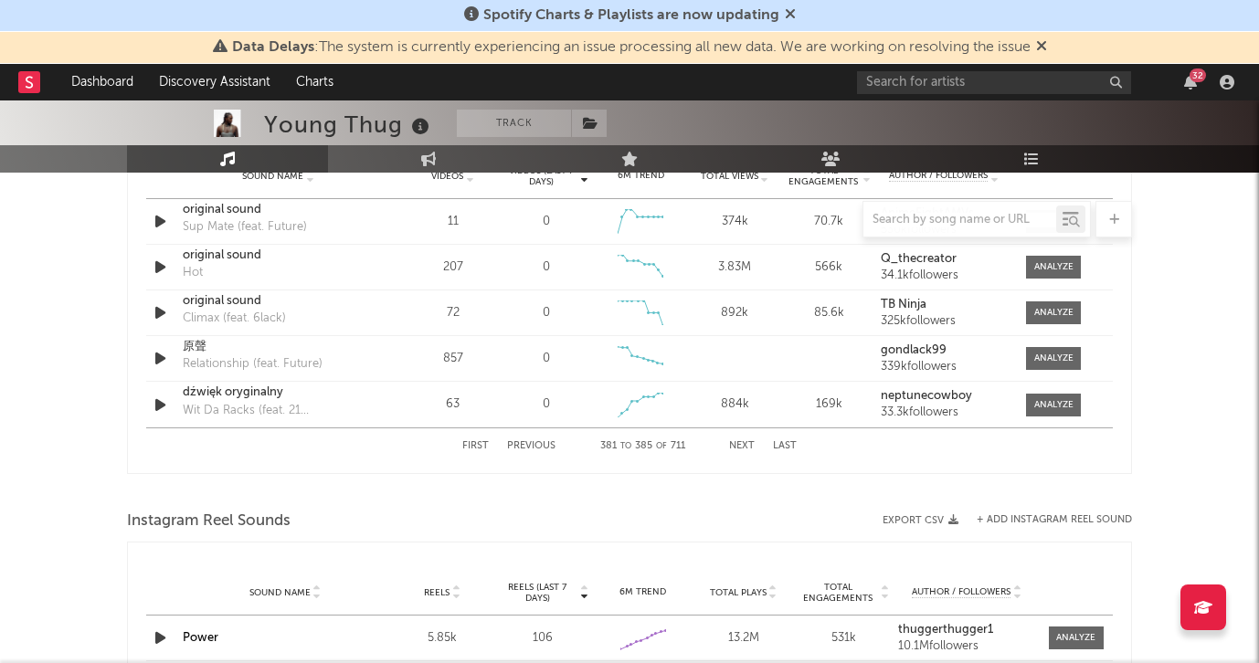
click at [746, 442] on button "Next" at bounding box center [742, 446] width 26 height 10
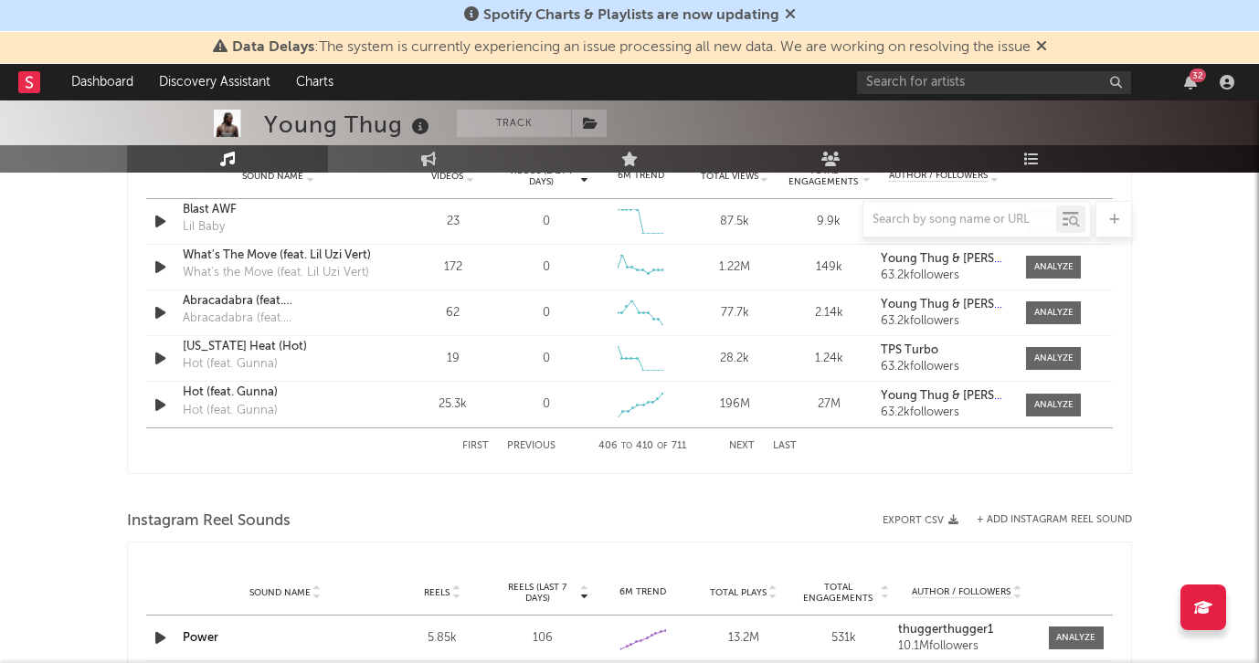
click at [746, 442] on button "Next" at bounding box center [742, 446] width 26 height 10
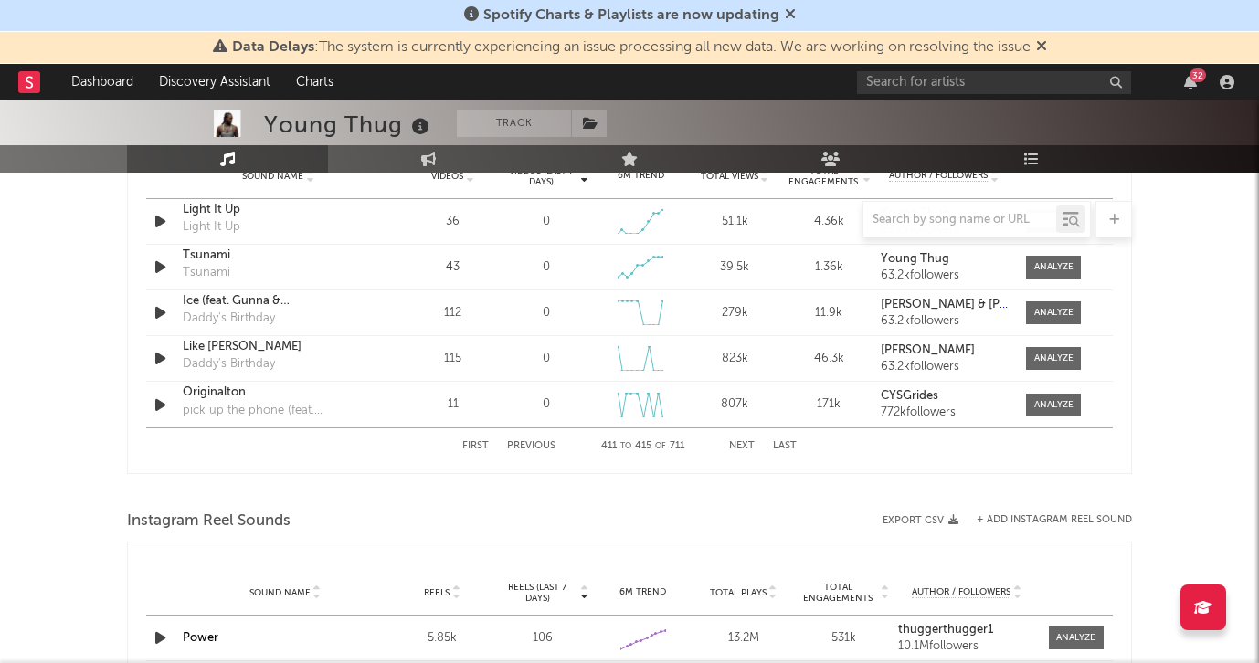
click at [746, 442] on button "Next" at bounding box center [742, 446] width 26 height 10
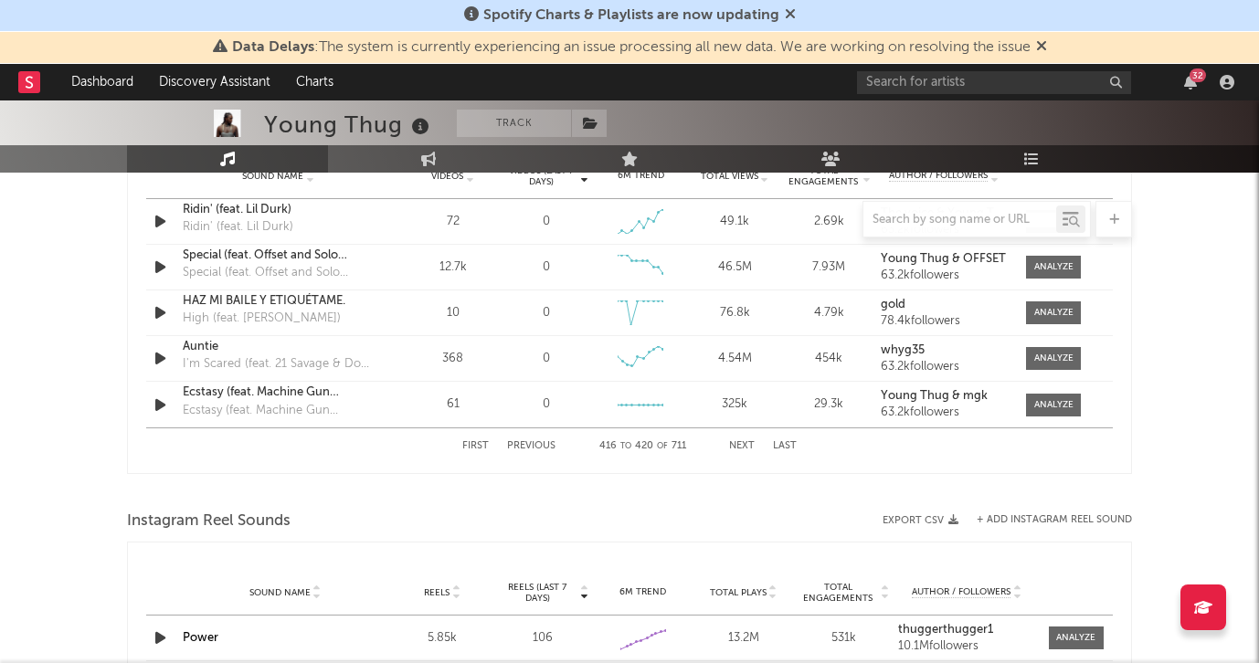
click at [746, 442] on button "Next" at bounding box center [742, 446] width 26 height 10
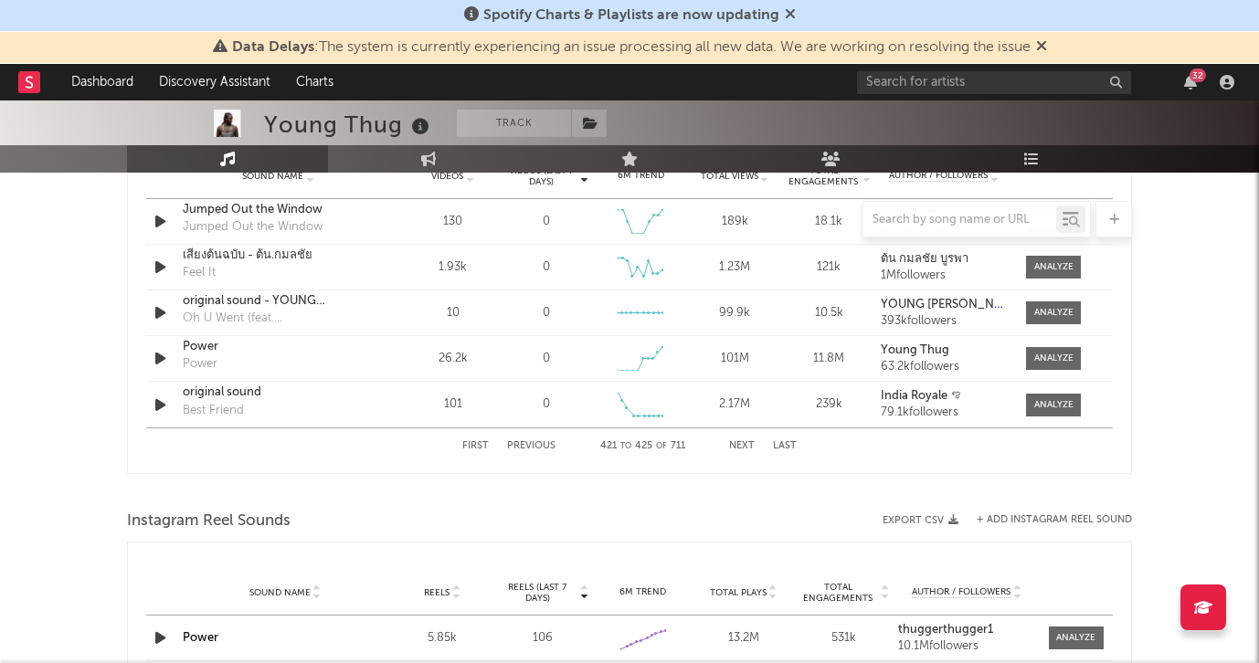
click at [746, 442] on button "Next" at bounding box center [742, 446] width 26 height 10
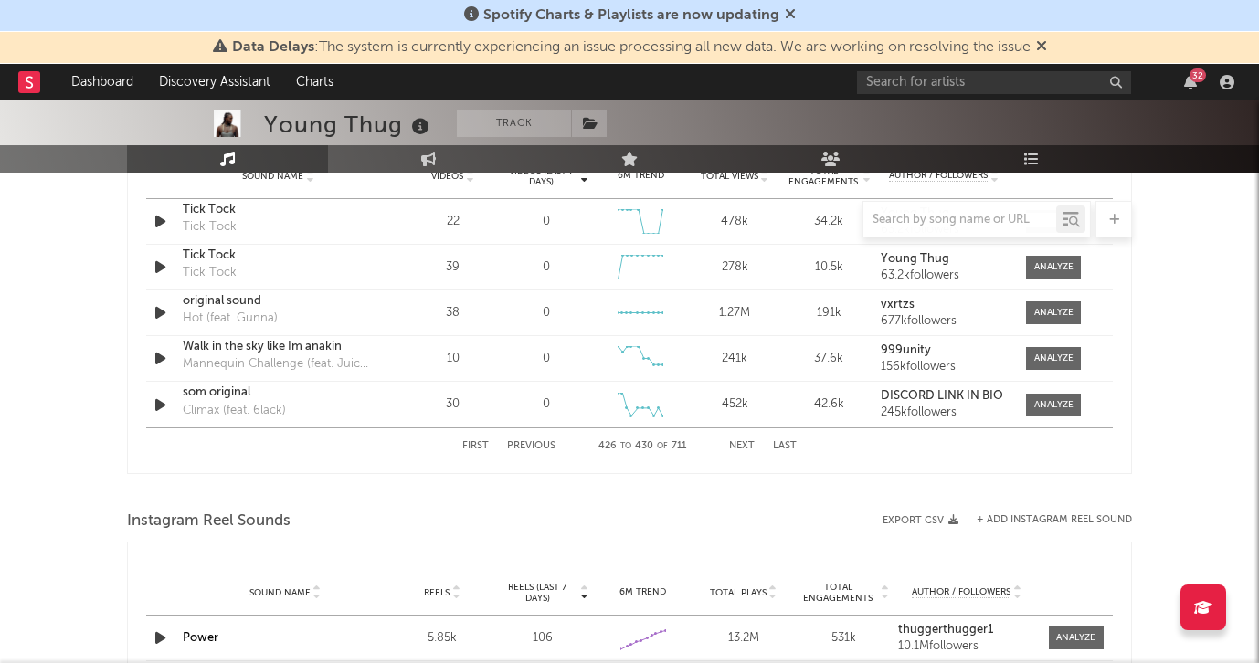
click at [746, 442] on button "Next" at bounding box center [742, 446] width 26 height 10
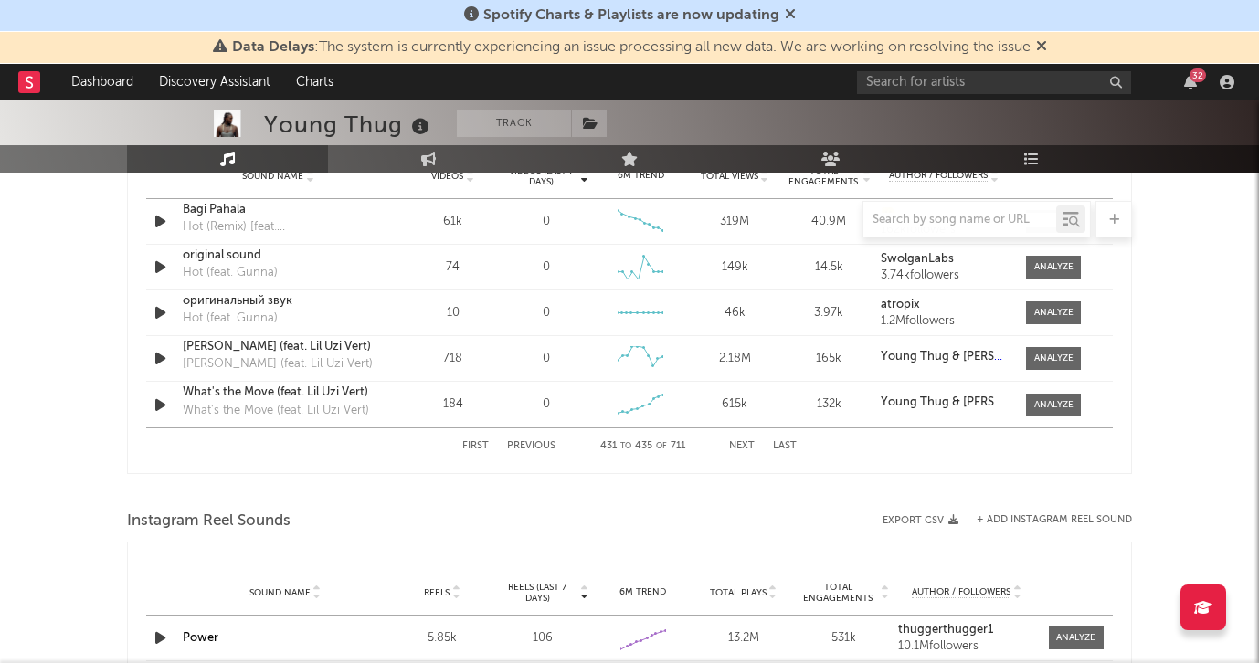
click at [746, 442] on button "Next" at bounding box center [742, 446] width 26 height 10
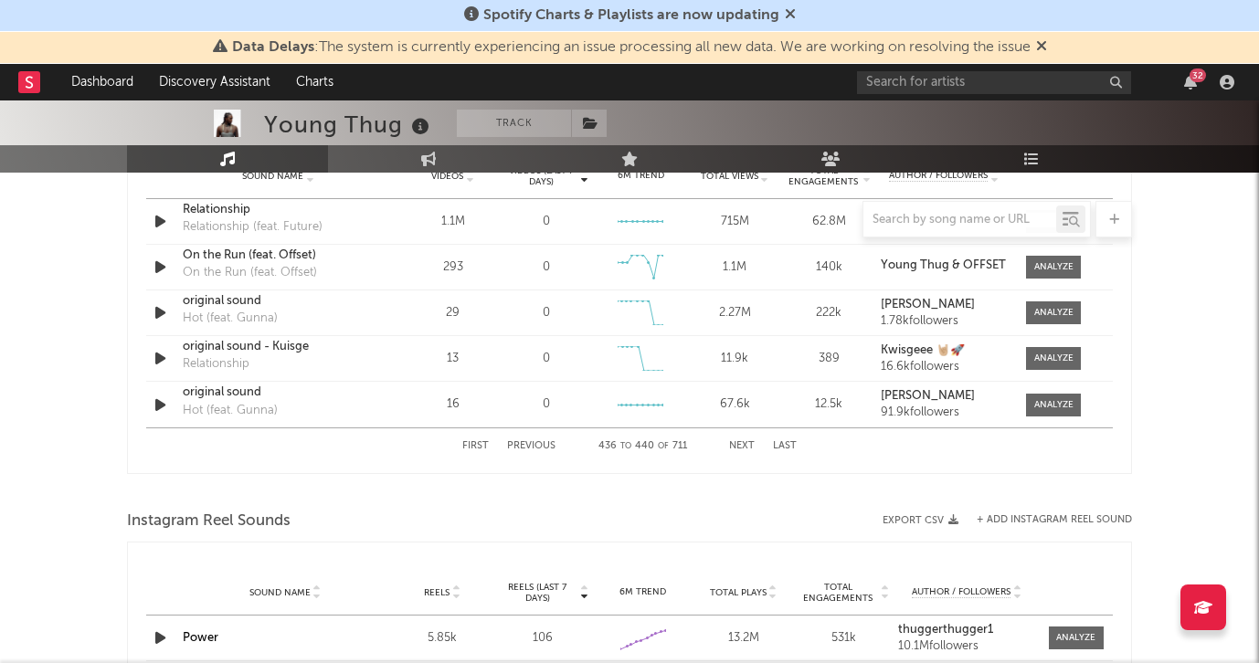
click at [746, 442] on button "Next" at bounding box center [742, 446] width 26 height 10
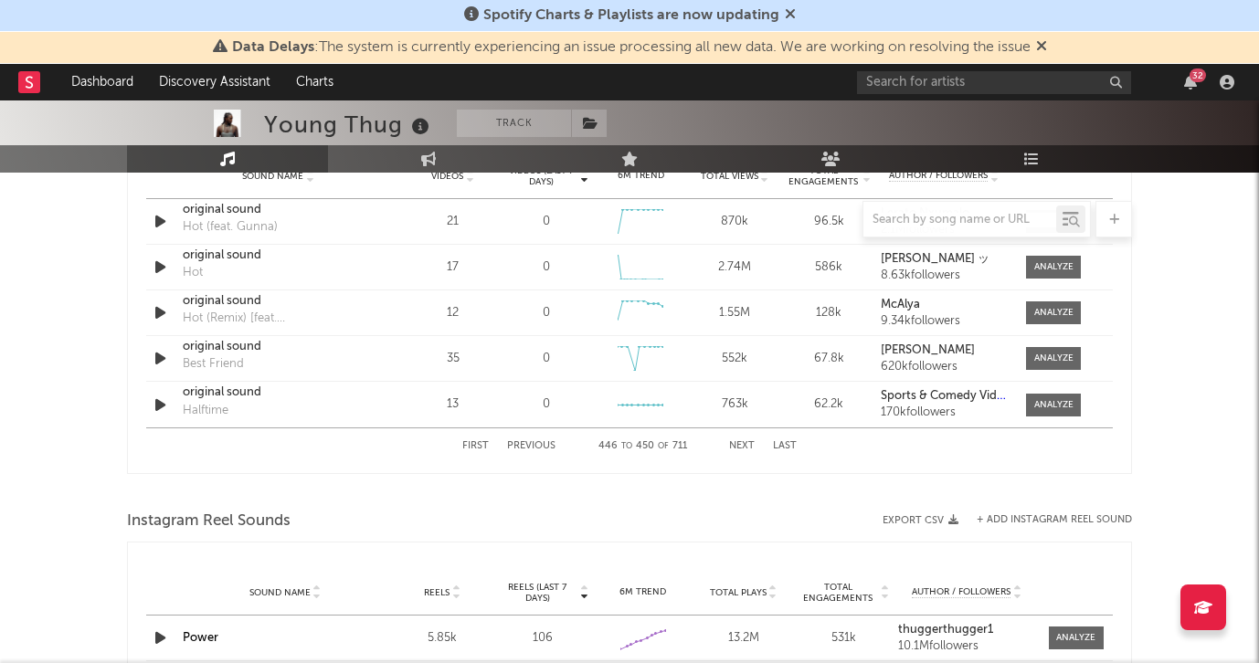
click at [746, 442] on button "Next" at bounding box center [742, 446] width 26 height 10
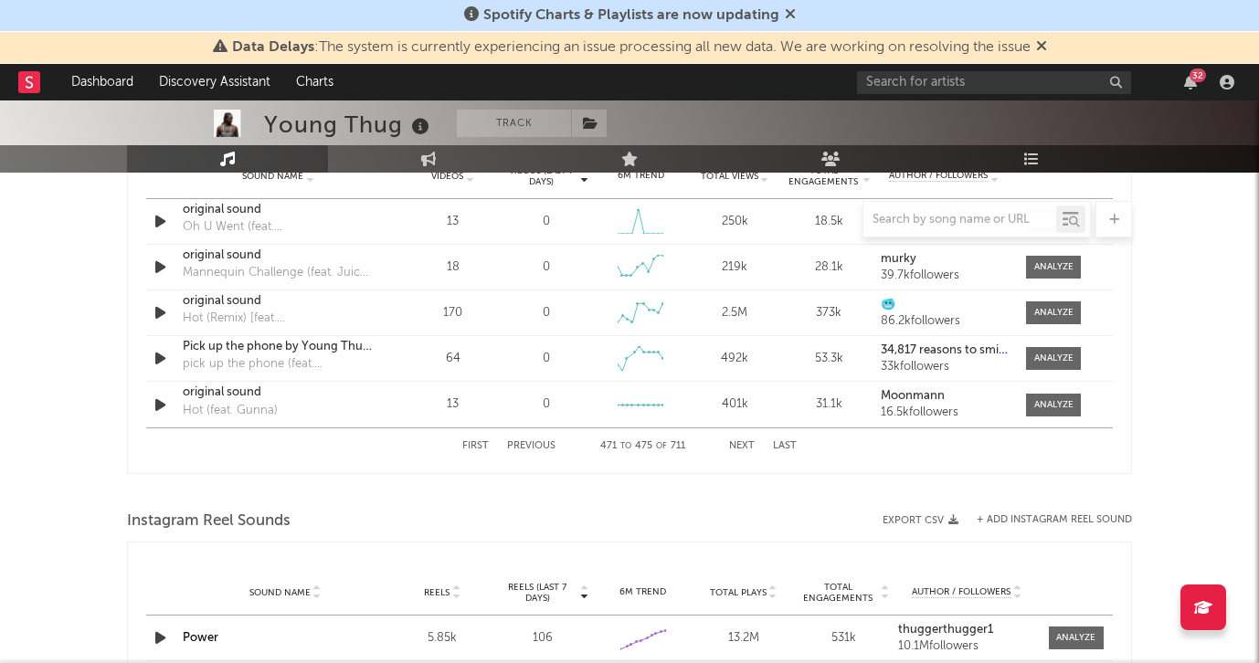
click at [746, 442] on button "Next" at bounding box center [742, 446] width 26 height 10
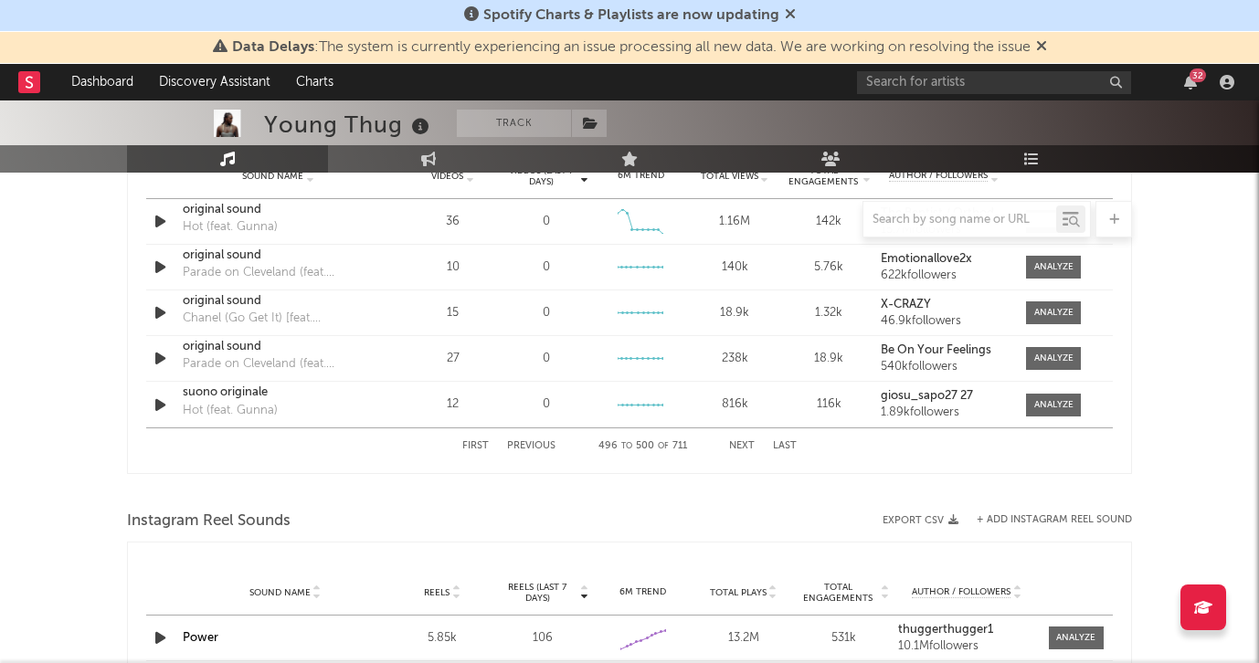
click at [746, 442] on button "Next" at bounding box center [742, 446] width 26 height 10
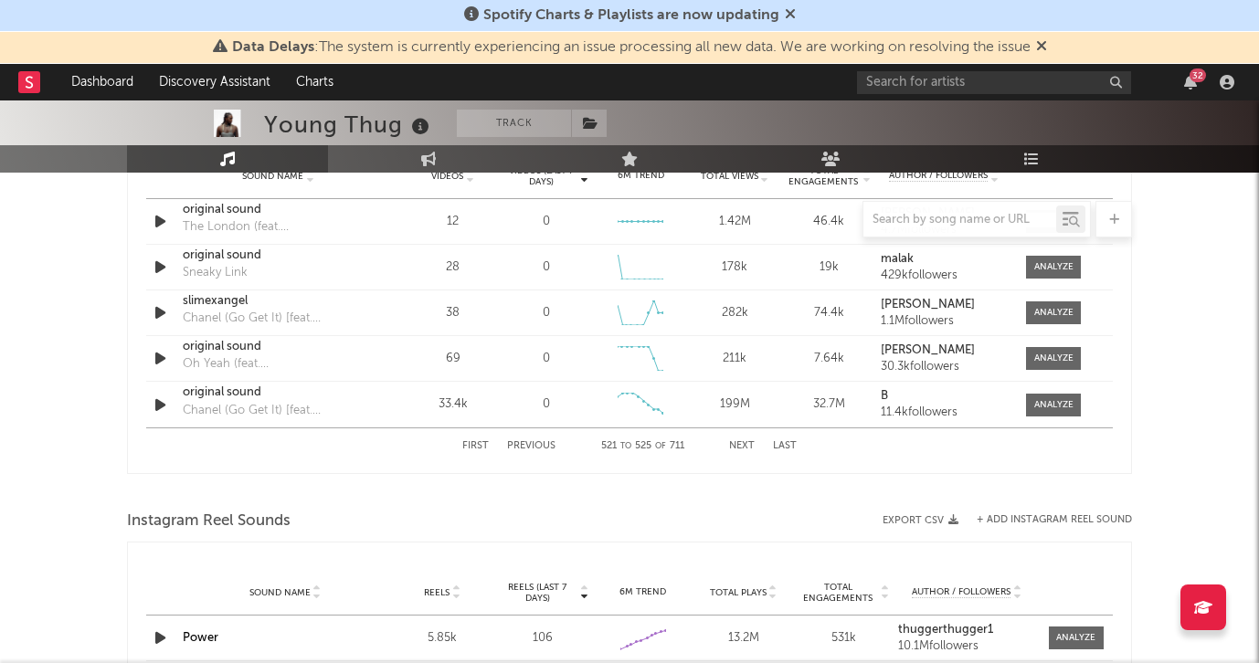
click at [746, 442] on button "Next" at bounding box center [742, 446] width 26 height 10
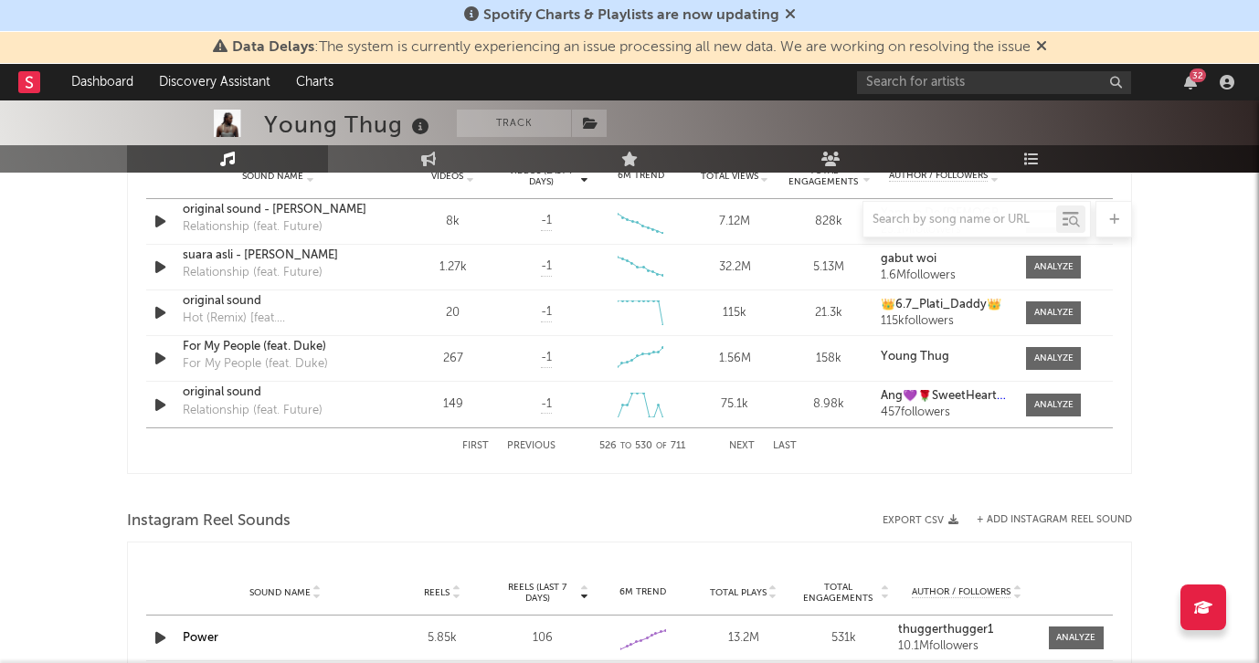
click at [746, 442] on button "Next" at bounding box center [742, 446] width 26 height 10
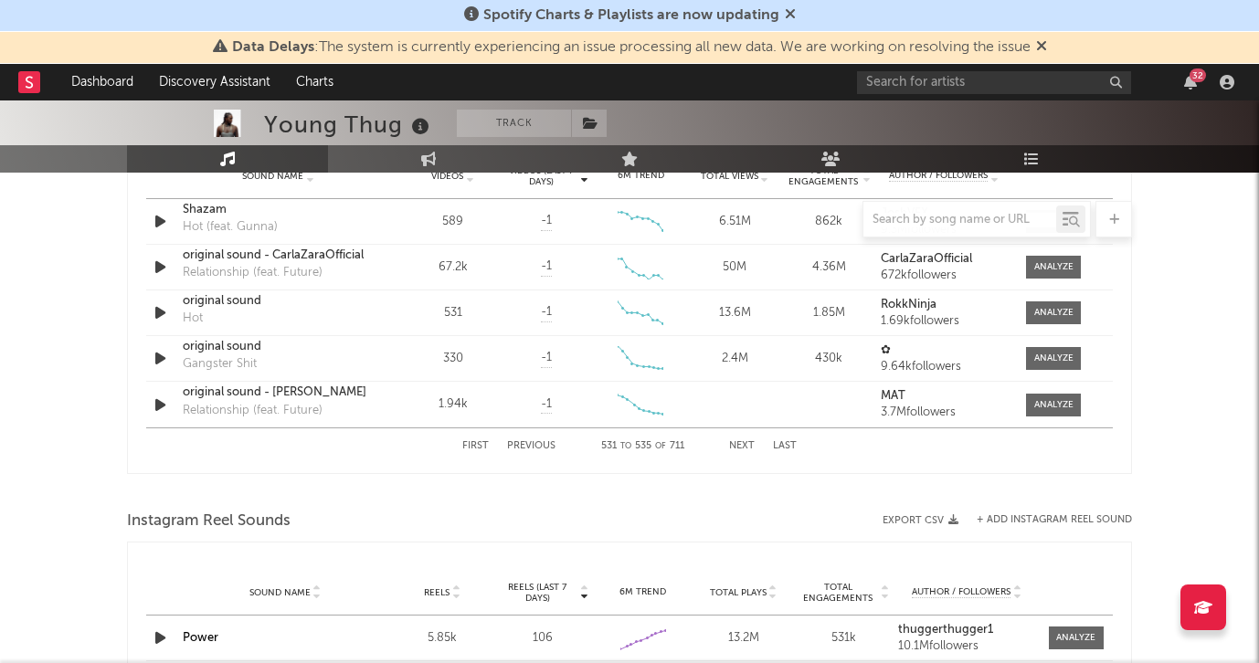
click at [746, 442] on button "Next" at bounding box center [742, 446] width 26 height 10
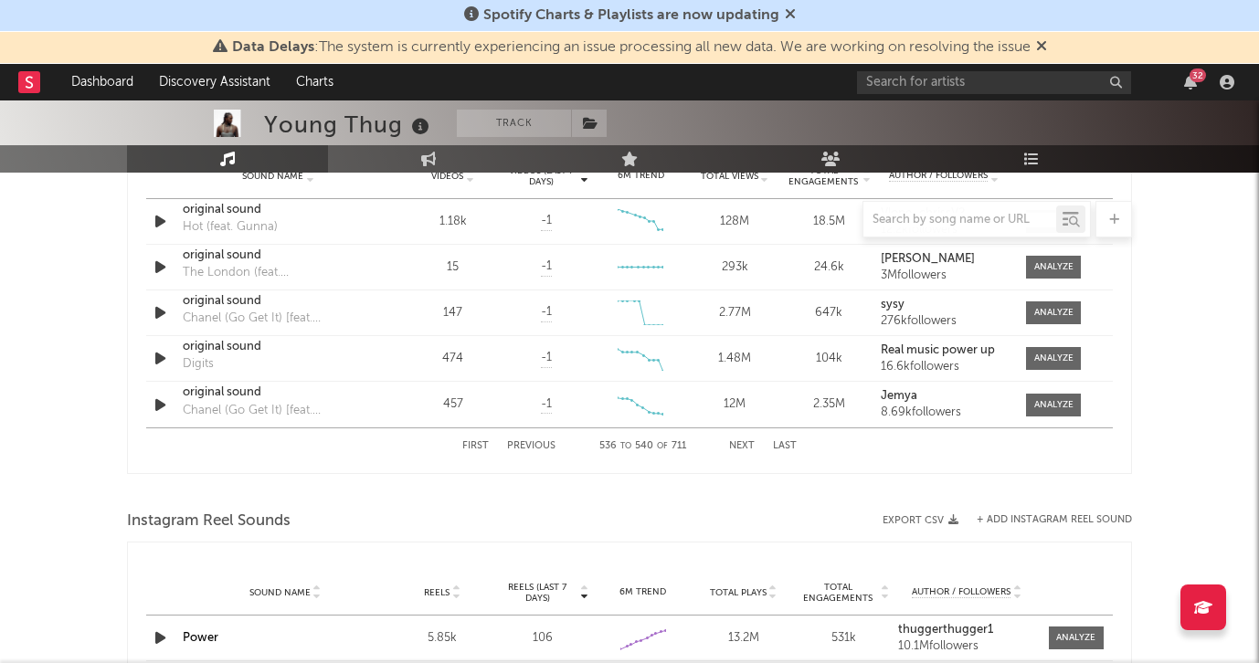
click at [746, 442] on button "Next" at bounding box center [742, 446] width 26 height 10
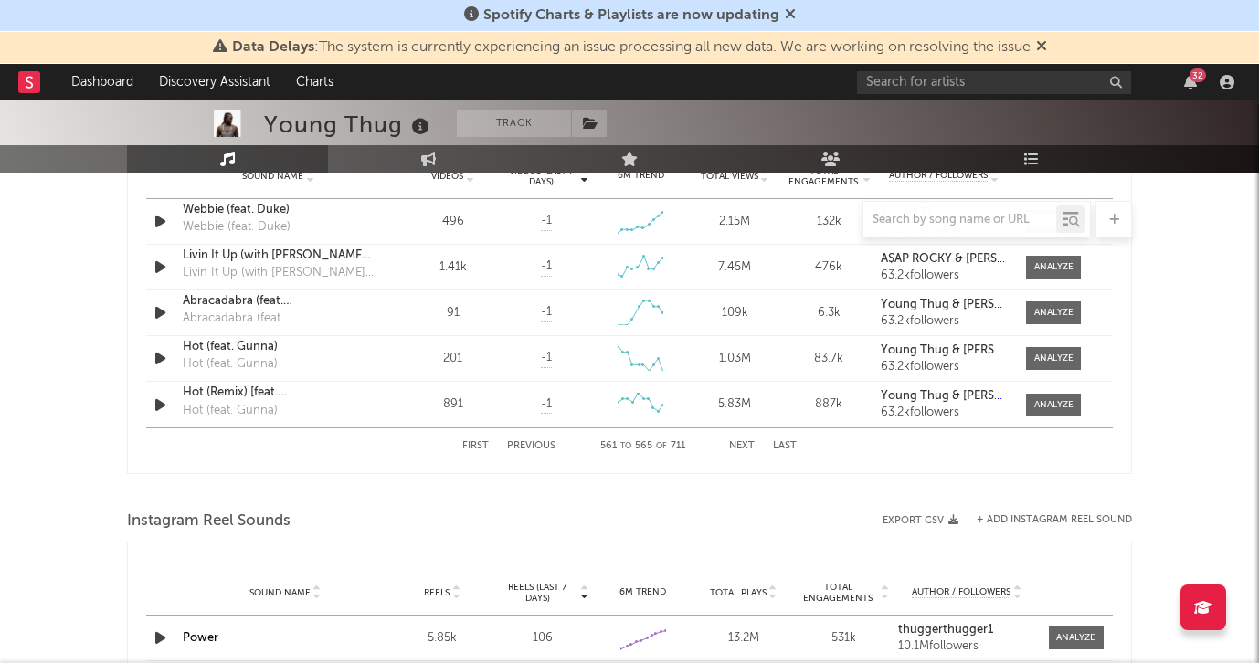
click at [746, 442] on button "Next" at bounding box center [742, 446] width 26 height 10
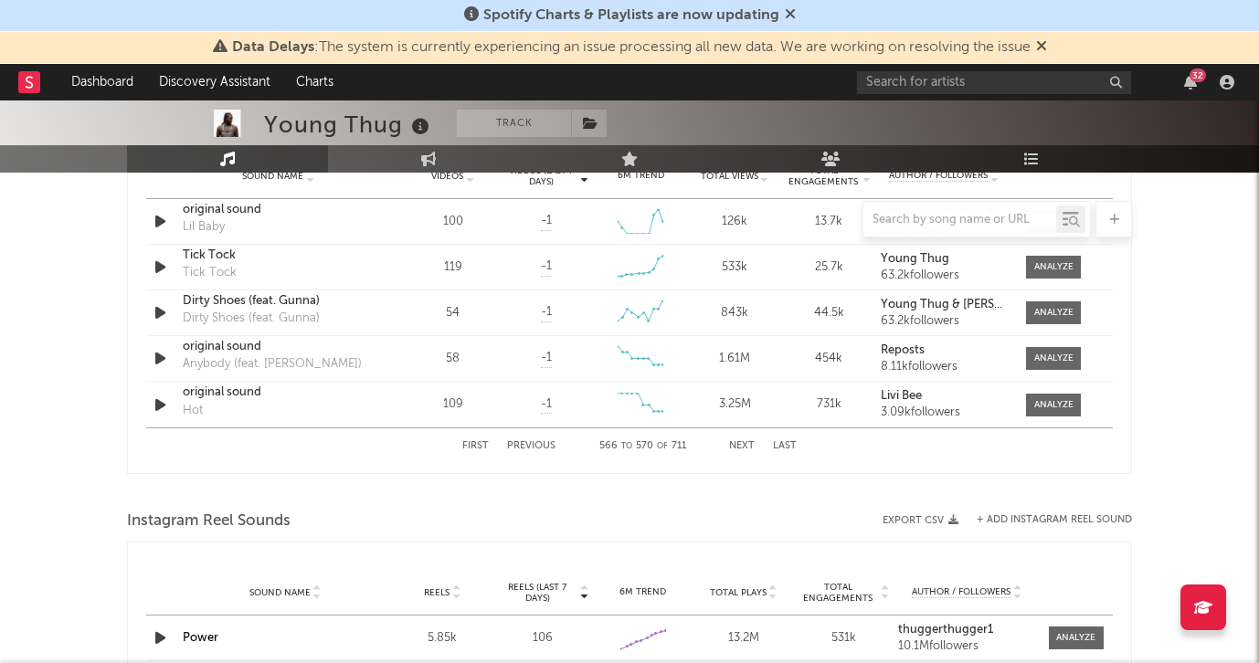
click at [746, 442] on button "Next" at bounding box center [742, 446] width 26 height 10
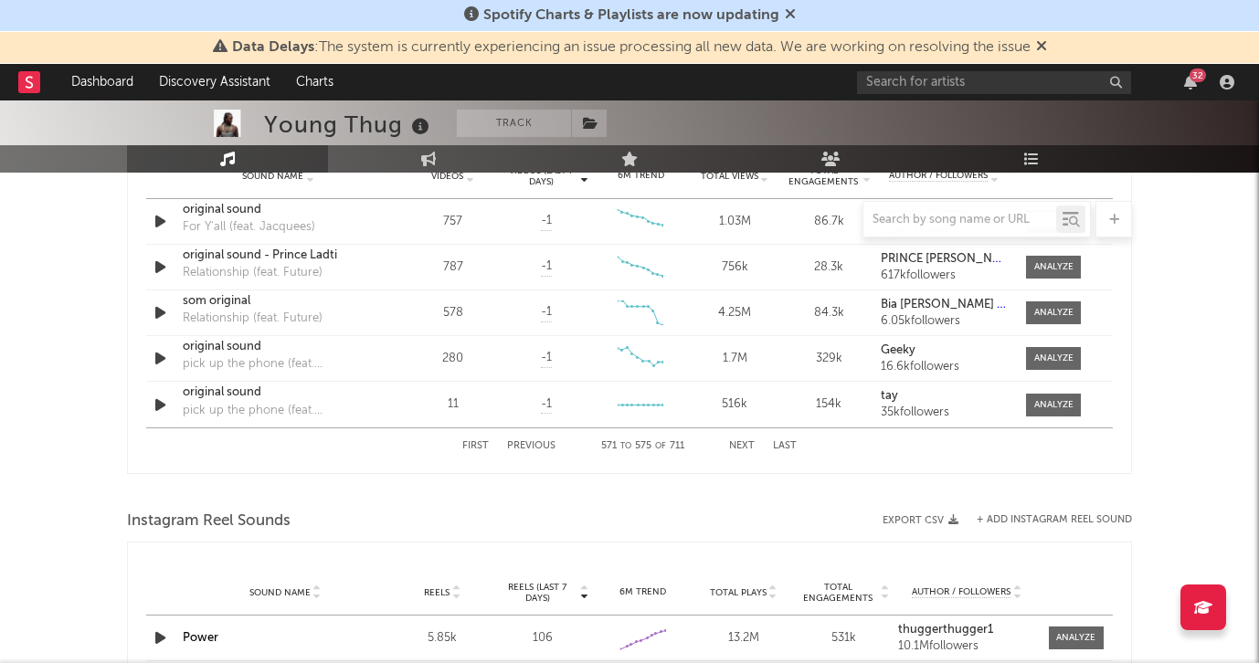
click at [746, 442] on button "Next" at bounding box center [742, 446] width 26 height 10
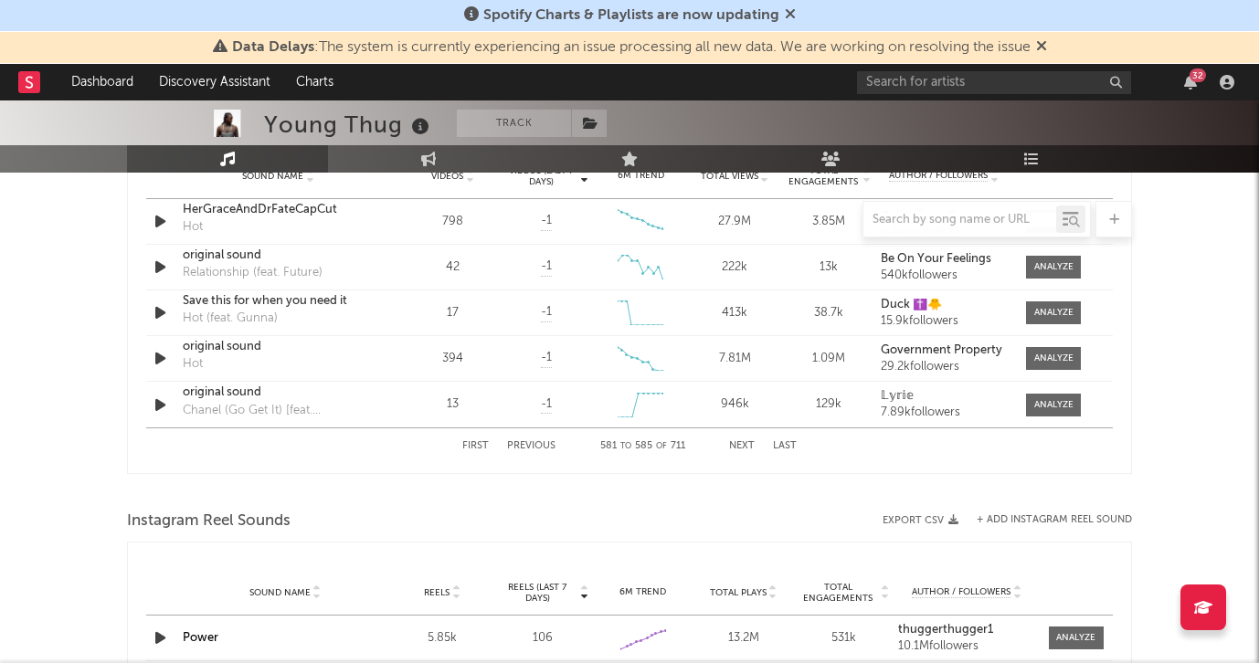
click at [746, 442] on button "Next" at bounding box center [742, 446] width 26 height 10
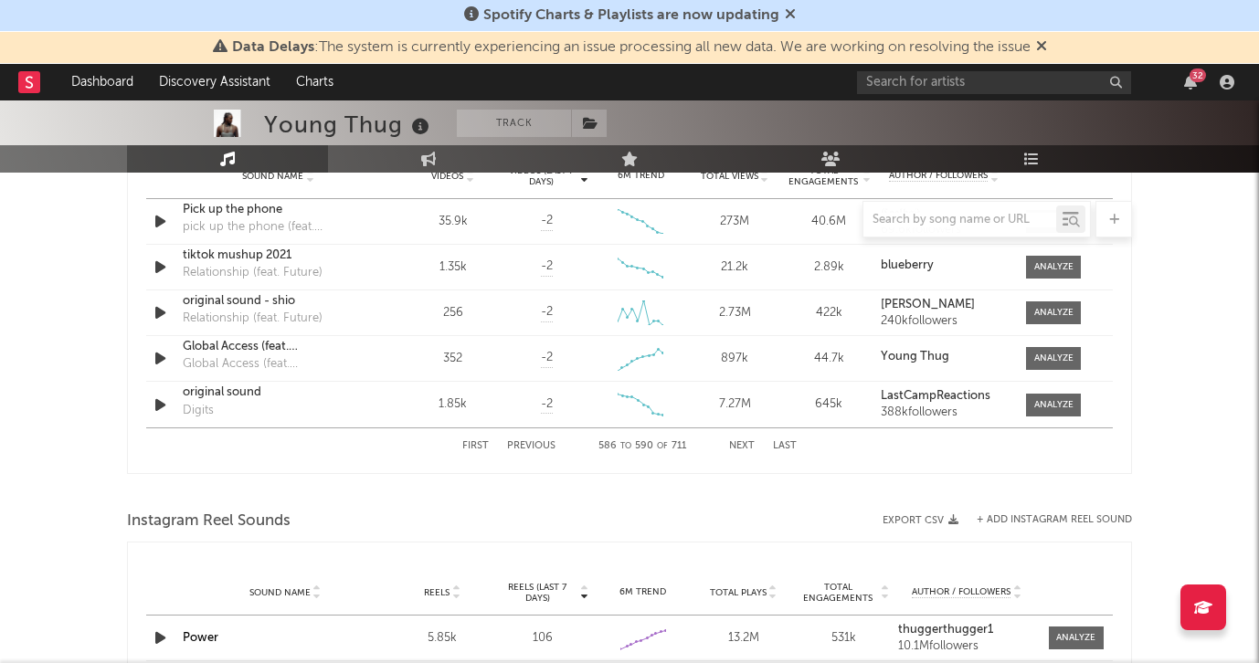
click at [746, 442] on button "Next" at bounding box center [742, 446] width 26 height 10
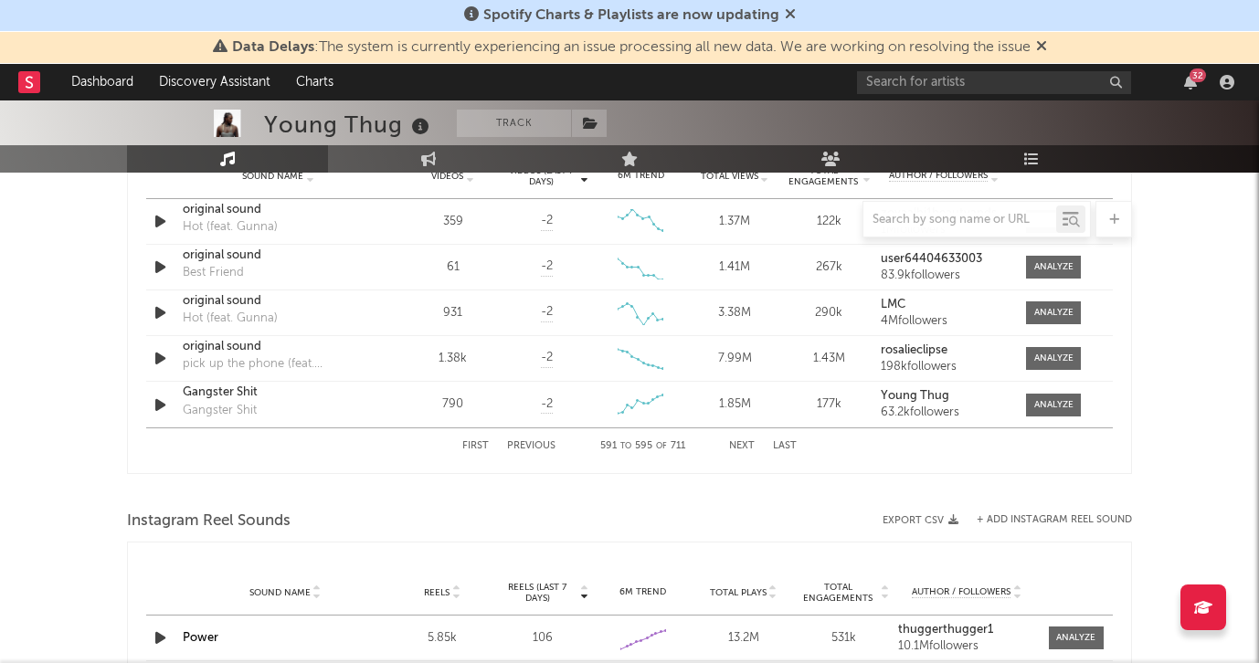
click at [746, 442] on button "Next" at bounding box center [742, 446] width 26 height 10
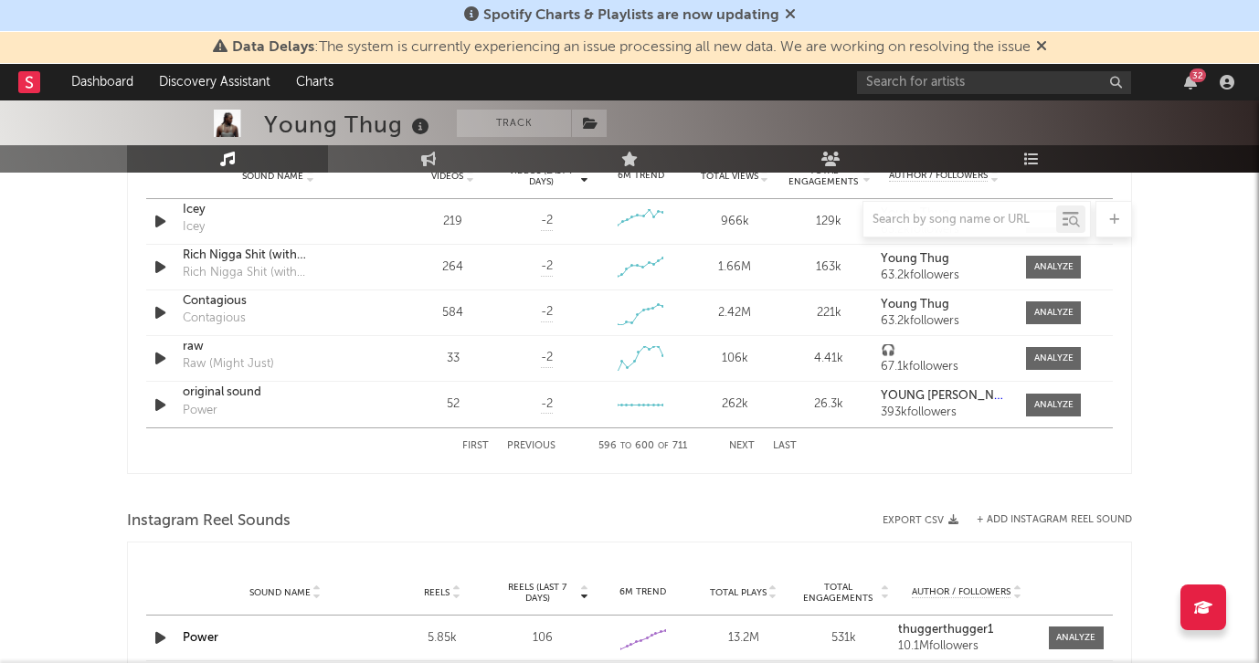
click at [746, 442] on button "Next" at bounding box center [742, 446] width 26 height 10
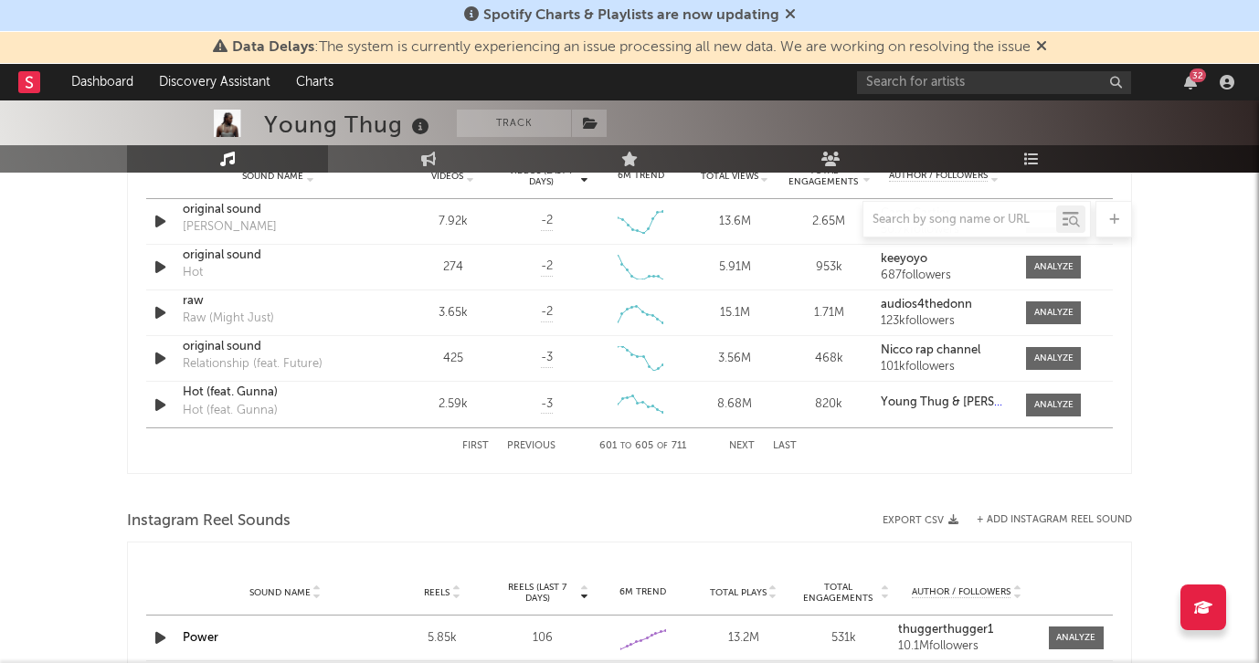
click at [746, 442] on button "Next" at bounding box center [742, 446] width 26 height 10
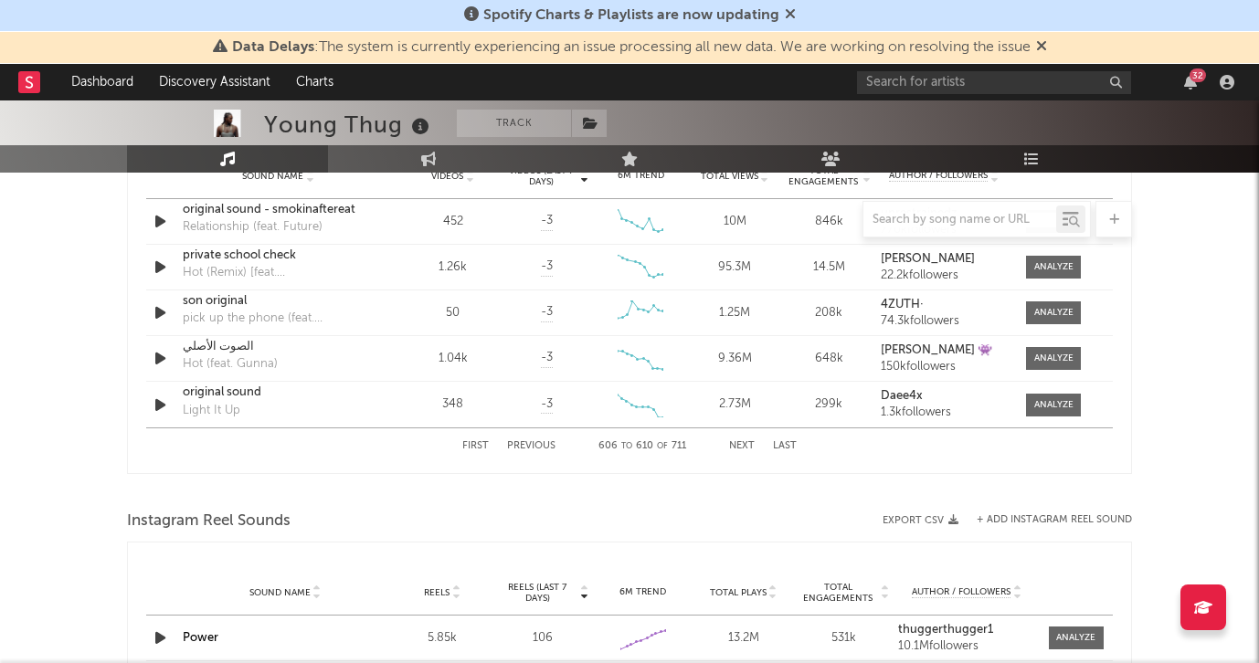
click at [746, 442] on button "Next" at bounding box center [742, 446] width 26 height 10
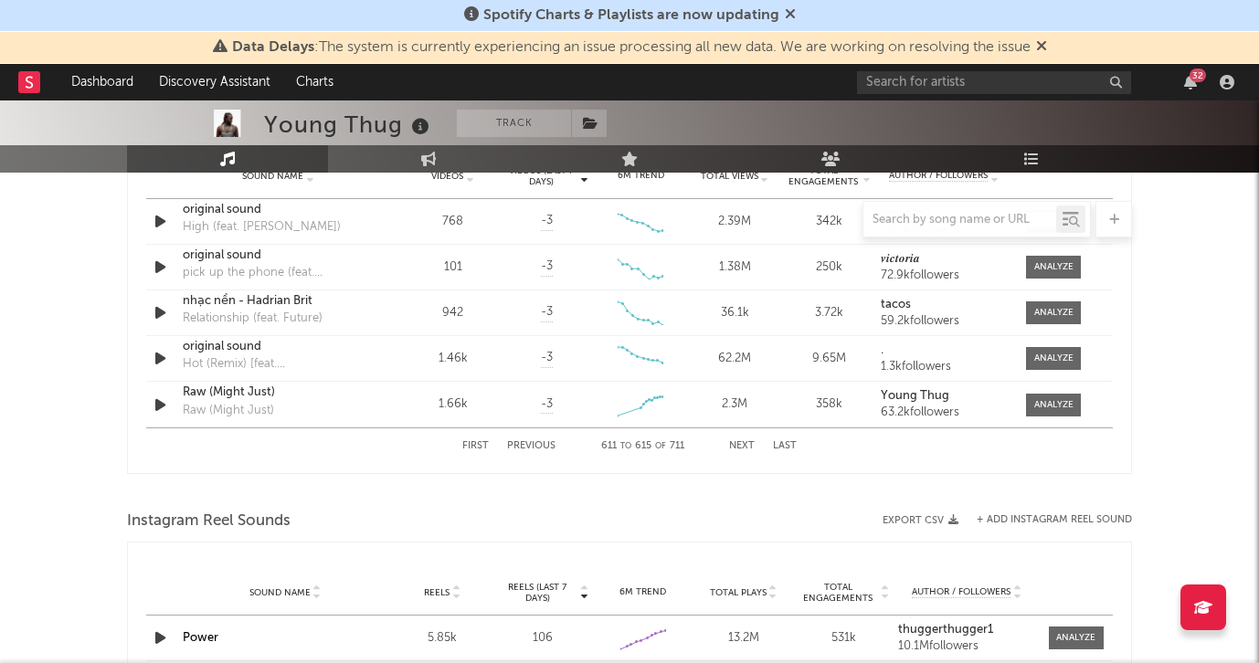
click at [746, 442] on button "Next" at bounding box center [742, 446] width 26 height 10
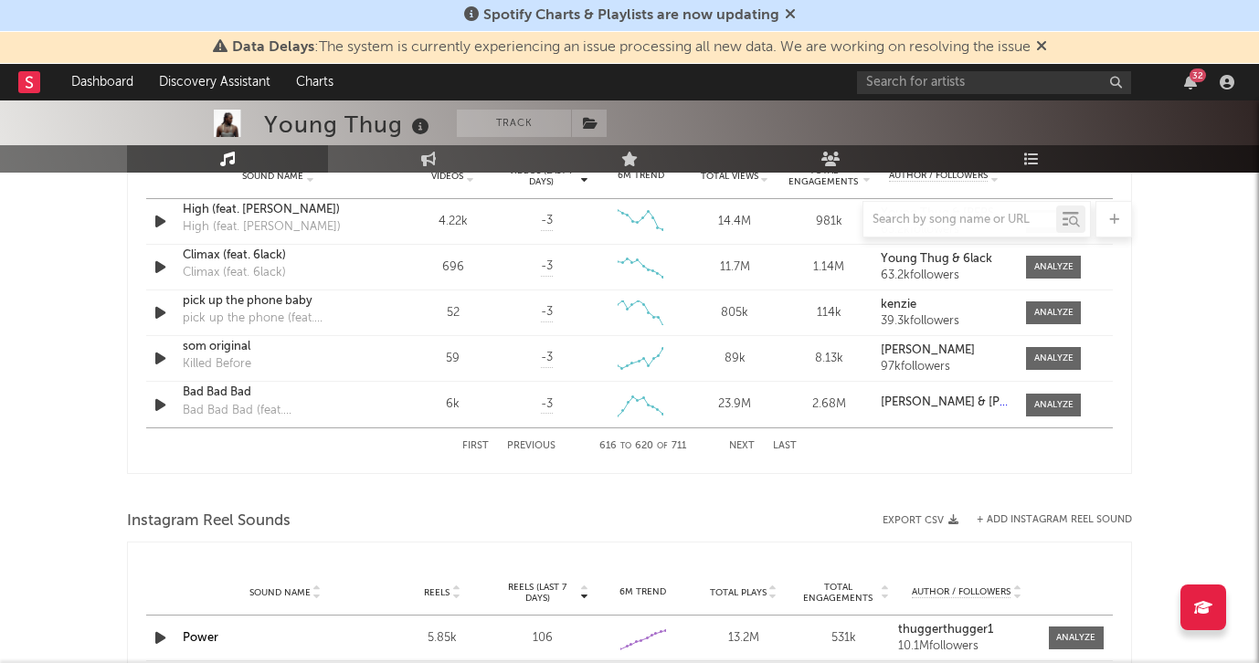
click at [746, 443] on button "Next" at bounding box center [742, 446] width 26 height 10
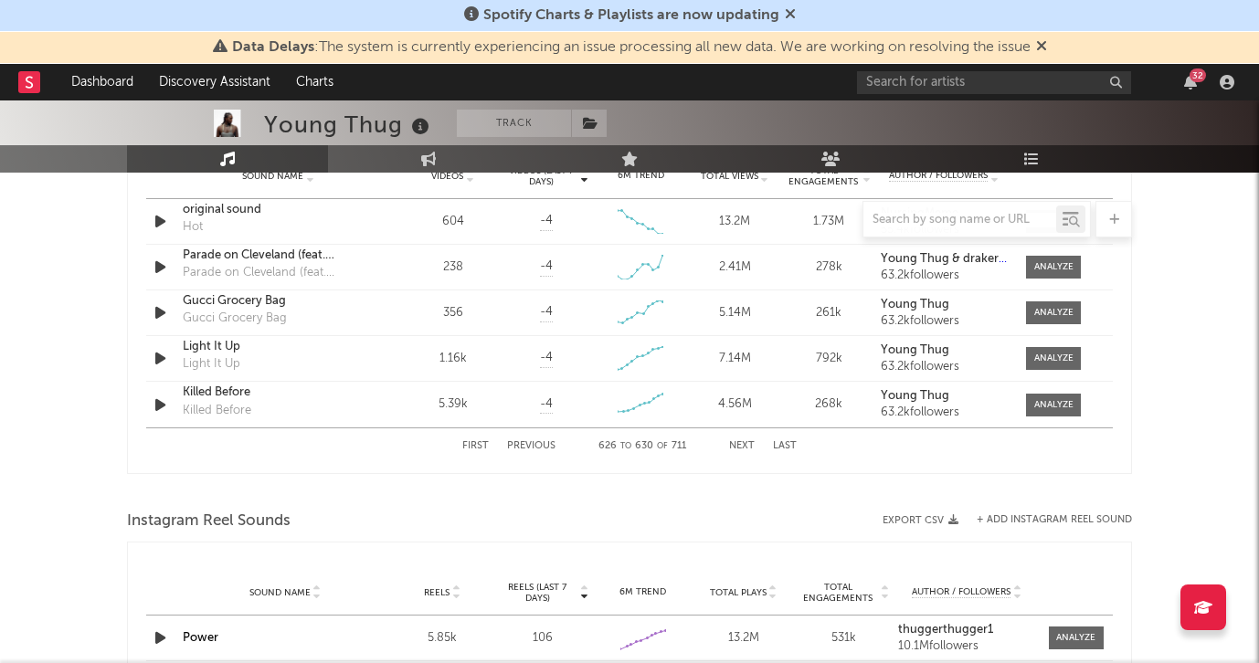
click at [746, 443] on button "Next" at bounding box center [742, 446] width 26 height 10
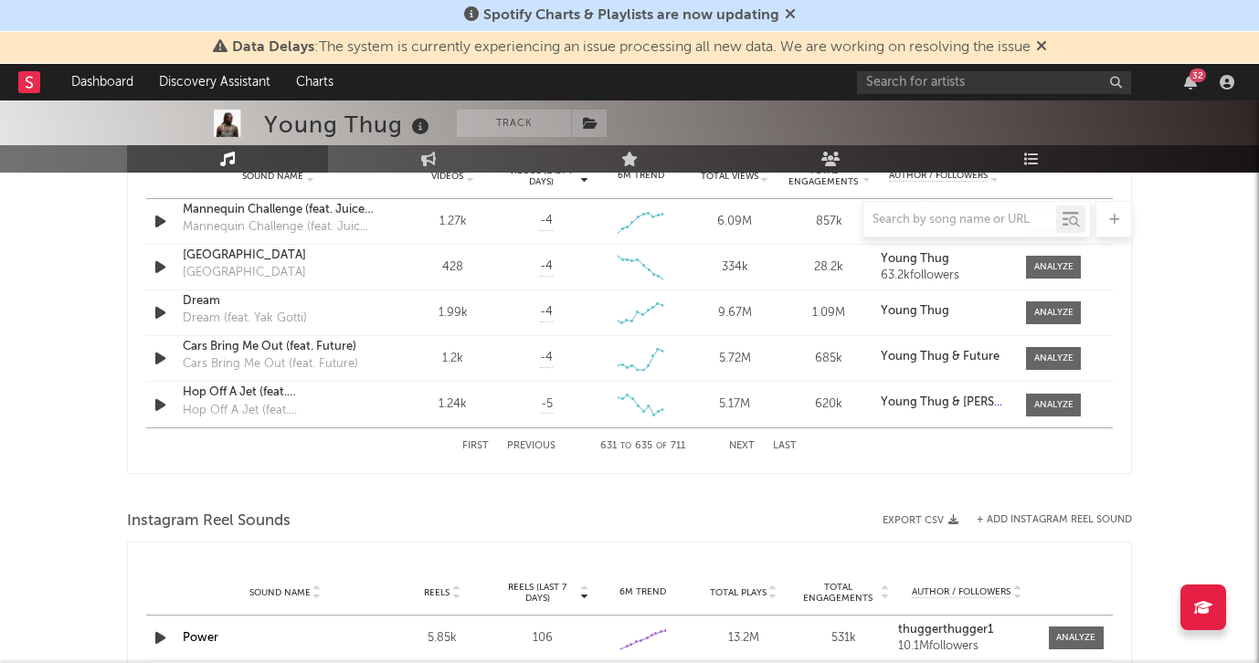
click at [746, 443] on button "Next" at bounding box center [742, 446] width 26 height 10
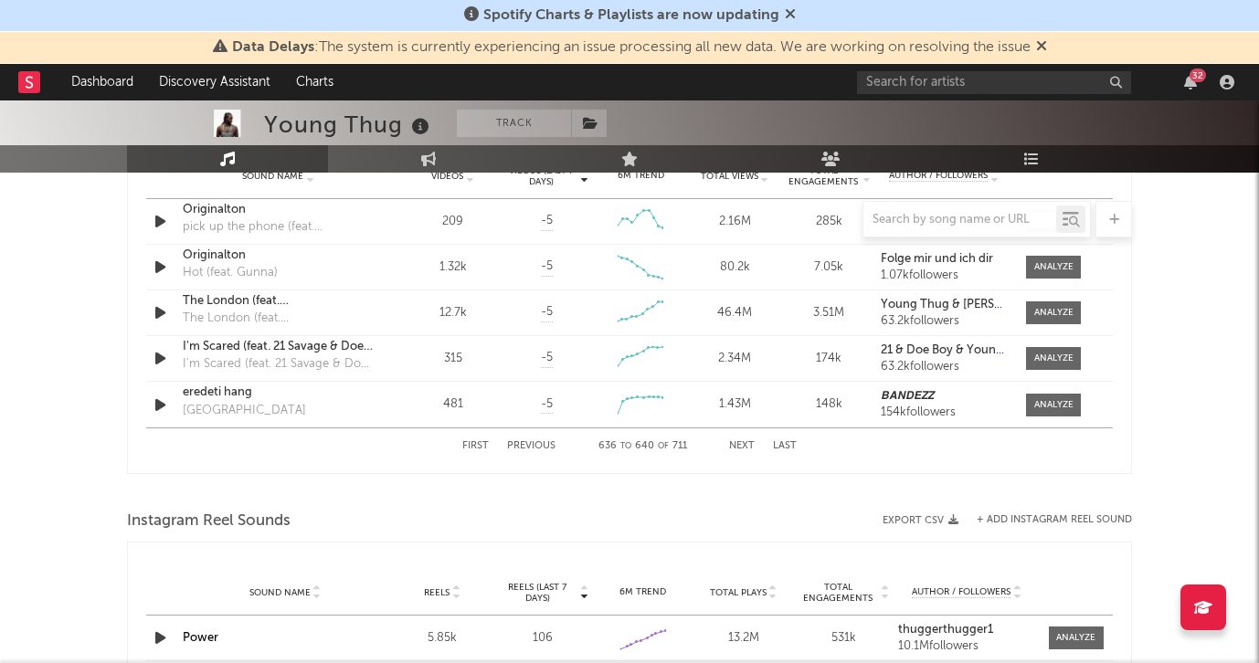
click at [746, 443] on button "Next" at bounding box center [742, 446] width 26 height 10
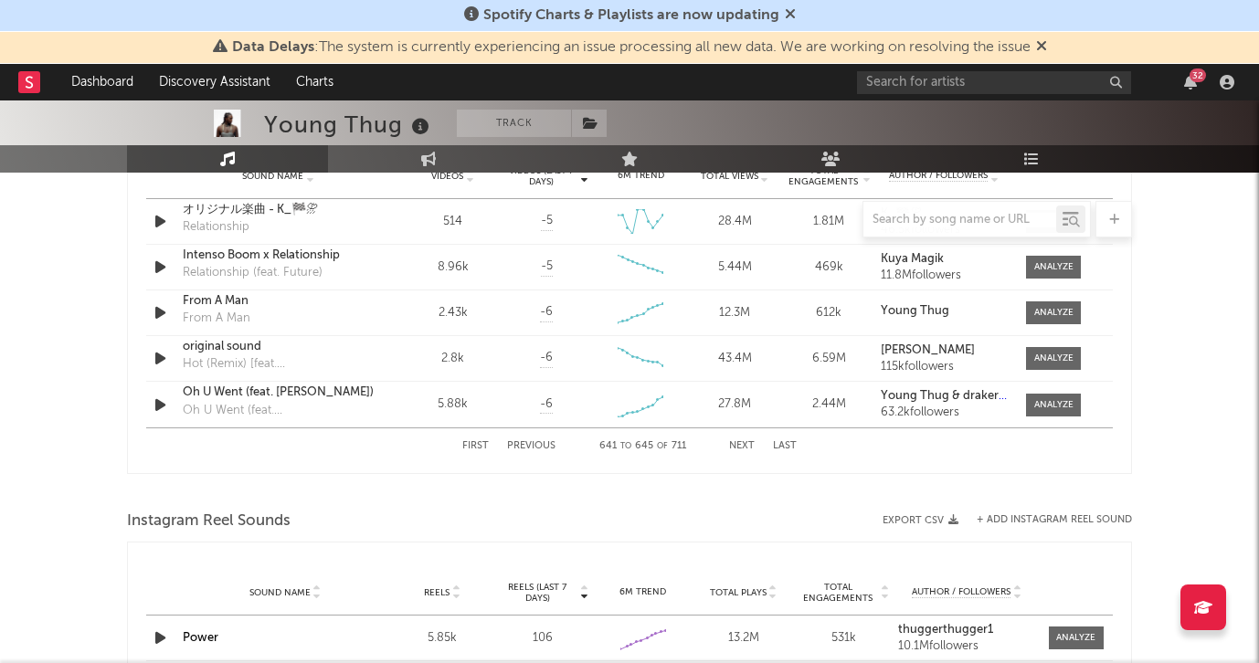
click at [746, 443] on button "Next" at bounding box center [742, 446] width 26 height 10
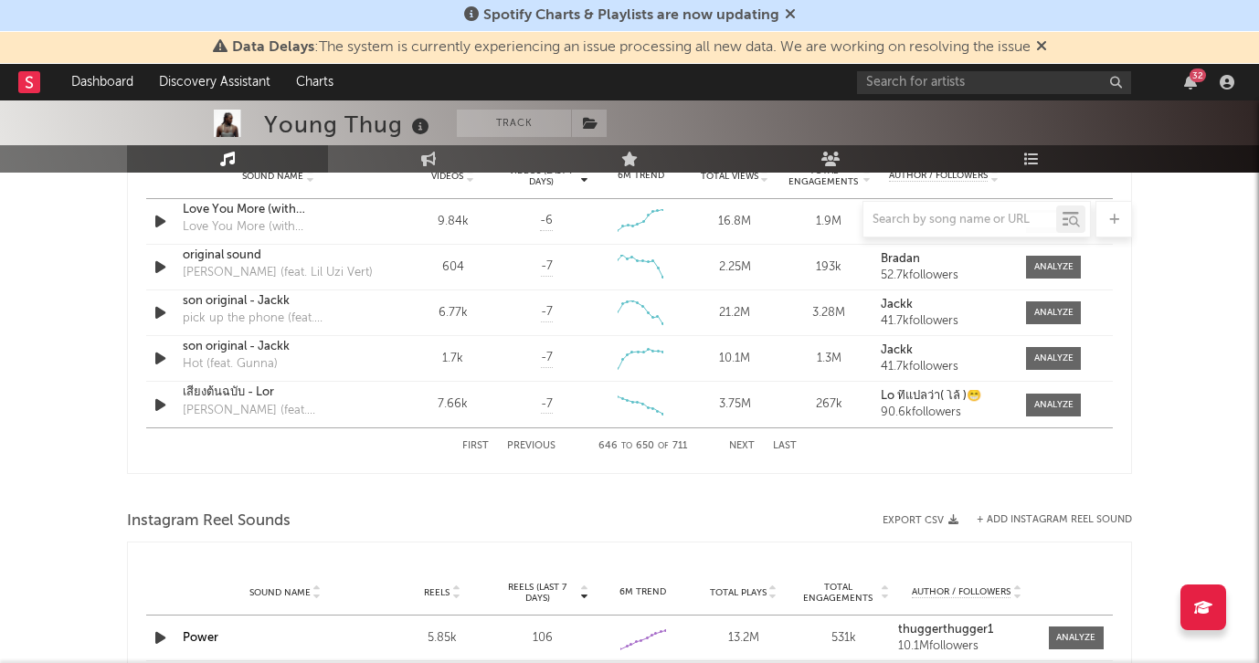
click at [746, 443] on button "Next" at bounding box center [742, 446] width 26 height 10
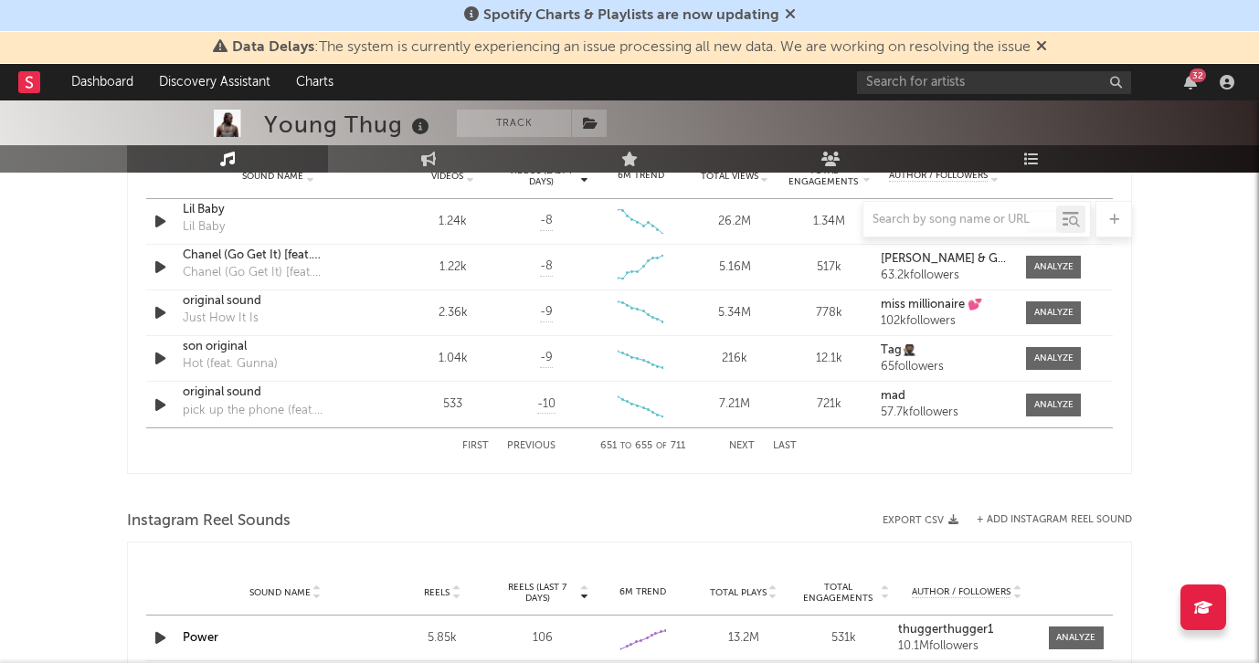
click at [746, 443] on button "Next" at bounding box center [742, 446] width 26 height 10
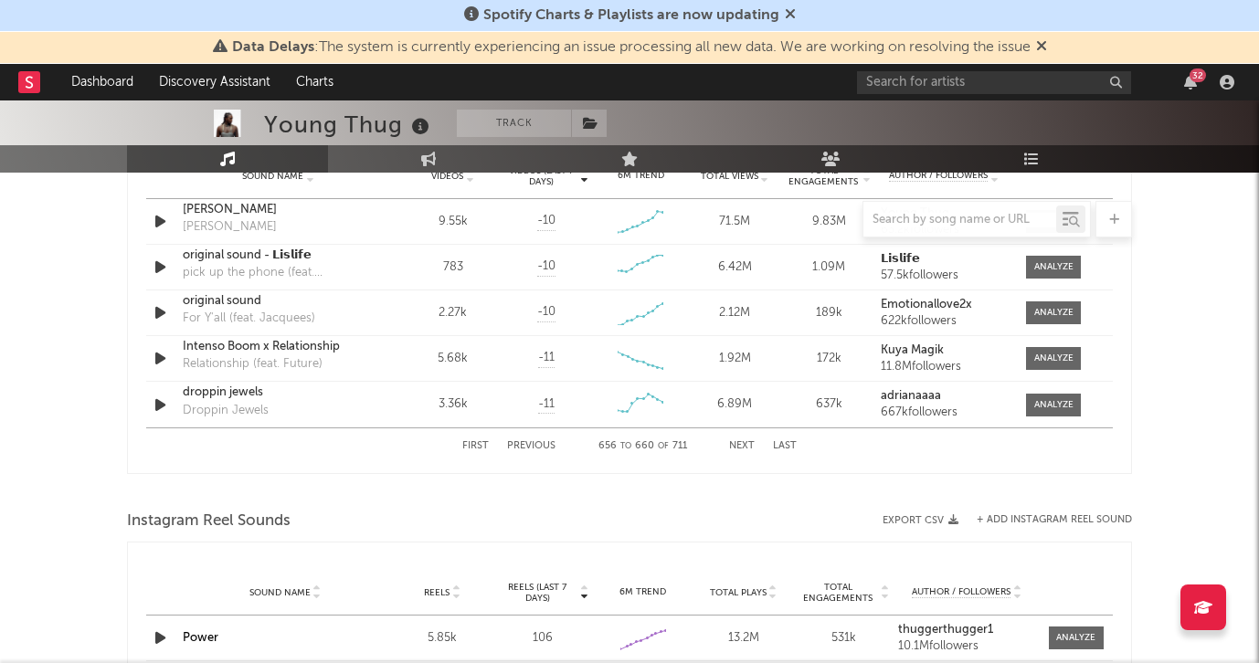
click at [746, 443] on button "Next" at bounding box center [742, 446] width 26 height 10
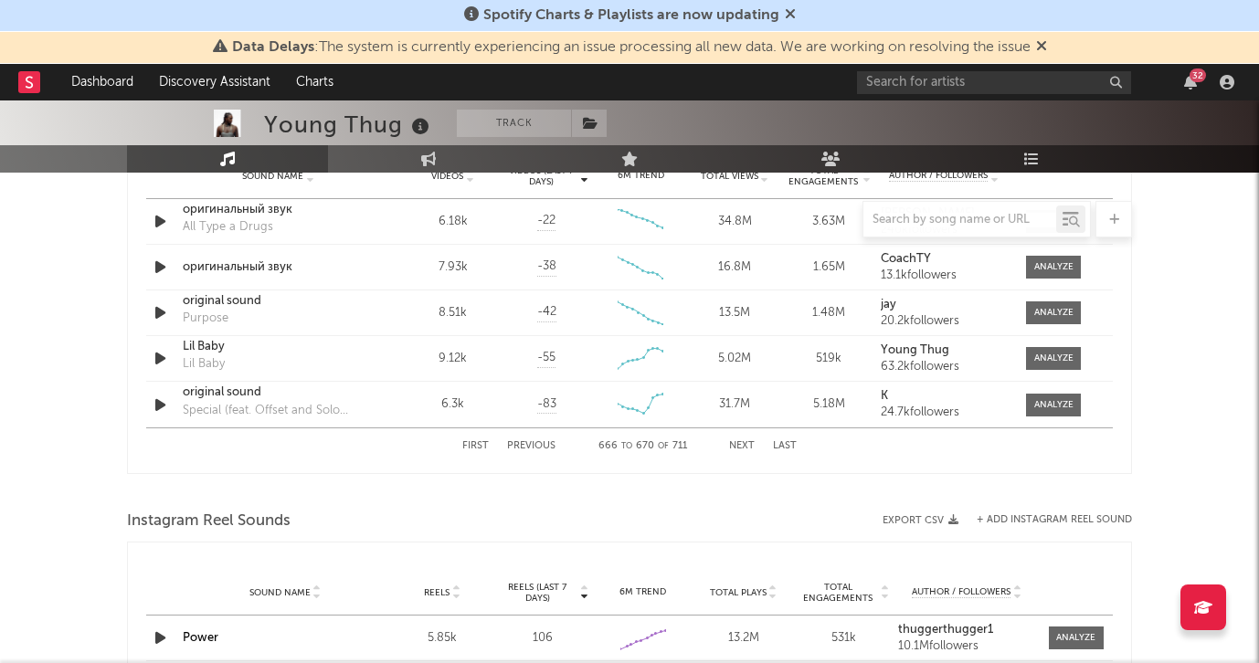
click at [746, 443] on button "Next" at bounding box center [742, 446] width 26 height 10
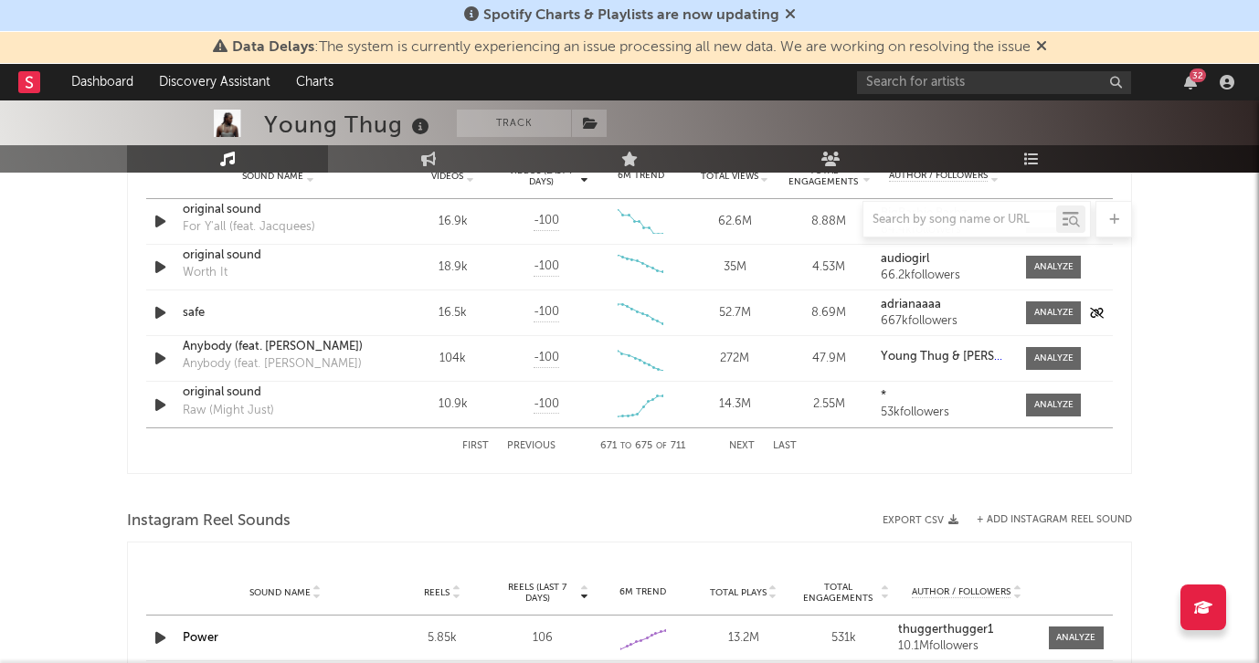
click at [162, 308] on icon "button" at bounding box center [160, 312] width 19 height 23
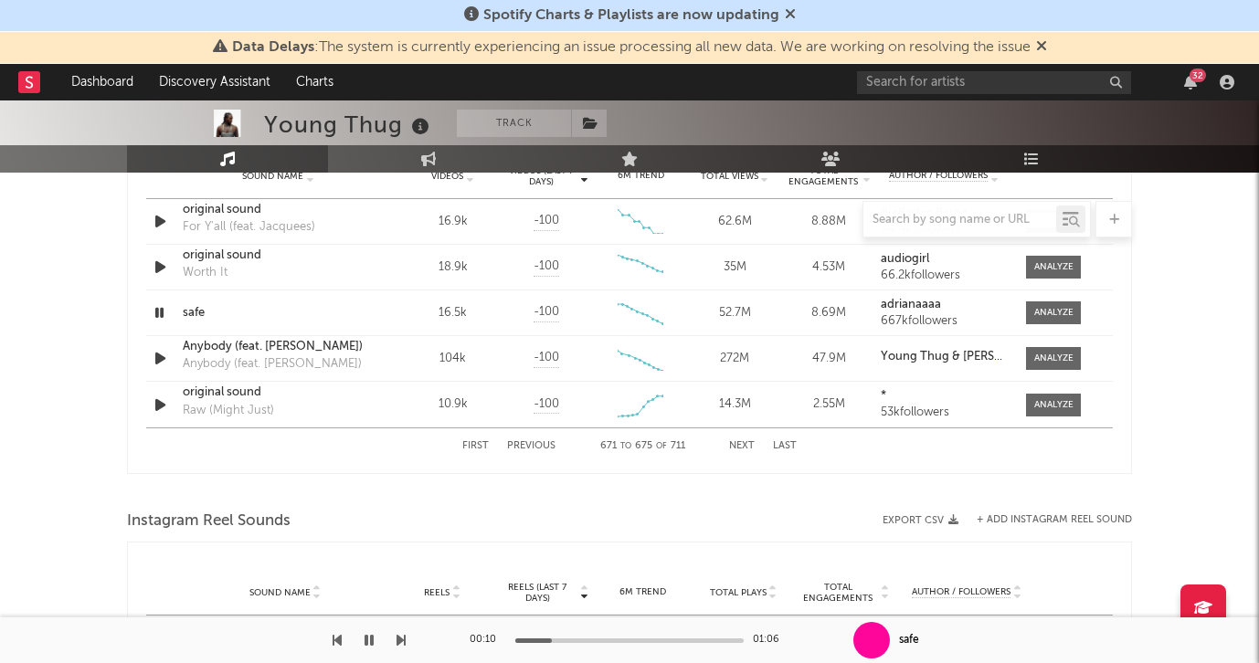
click at [738, 441] on button "Next" at bounding box center [742, 446] width 26 height 10
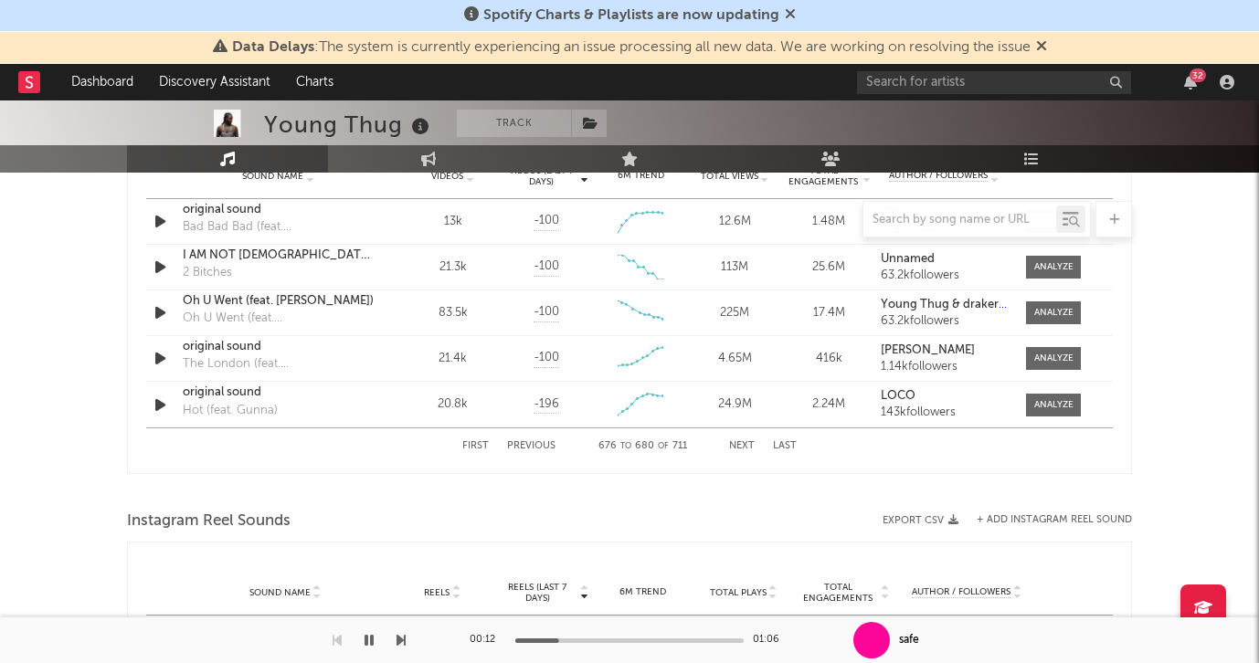
click at [738, 441] on button "Next" at bounding box center [742, 446] width 26 height 10
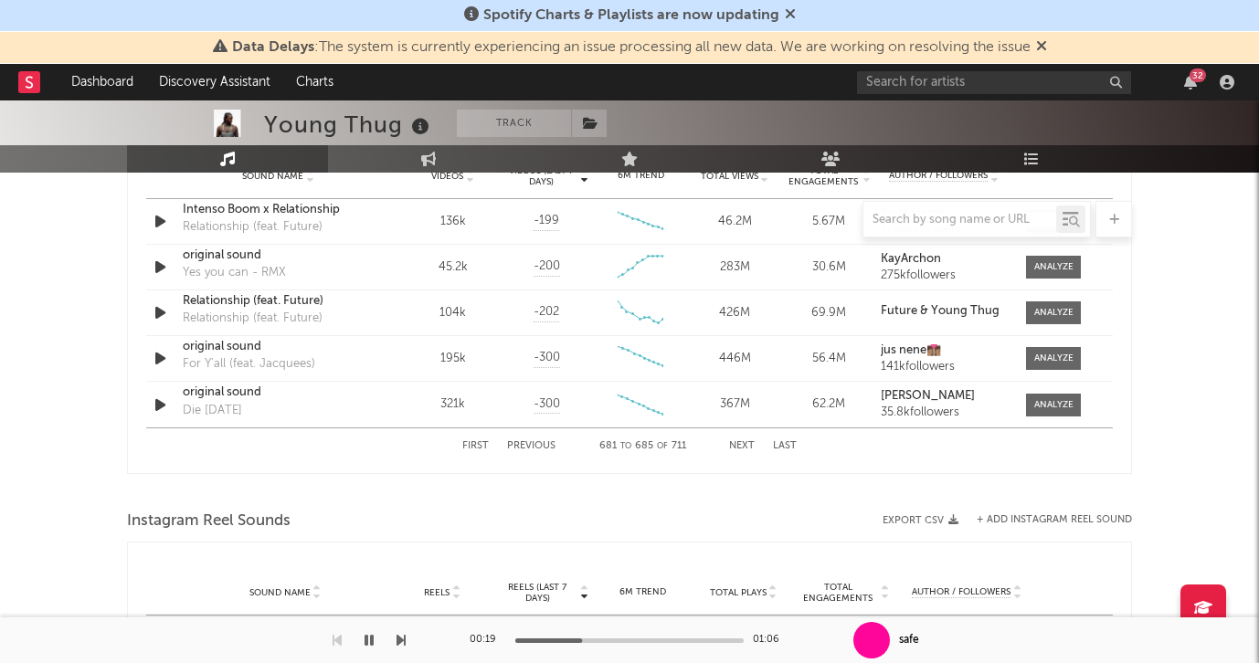
click at [366, 639] on icon "button" at bounding box center [368, 640] width 9 height 15
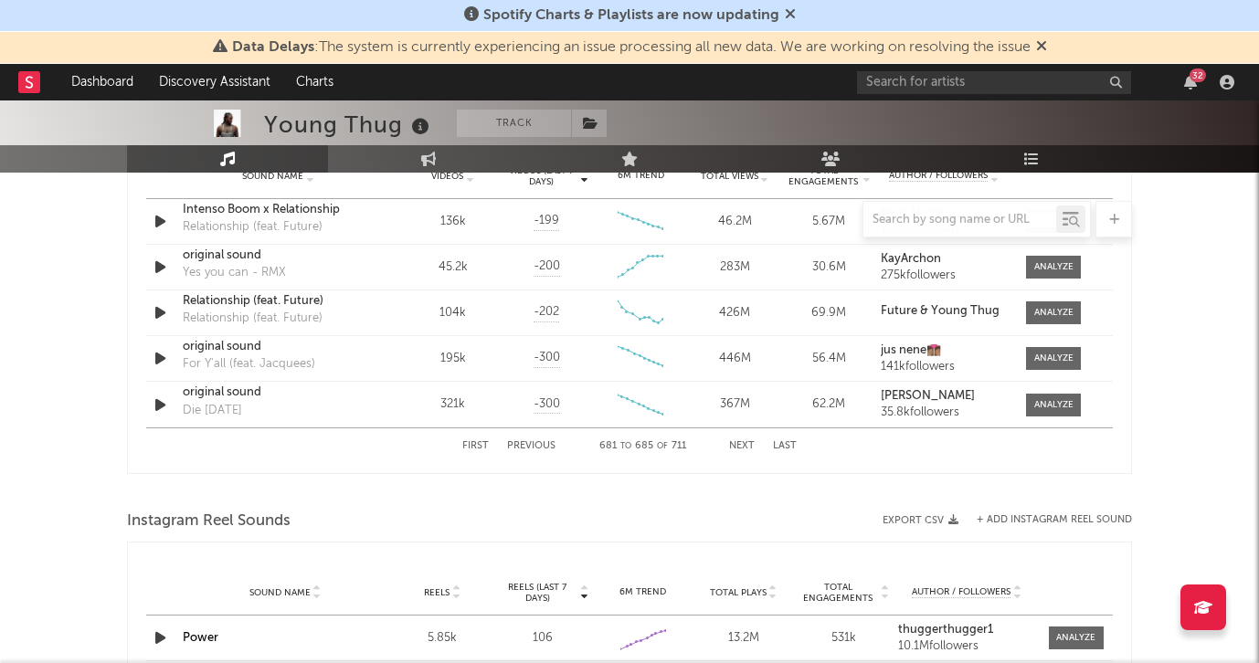
click at [740, 444] on button "Next" at bounding box center [742, 446] width 26 height 10
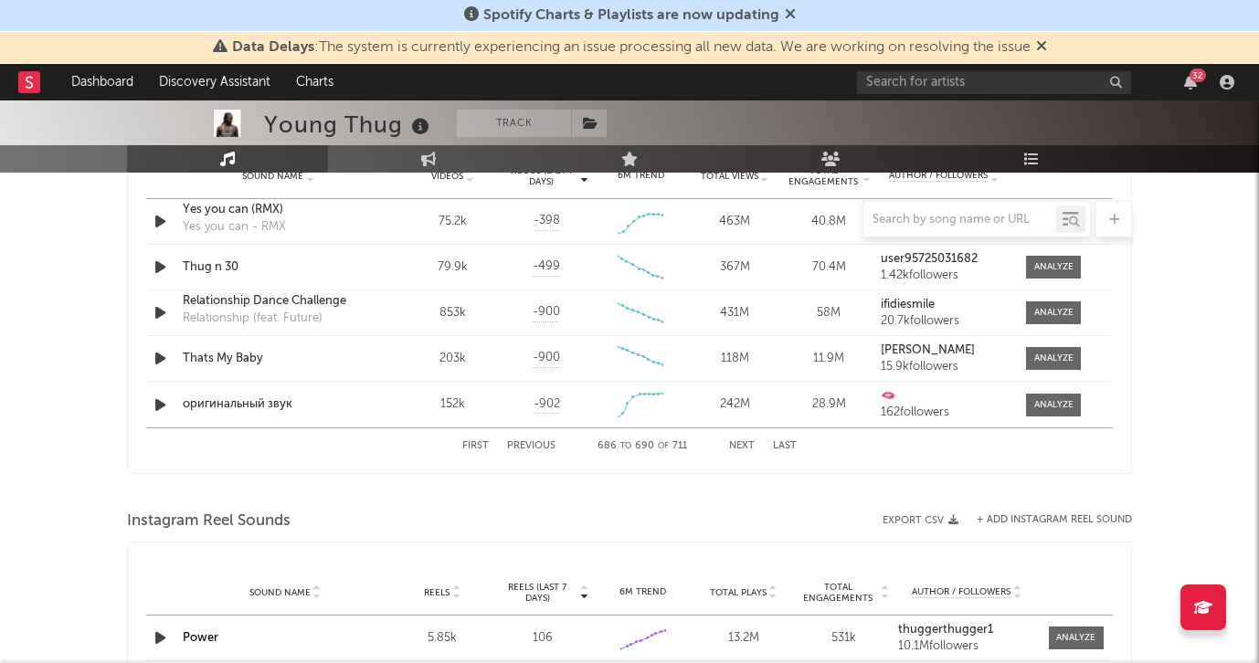
click at [740, 444] on button "Next" at bounding box center [742, 446] width 26 height 10
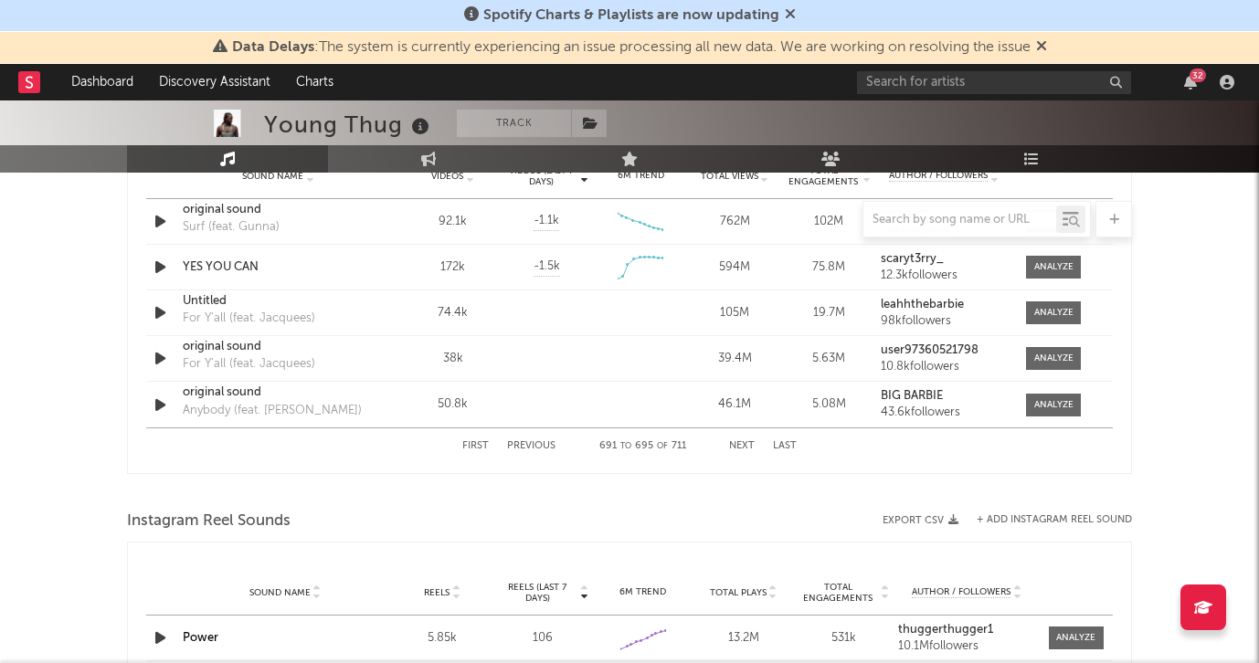
click at [523, 446] on button "Previous" at bounding box center [531, 446] width 48 height 10
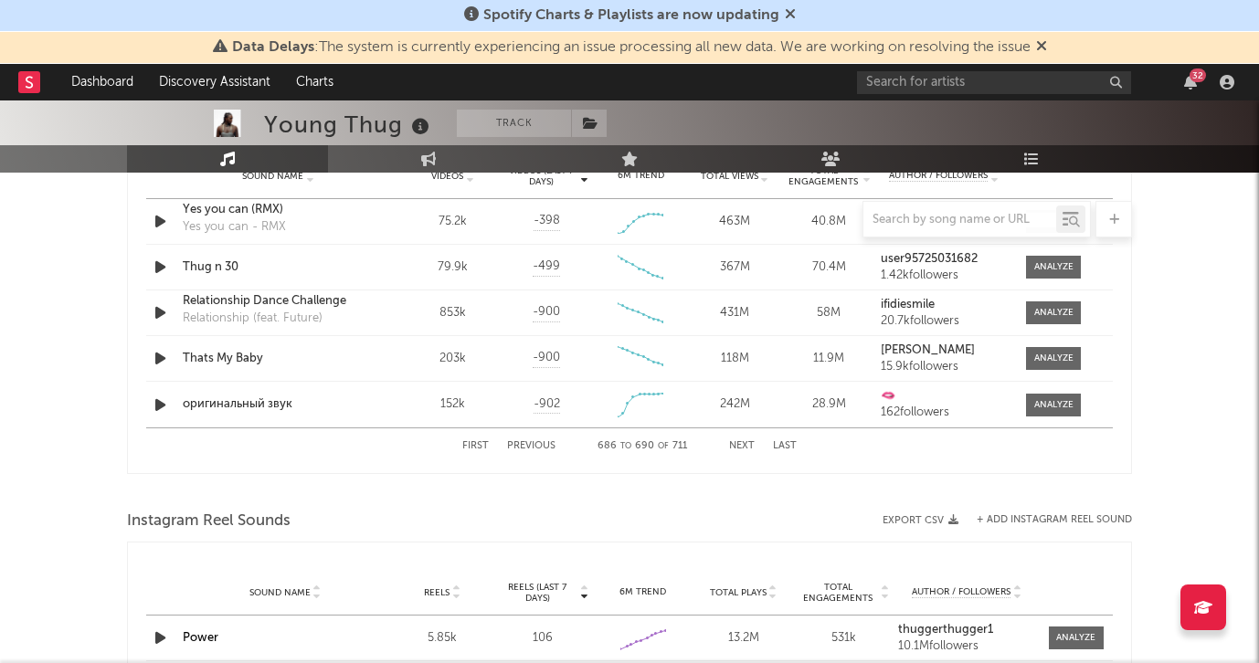
click at [743, 444] on button "Next" at bounding box center [742, 446] width 26 height 10
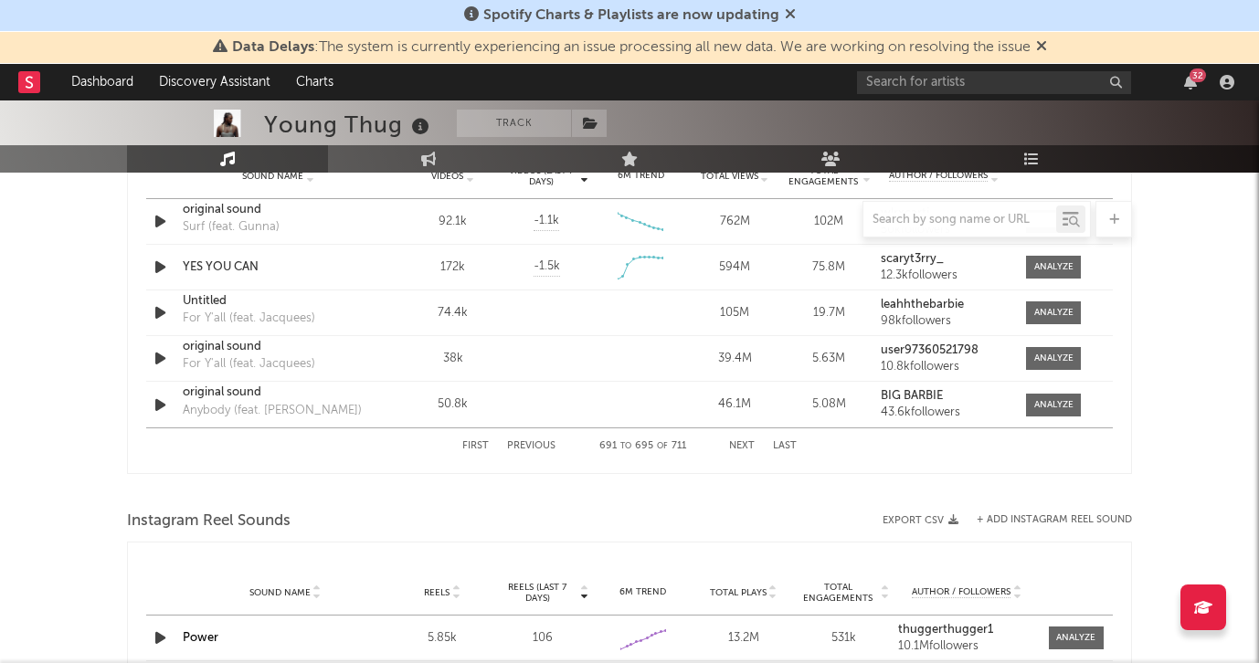
click at [743, 444] on button "Next" at bounding box center [742, 446] width 26 height 10
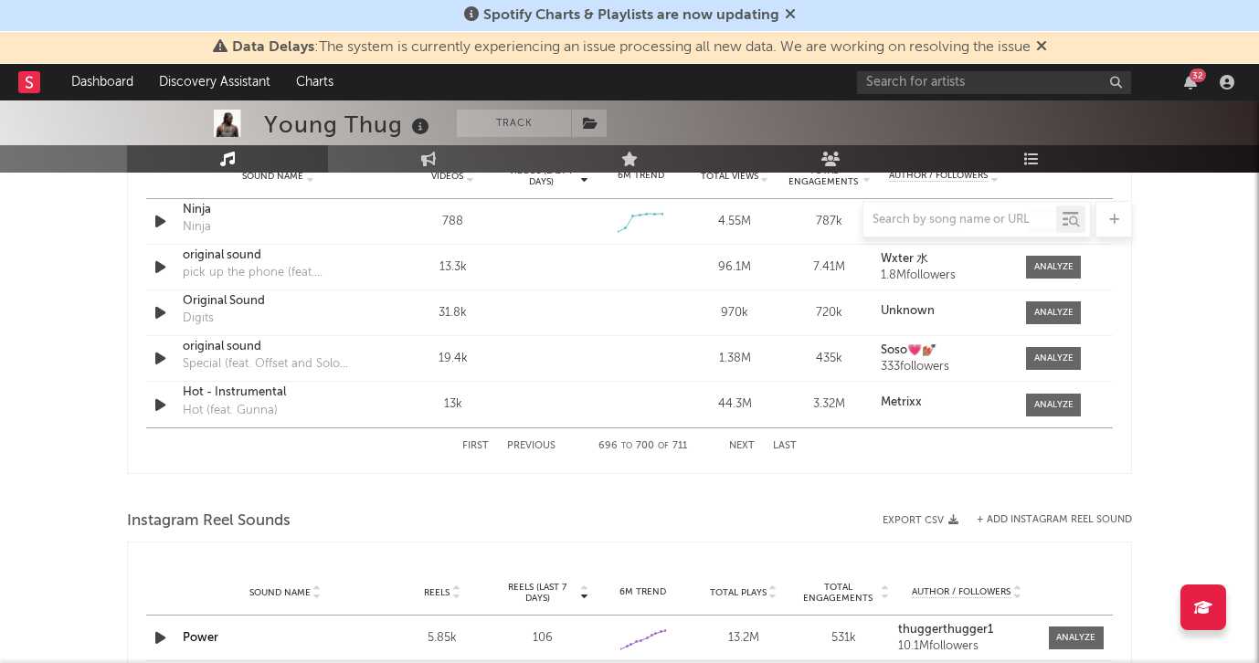
click at [743, 444] on button "Next" at bounding box center [742, 446] width 26 height 10
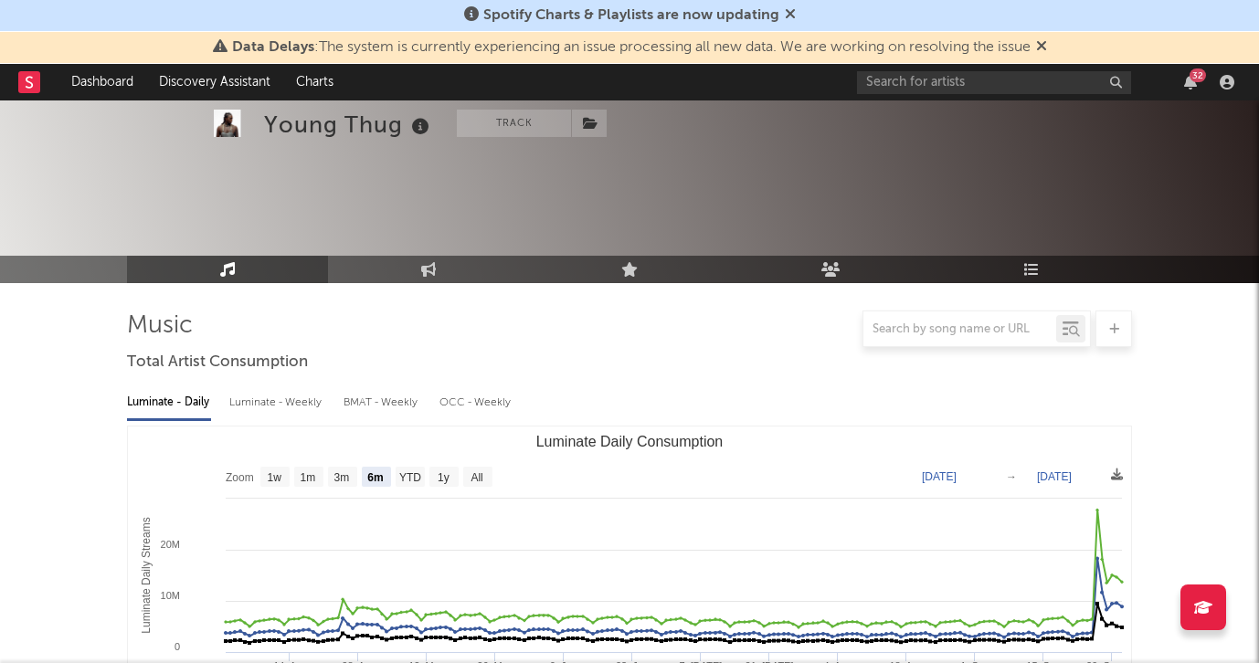
select select "6m"
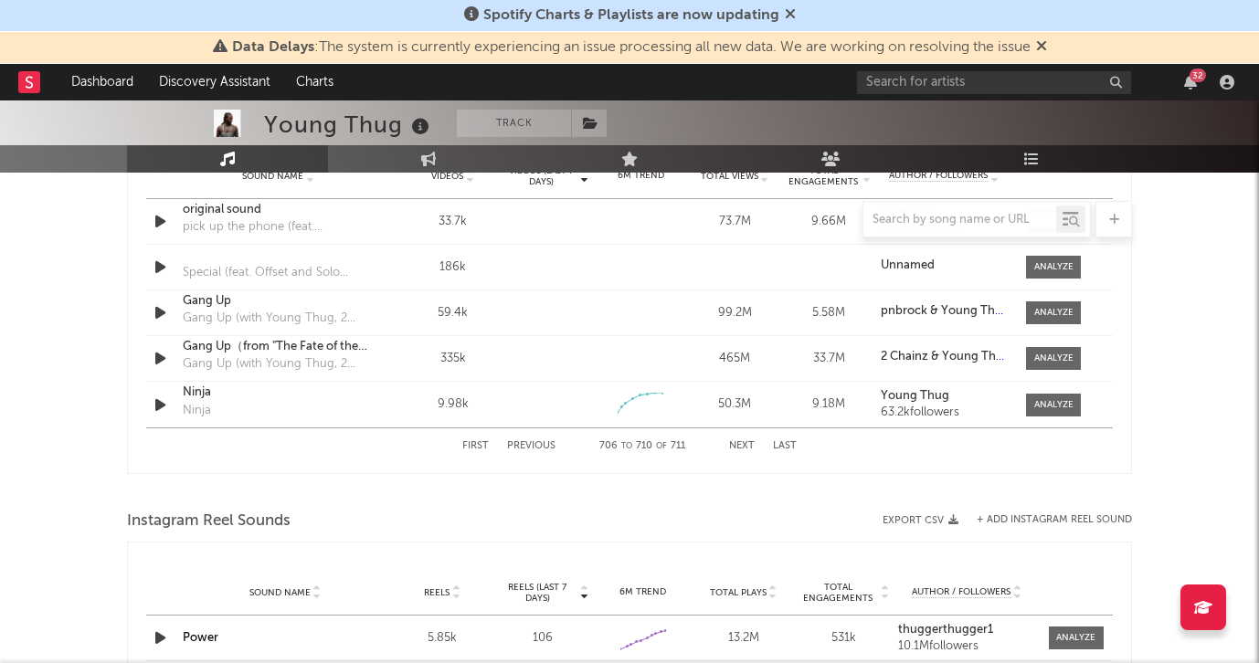
click at [909, 227] on div at bounding box center [959, 219] width 193 height 23
click at [913, 223] on input "text" at bounding box center [959, 220] width 193 height 15
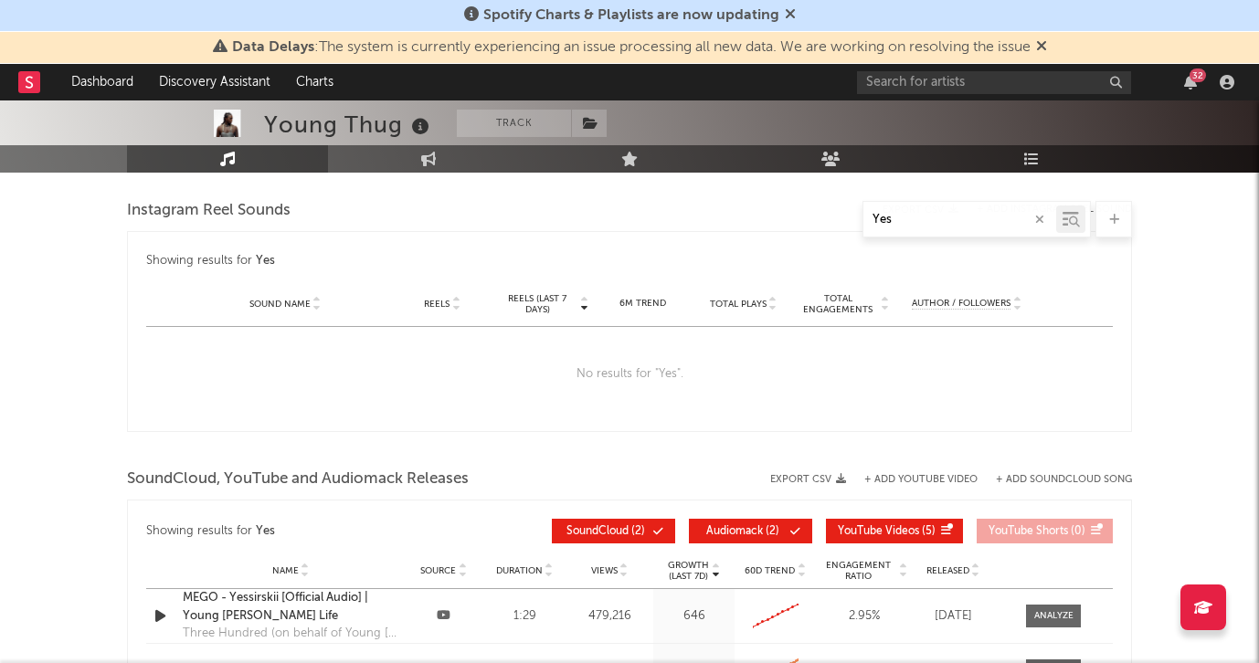
scroll to position [1135, 0]
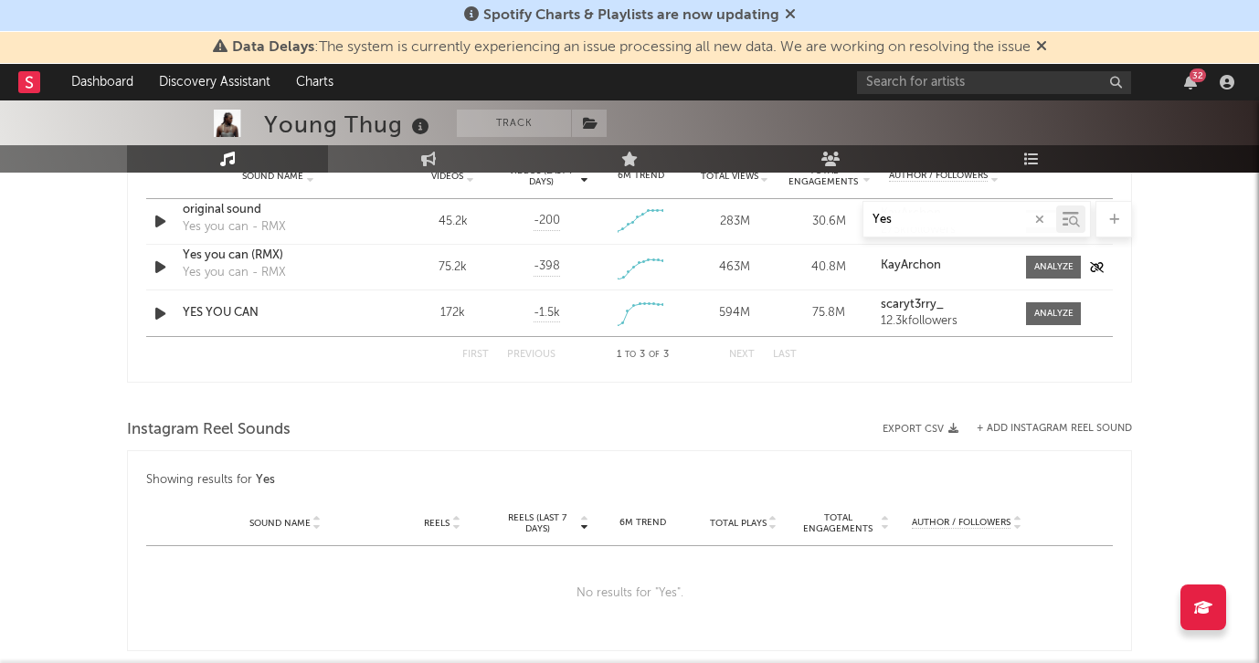
click at [164, 264] on icon "button" at bounding box center [160, 267] width 19 height 23
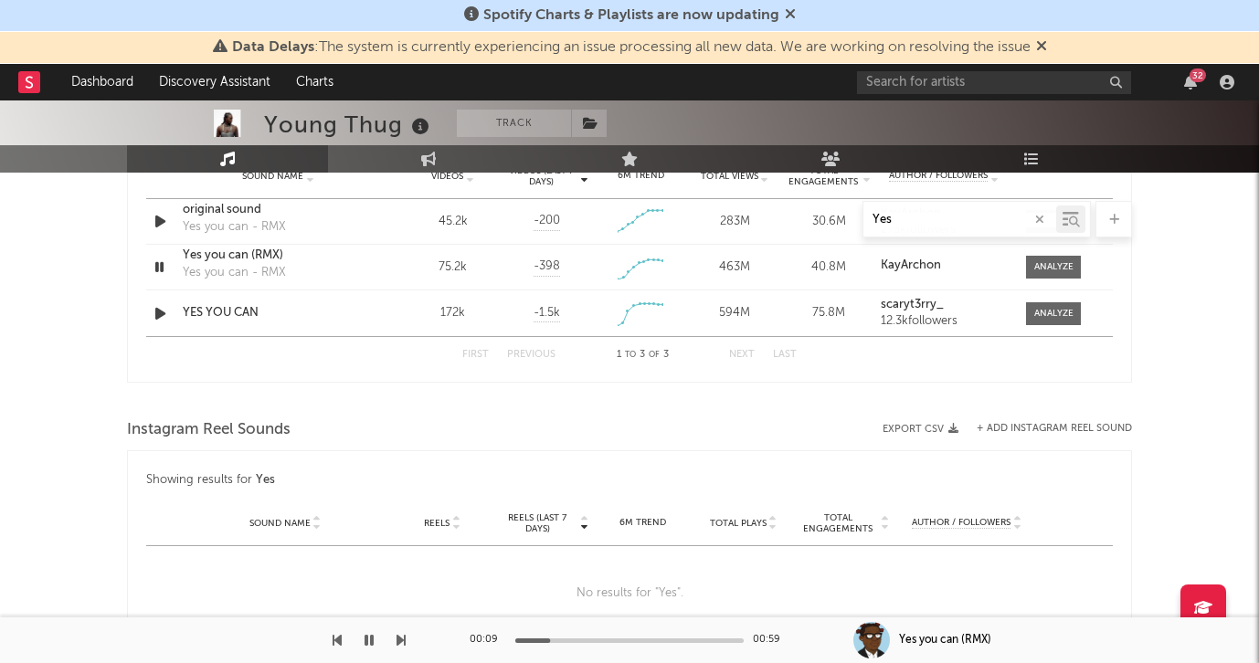
click at [159, 219] on div "Yes" at bounding box center [629, 219] width 1005 height 37
click at [161, 267] on icon "button" at bounding box center [159, 267] width 17 height 23
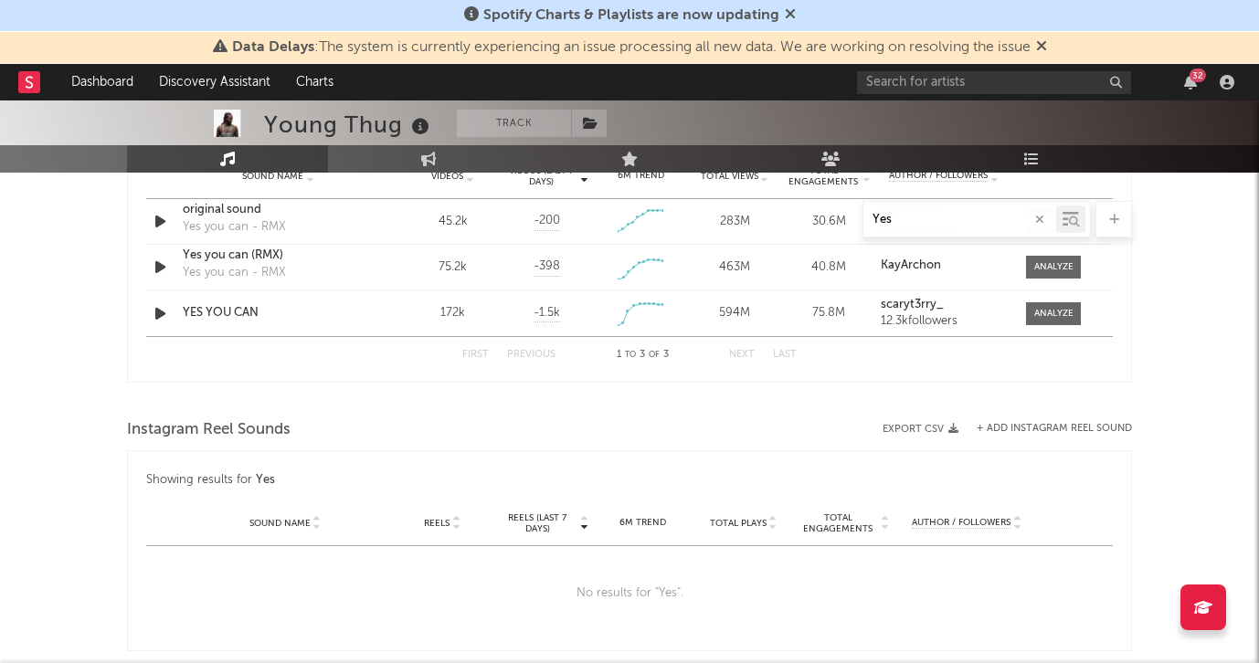
click at [161, 220] on div "Yes" at bounding box center [629, 219] width 1005 height 37
click at [158, 225] on div "Yes" at bounding box center [629, 219] width 1005 height 37
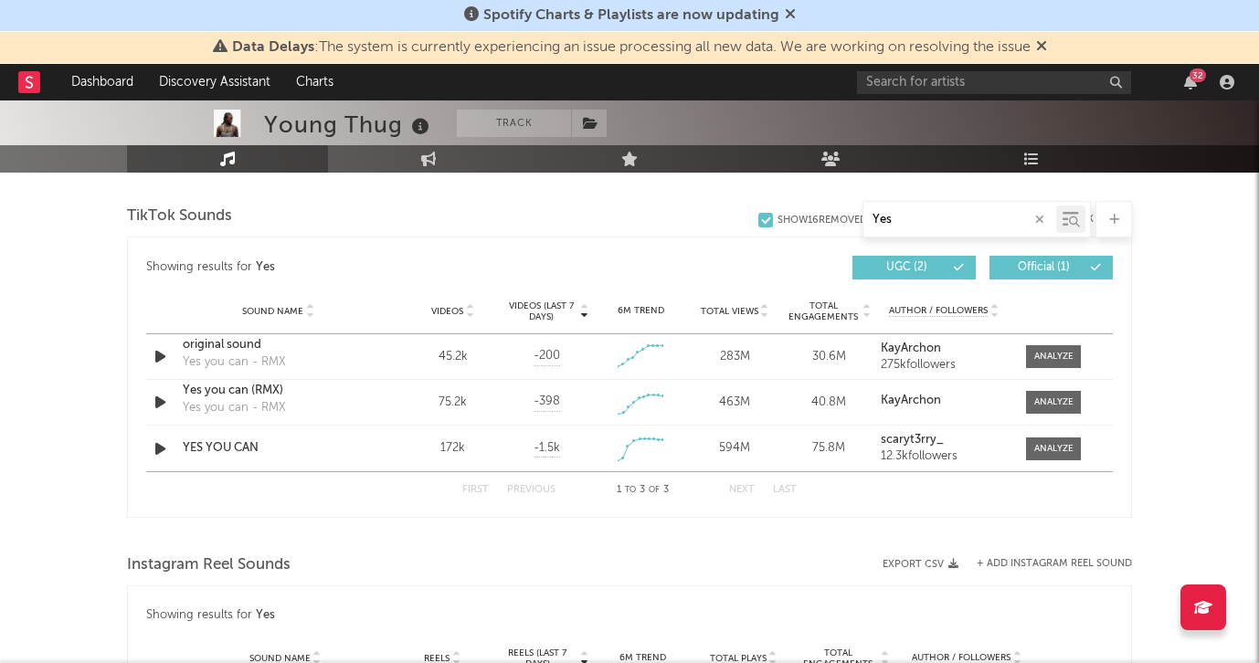
scroll to position [971, 0]
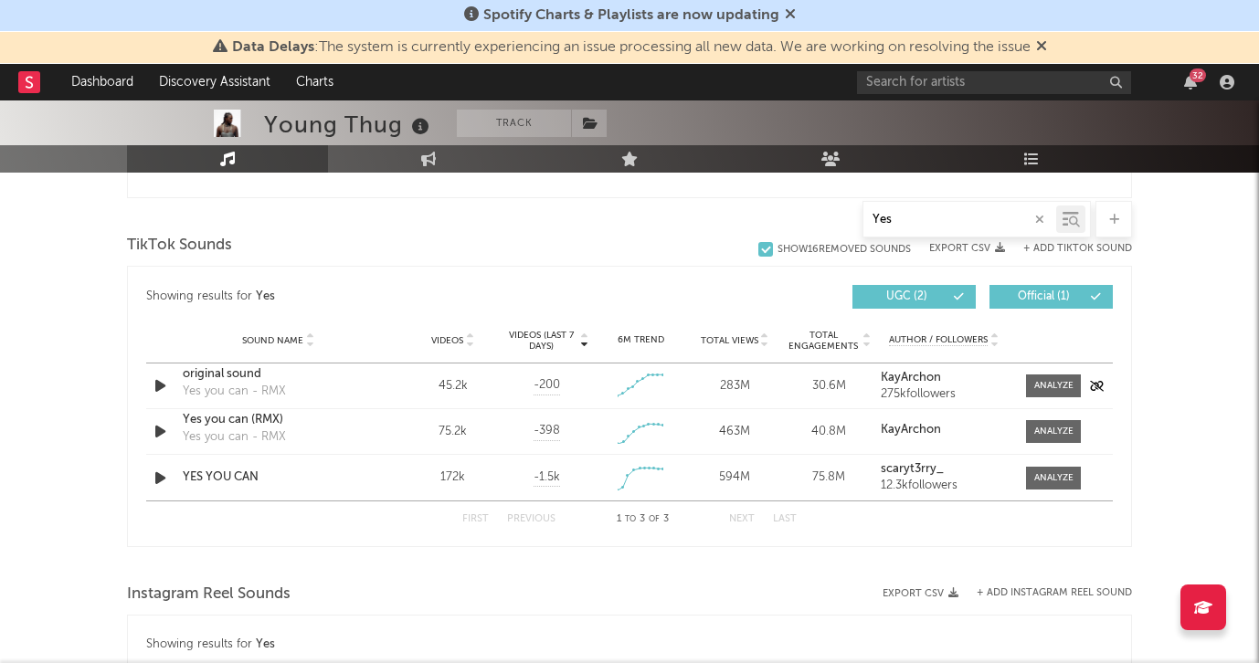
click at [159, 382] on icon "button" at bounding box center [160, 386] width 19 height 23
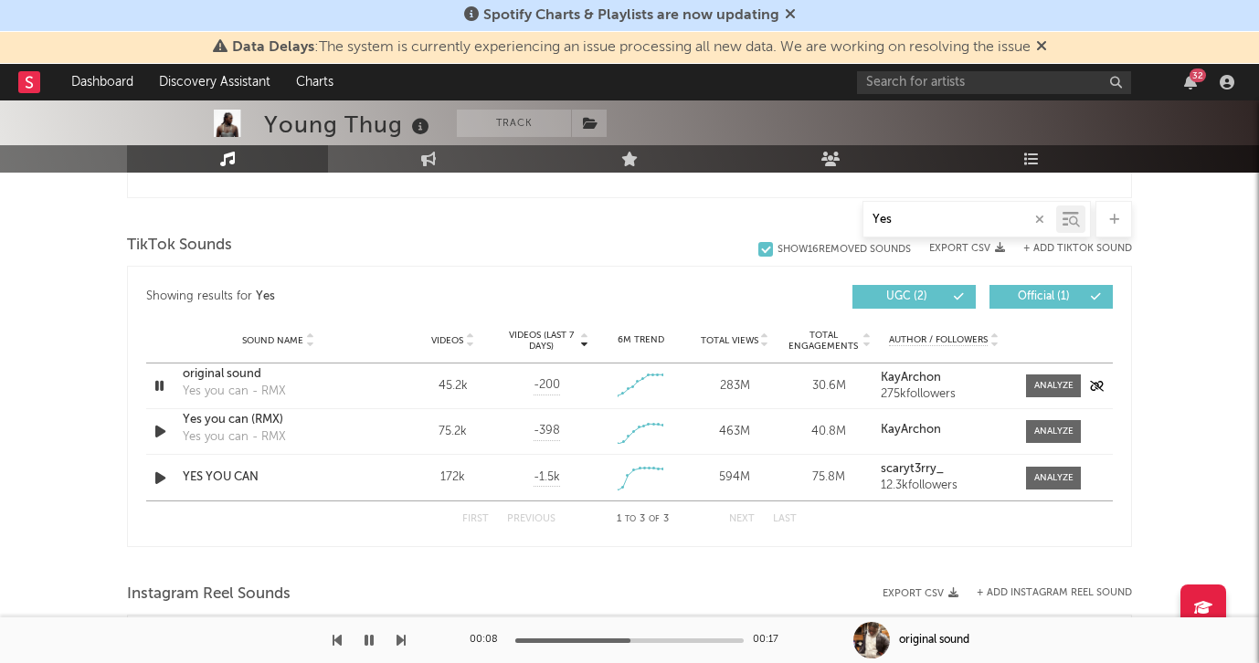
click at [162, 388] on icon "button" at bounding box center [159, 386] width 17 height 23
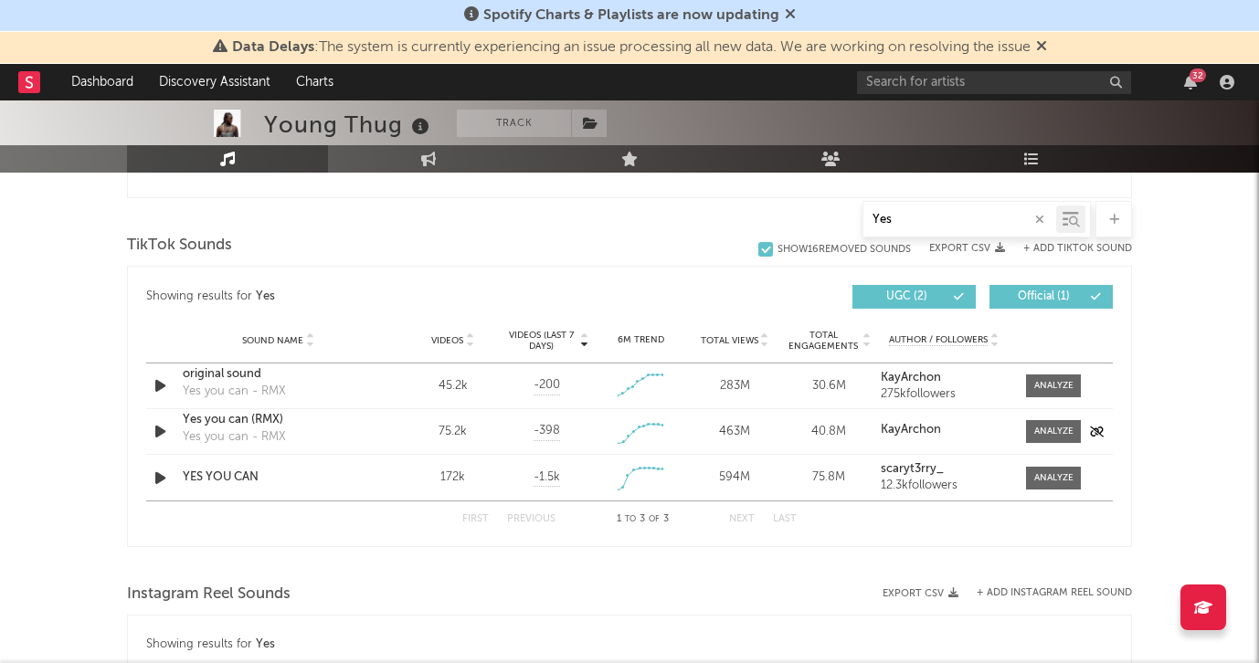
click at [891, 428] on strong "KayArchon" at bounding box center [911, 430] width 60 height 12
click at [280, 427] on div "Yes you can (RMX)" at bounding box center [278, 420] width 191 height 18
click at [252, 373] on div "original sound" at bounding box center [278, 374] width 191 height 18
drag, startPoint x: 903, startPoint y: 217, endPoint x: 863, endPoint y: 220, distance: 40.3
click at [863, 220] on input "Yes" at bounding box center [959, 220] width 193 height 15
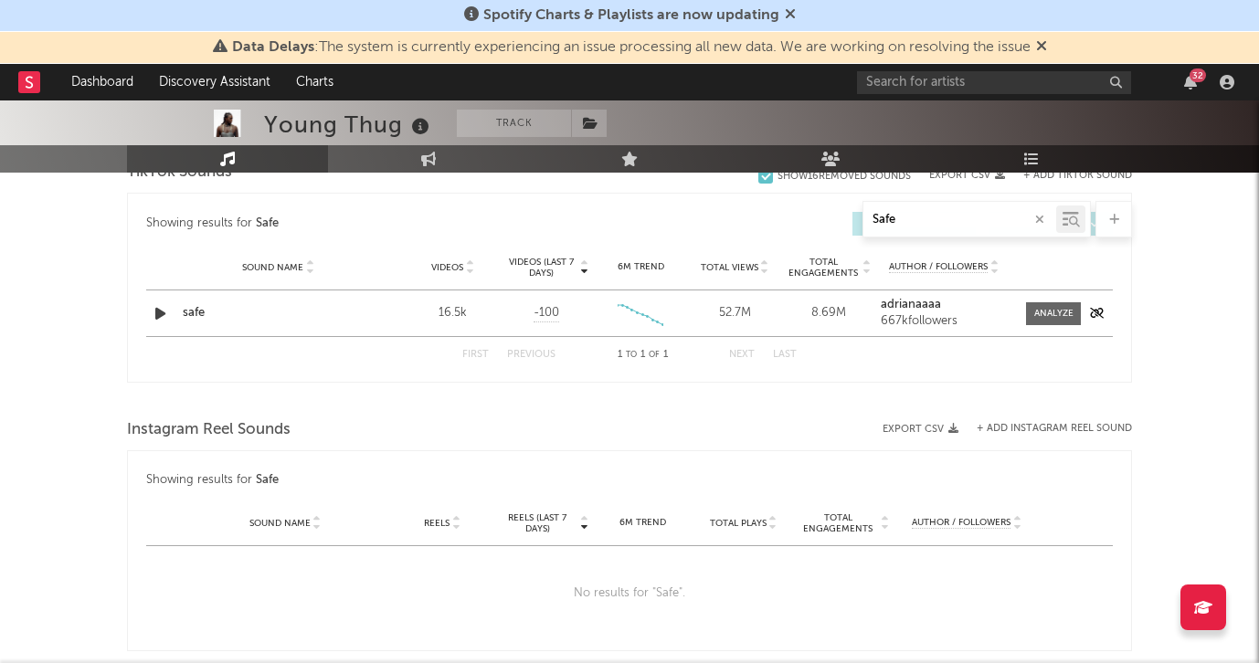
type input "Safe"
click at [338, 305] on div "safe" at bounding box center [278, 313] width 191 height 18
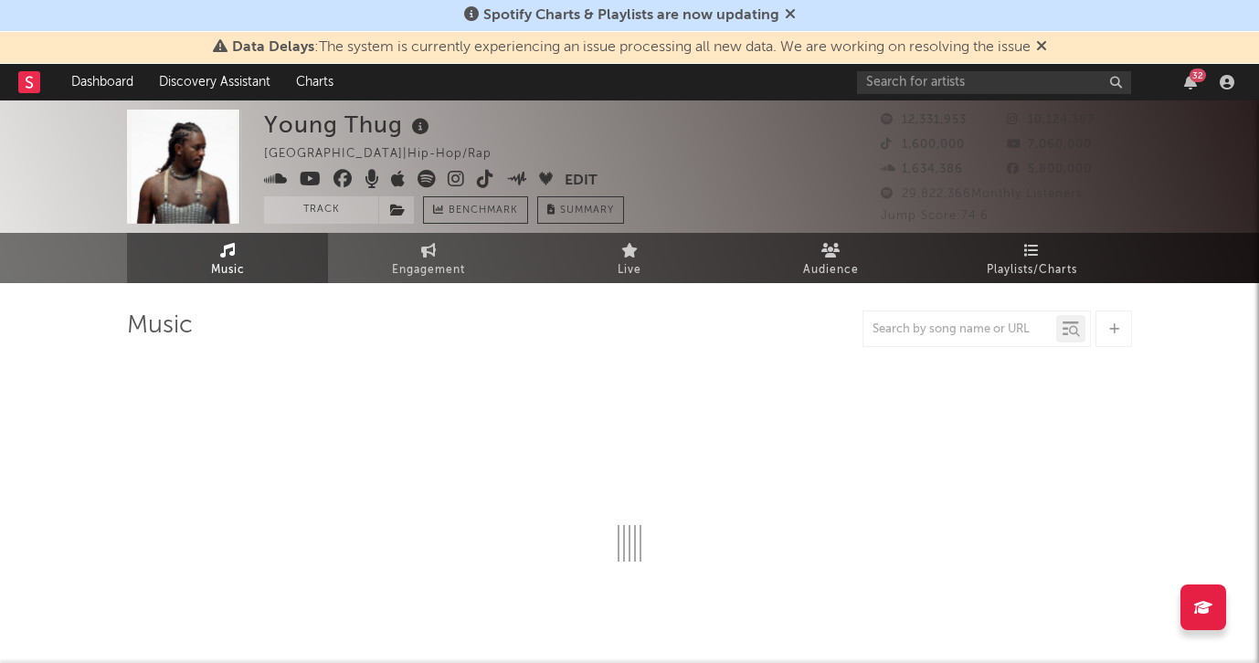
select select "6m"
